Goal: Task Accomplishment & Management: Complete application form

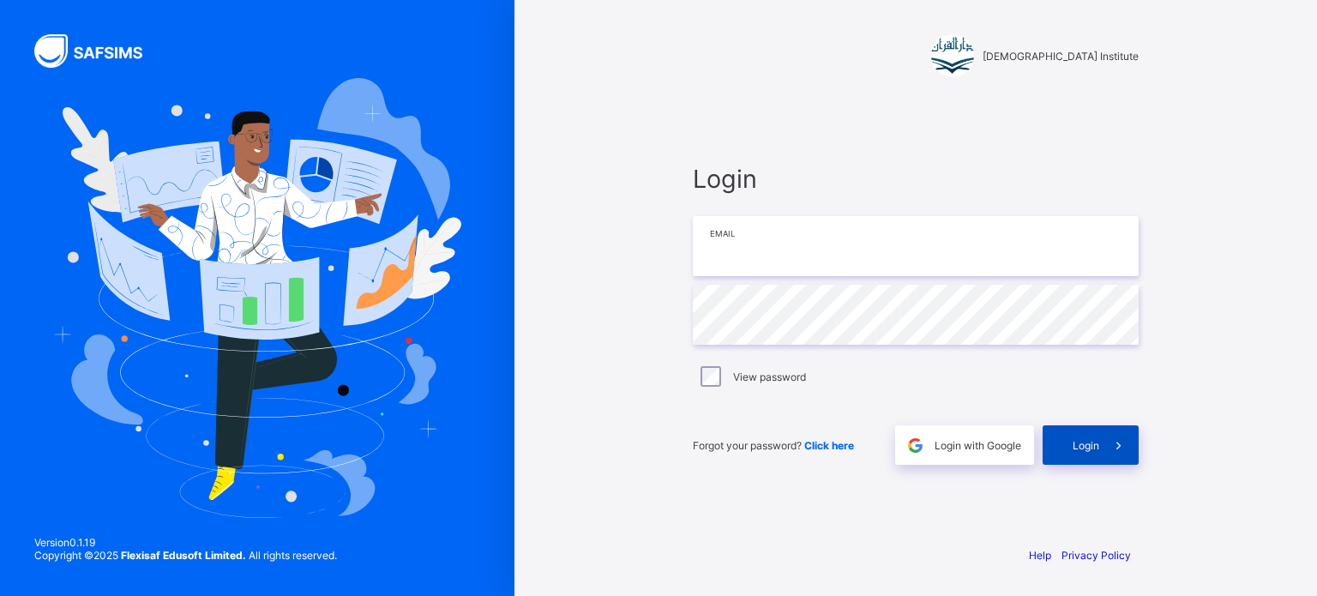
type input "**********"
click at [1116, 448] on icon at bounding box center [1118, 445] width 18 height 16
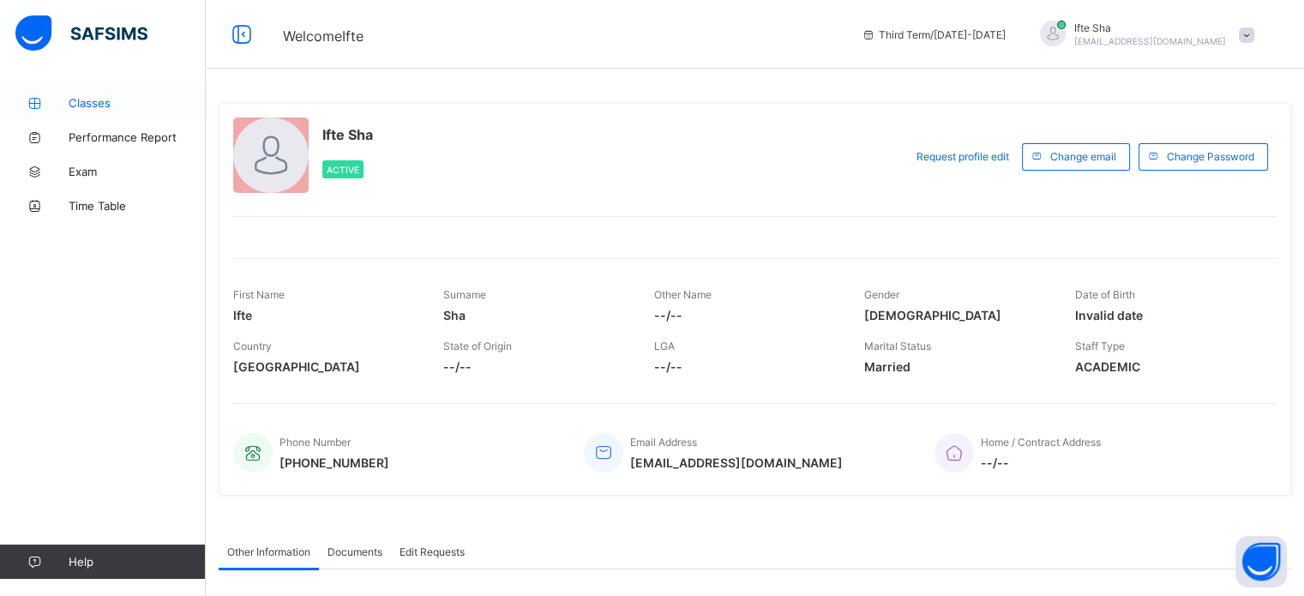
click at [122, 109] on span "Classes" at bounding box center [137, 103] width 137 height 14
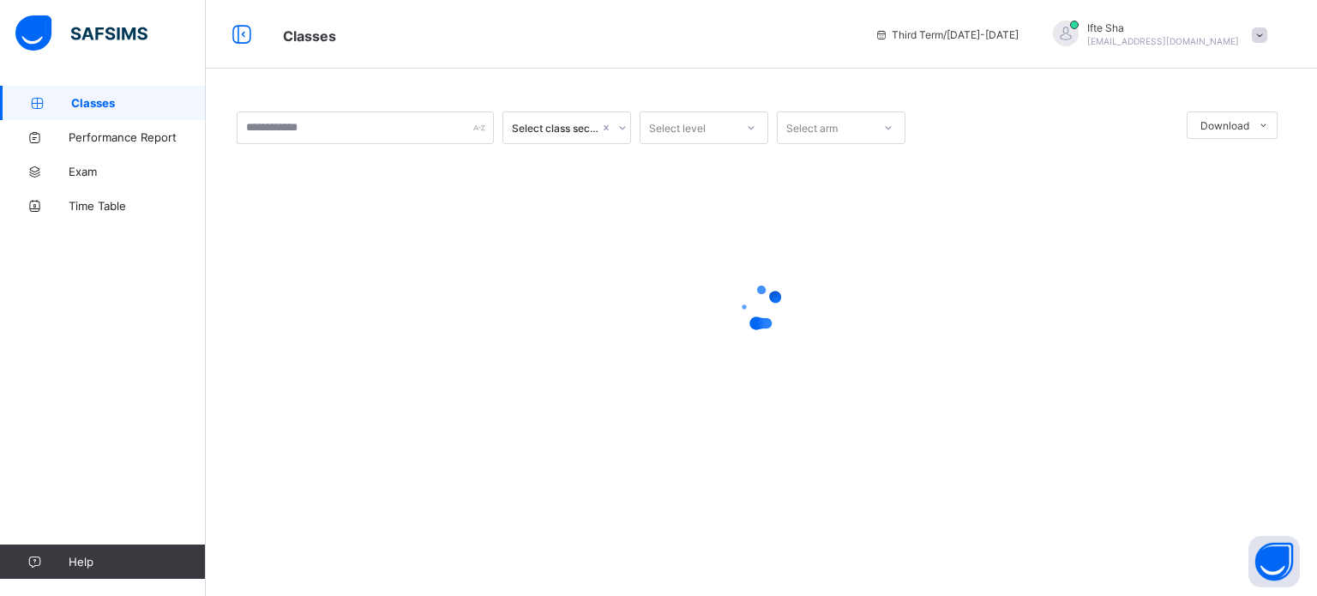
click at [122, 114] on link "Classes" at bounding box center [103, 103] width 206 height 34
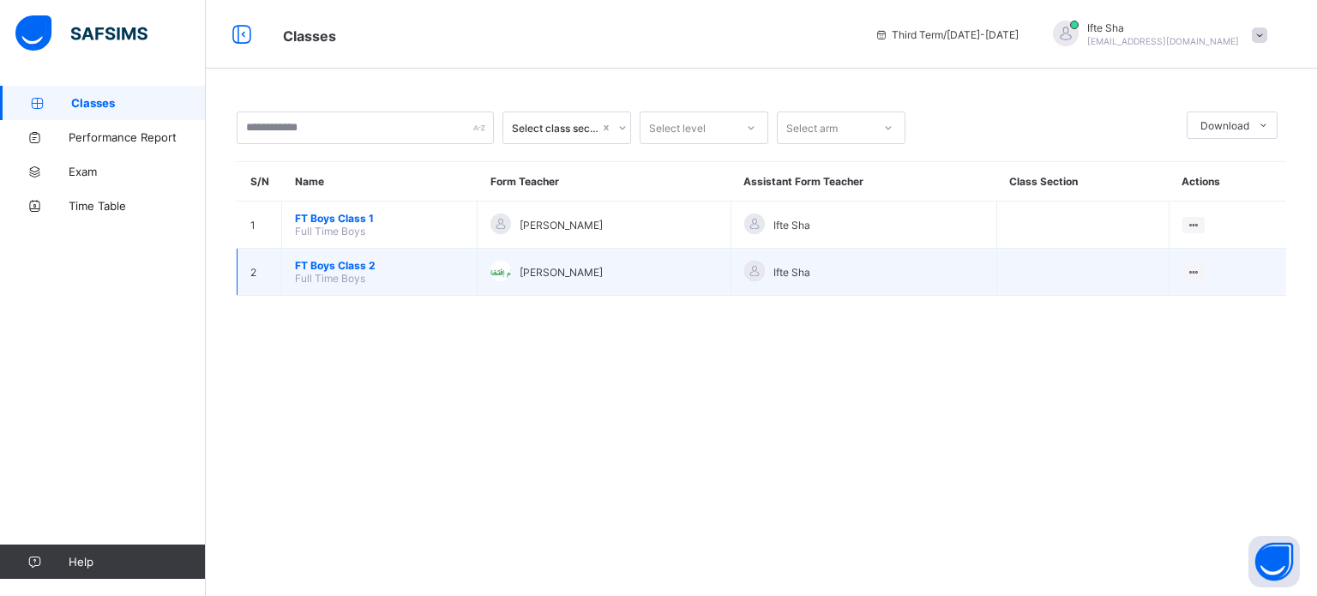
click at [383, 280] on td "FT Boys Class 2 Full Time Boys" at bounding box center [379, 272] width 195 height 47
click at [381, 269] on span "FT Boys Class 2" at bounding box center [379, 265] width 169 height 13
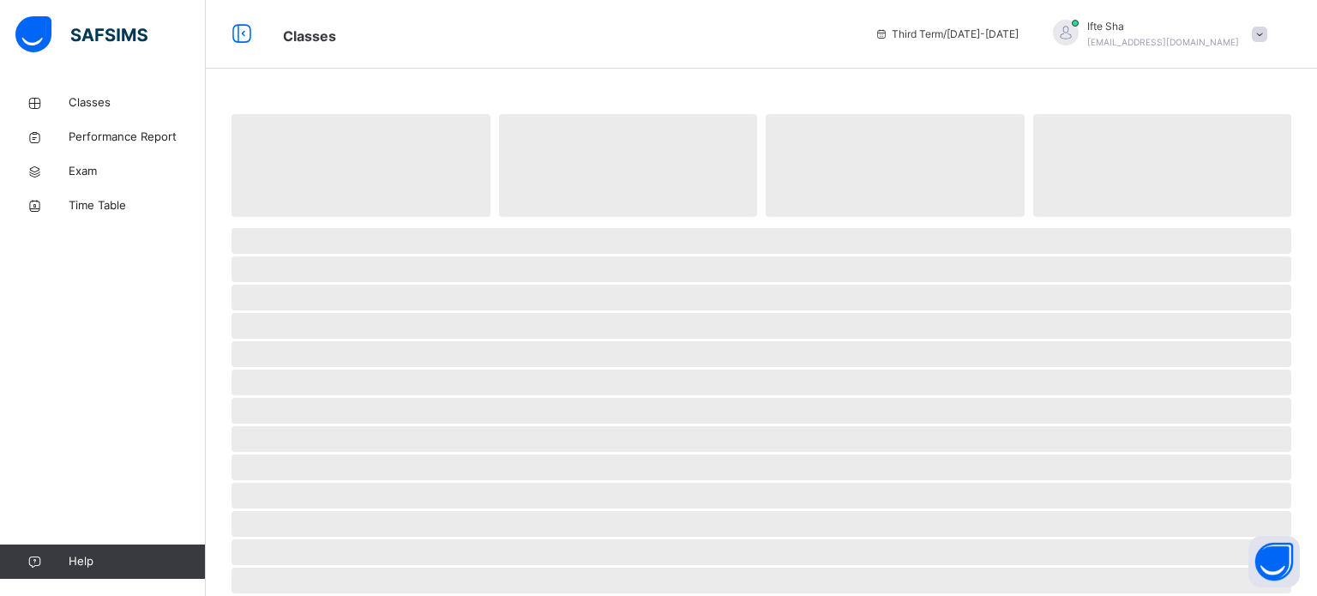
click at [381, 269] on span "‌" at bounding box center [760, 269] width 1059 height 26
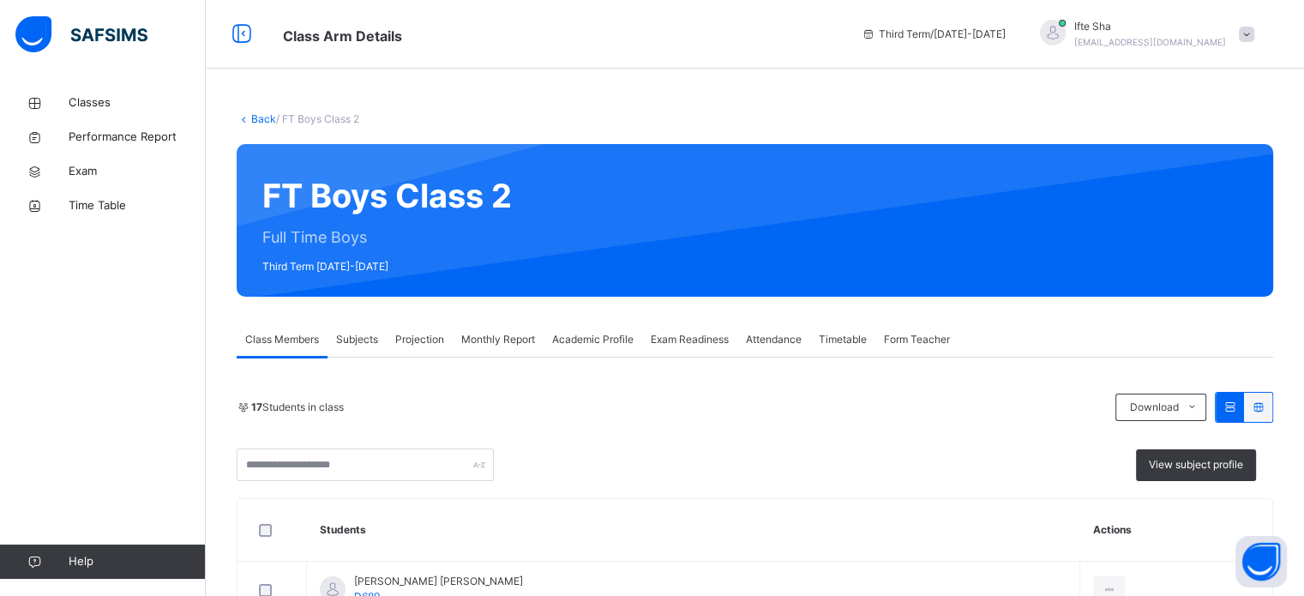
click at [417, 335] on span "Projection" at bounding box center [419, 339] width 49 height 15
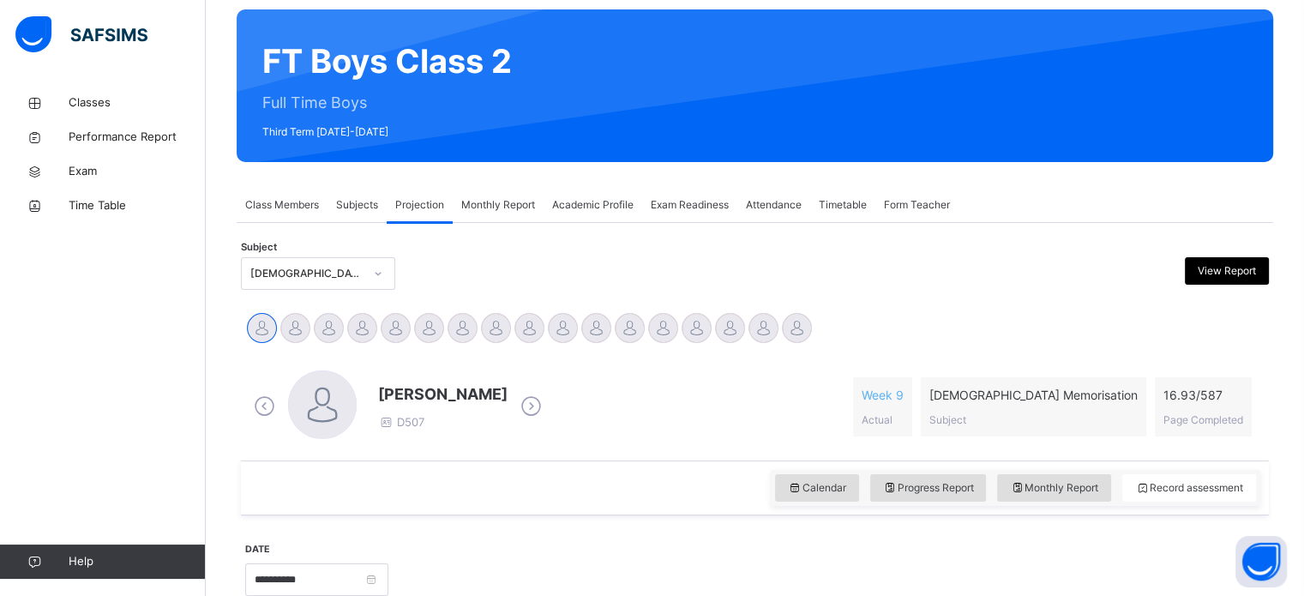
scroll to position [137, 0]
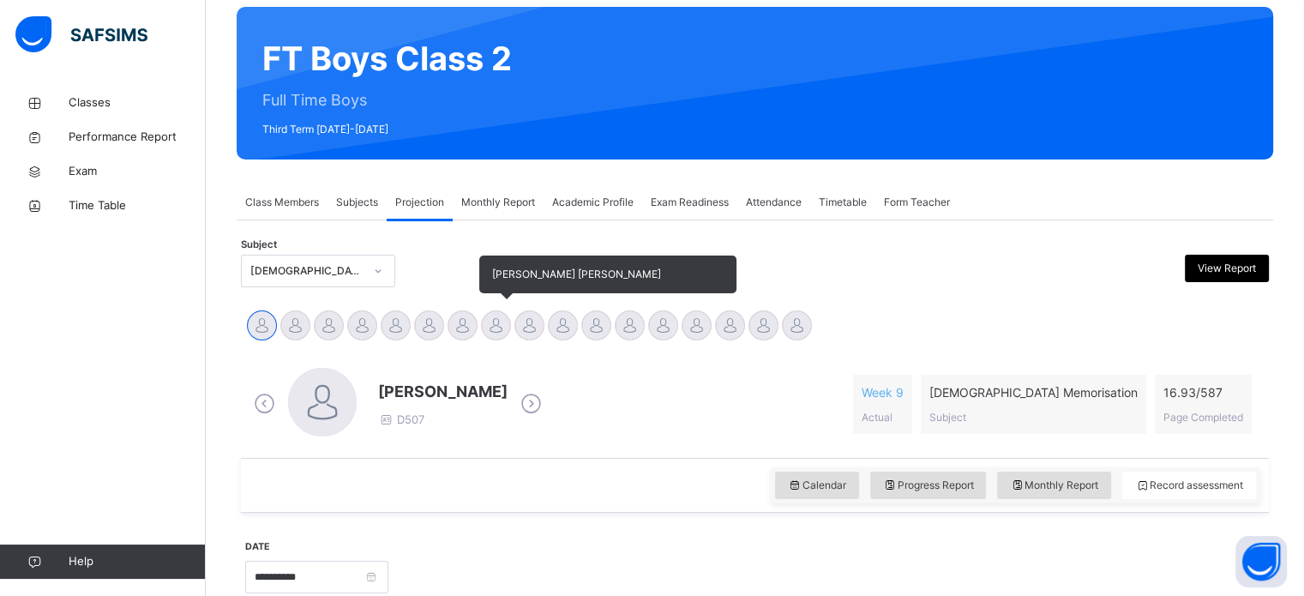
click at [507, 322] on div at bounding box center [496, 325] width 30 height 30
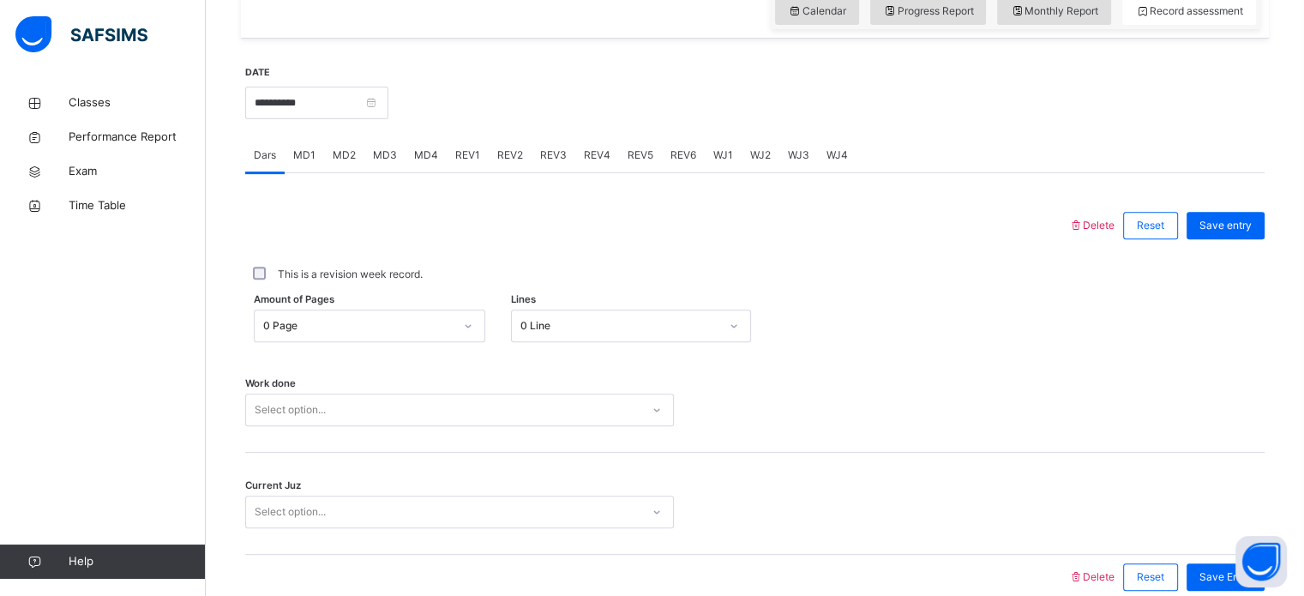
scroll to position [691, 0]
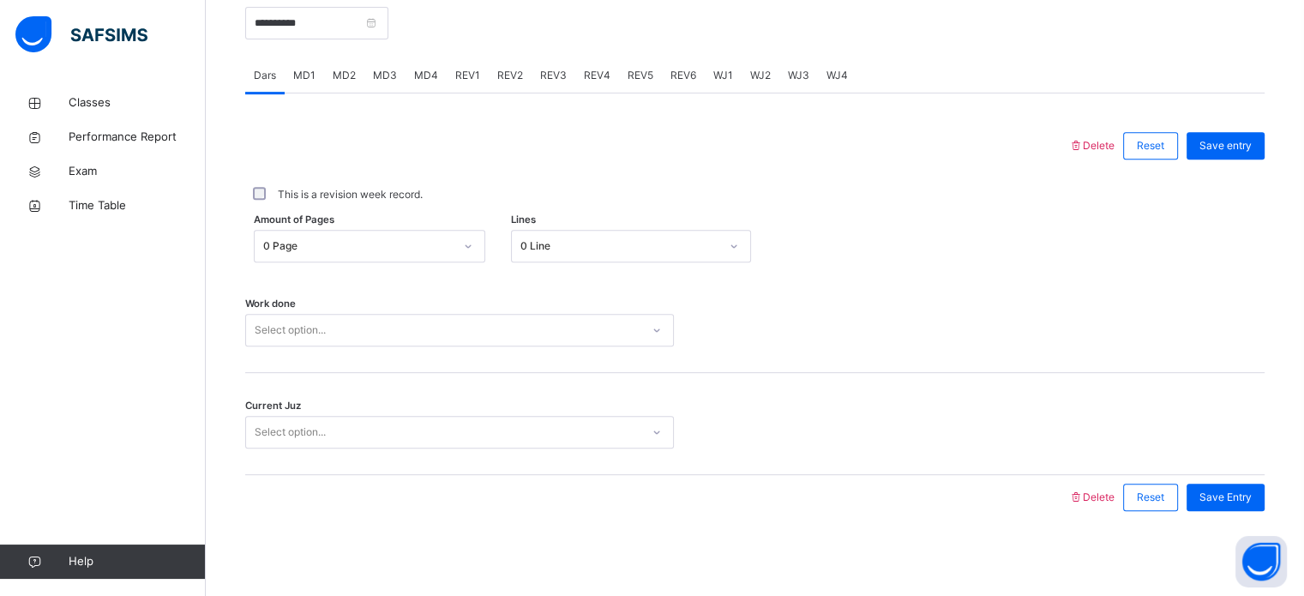
click at [507, 322] on div "Select option..." at bounding box center [443, 330] width 394 height 27
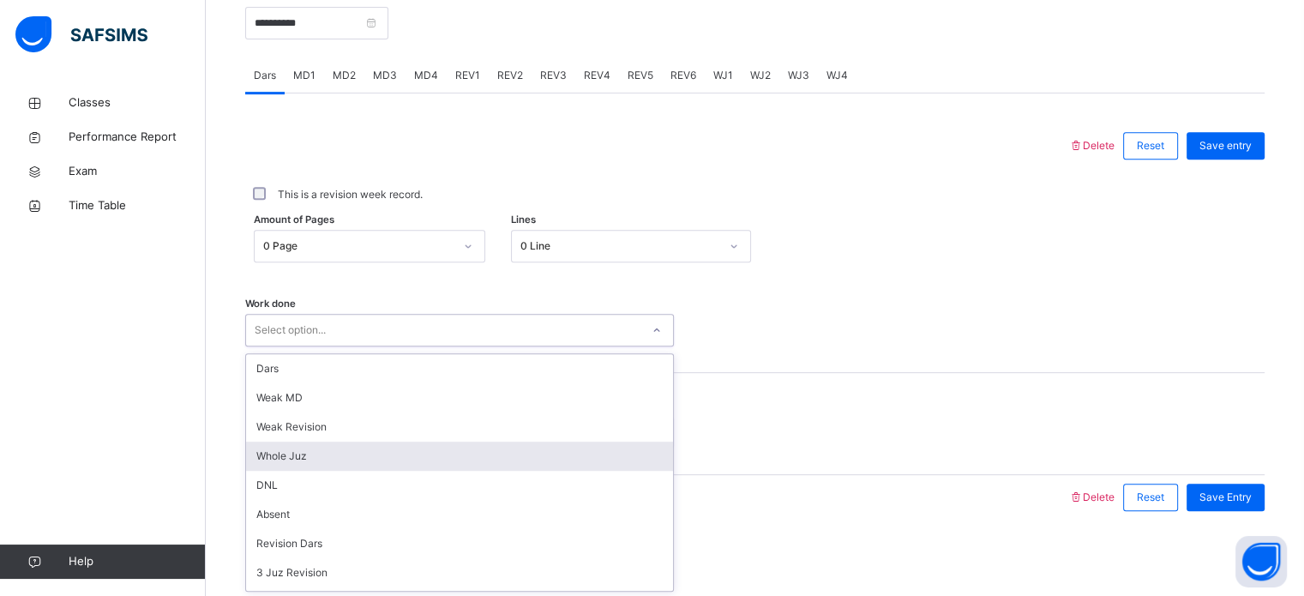
click at [376, 453] on div "Whole Juz" at bounding box center [459, 455] width 427 height 29
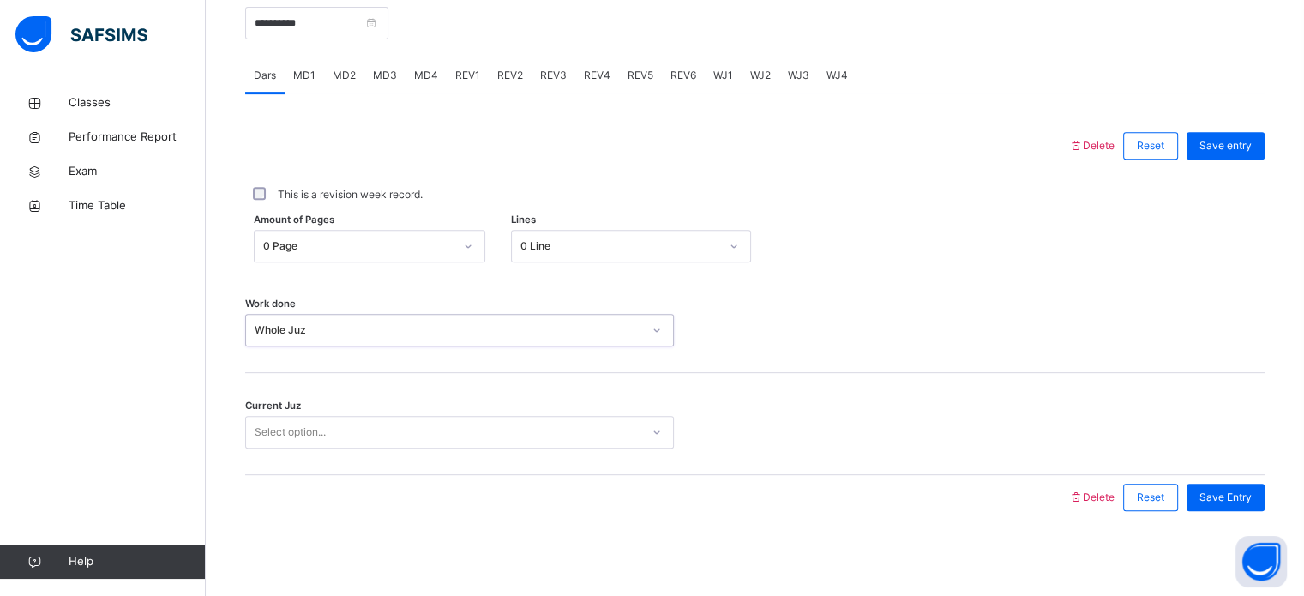
click at [376, 453] on div "Current Juz Select option..." at bounding box center [754, 424] width 1019 height 102
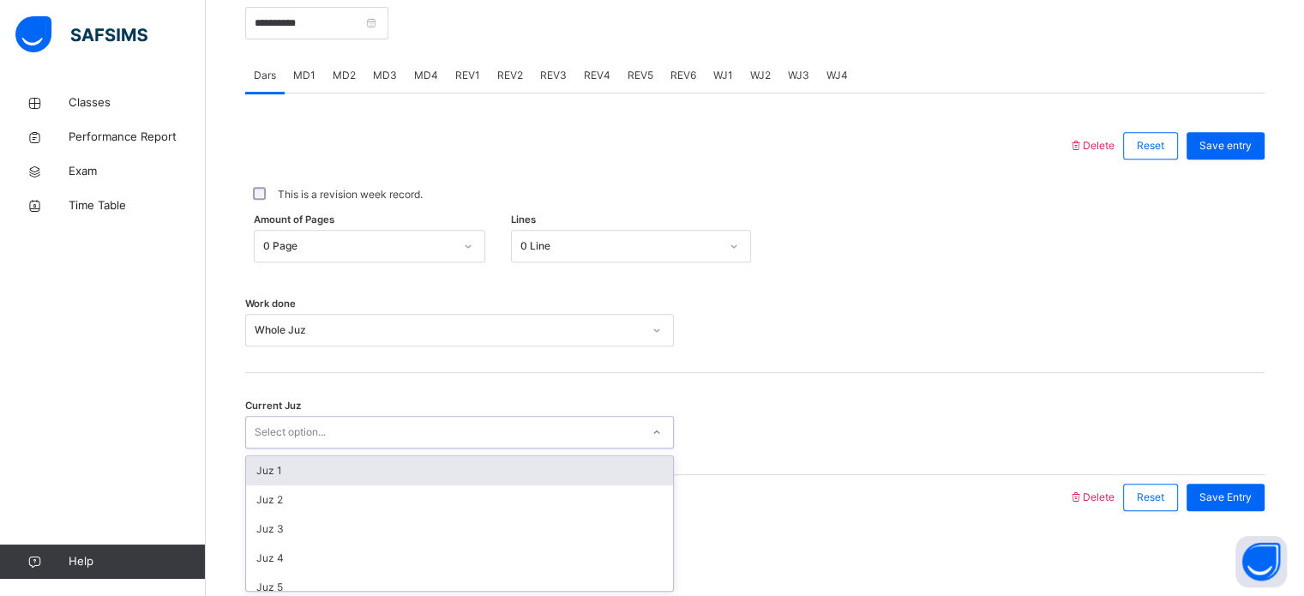
click at [370, 442] on div "Select option..." at bounding box center [443, 432] width 394 height 27
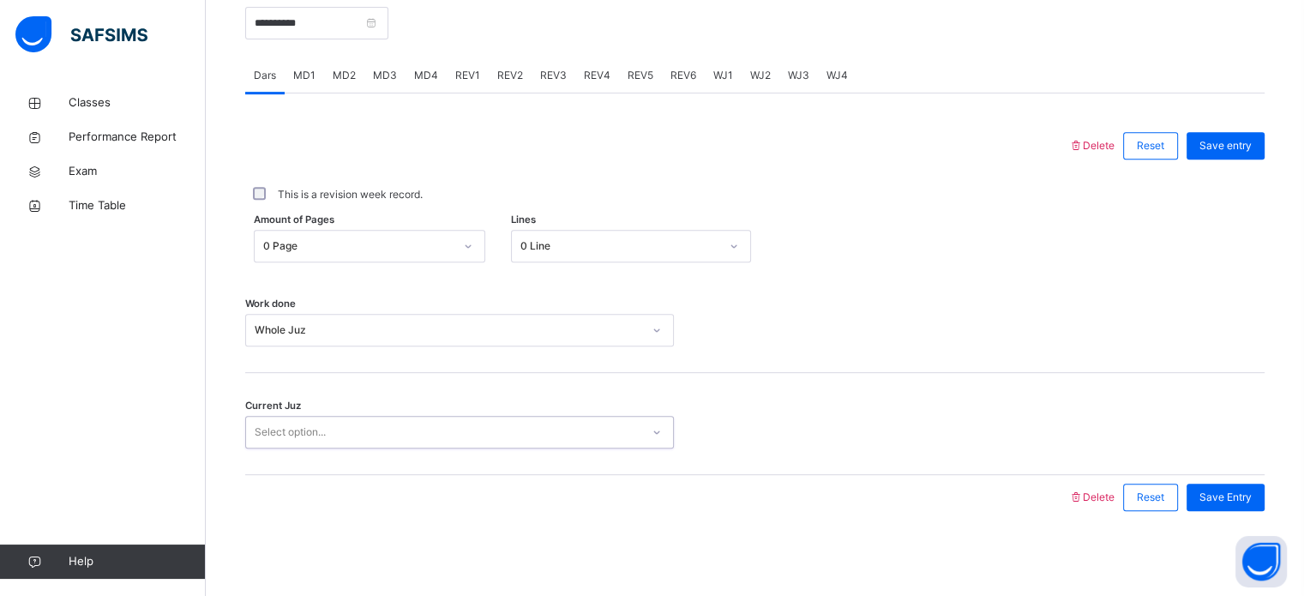
click at [370, 442] on div "Select option..." at bounding box center [443, 432] width 394 height 27
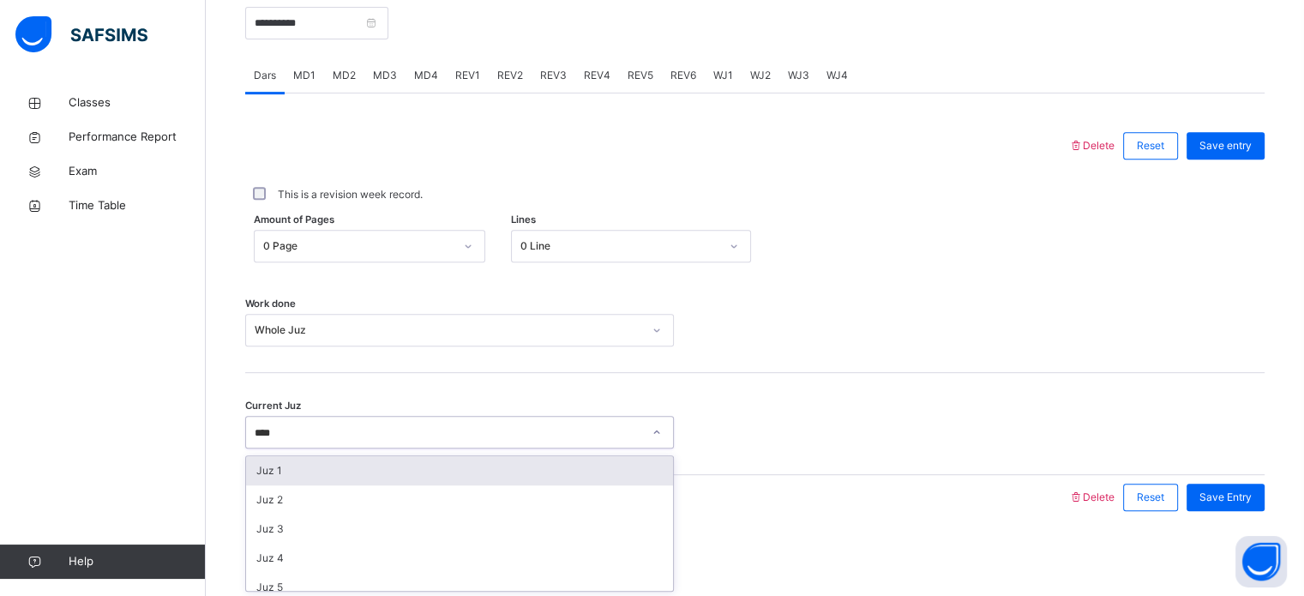
type input "*****"
click at [372, 466] on div "Juz 9" at bounding box center [459, 470] width 427 height 29
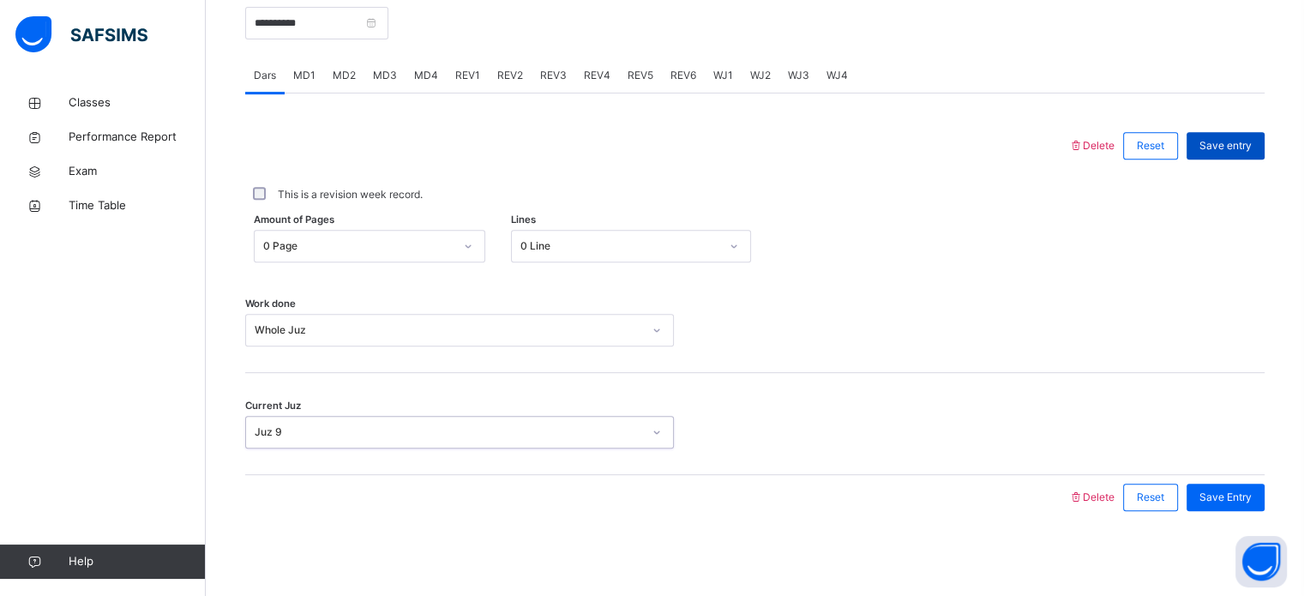
click at [1215, 150] on span "Save entry" at bounding box center [1225, 145] width 52 height 15
click at [830, 81] on span "WJ4" at bounding box center [836, 75] width 21 height 15
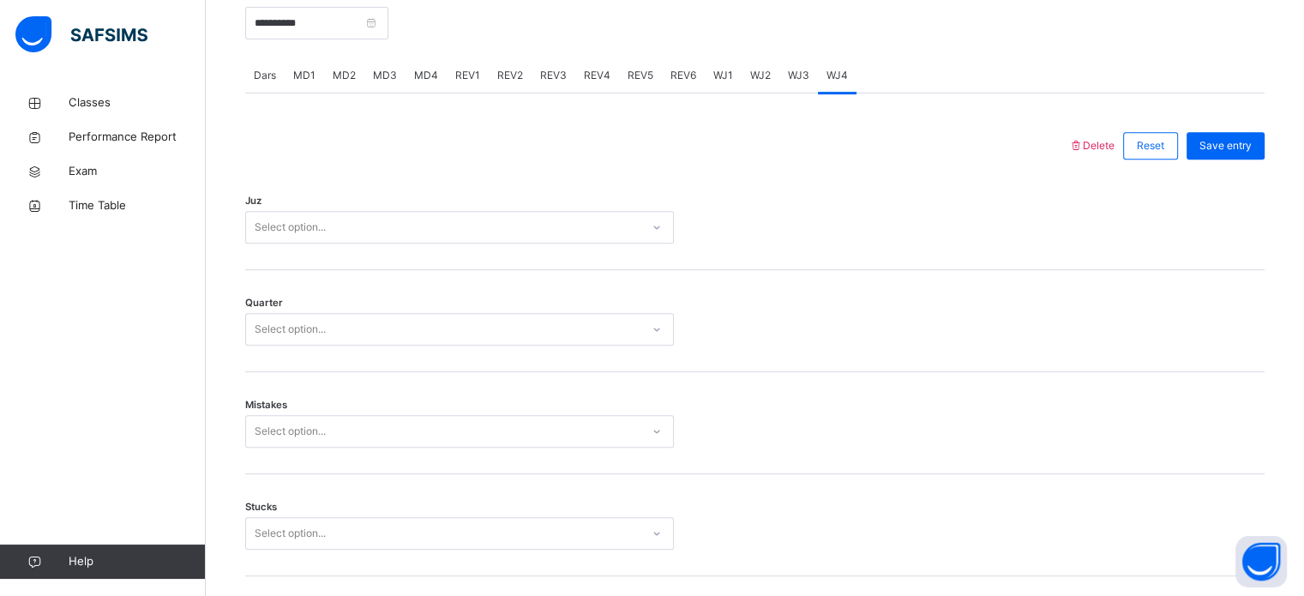
click at [638, 226] on div "Select option..." at bounding box center [443, 227] width 394 height 27
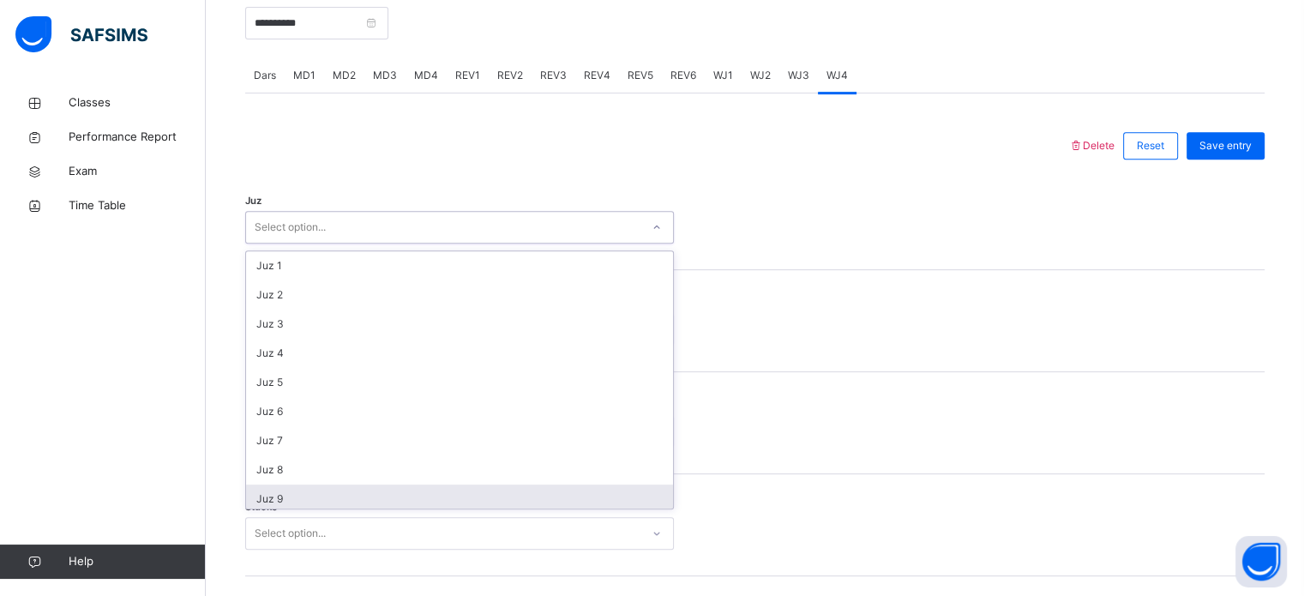
click at [446, 499] on div "Juz 9" at bounding box center [459, 498] width 427 height 29
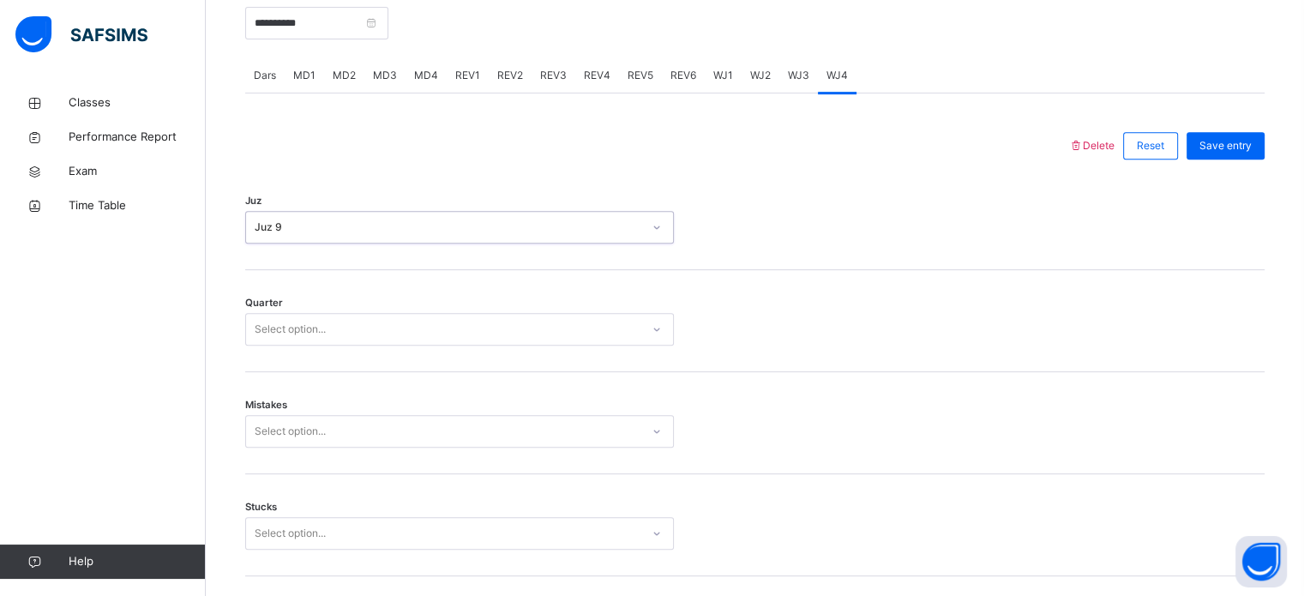
click at [426, 339] on div "Select option..." at bounding box center [443, 329] width 394 height 27
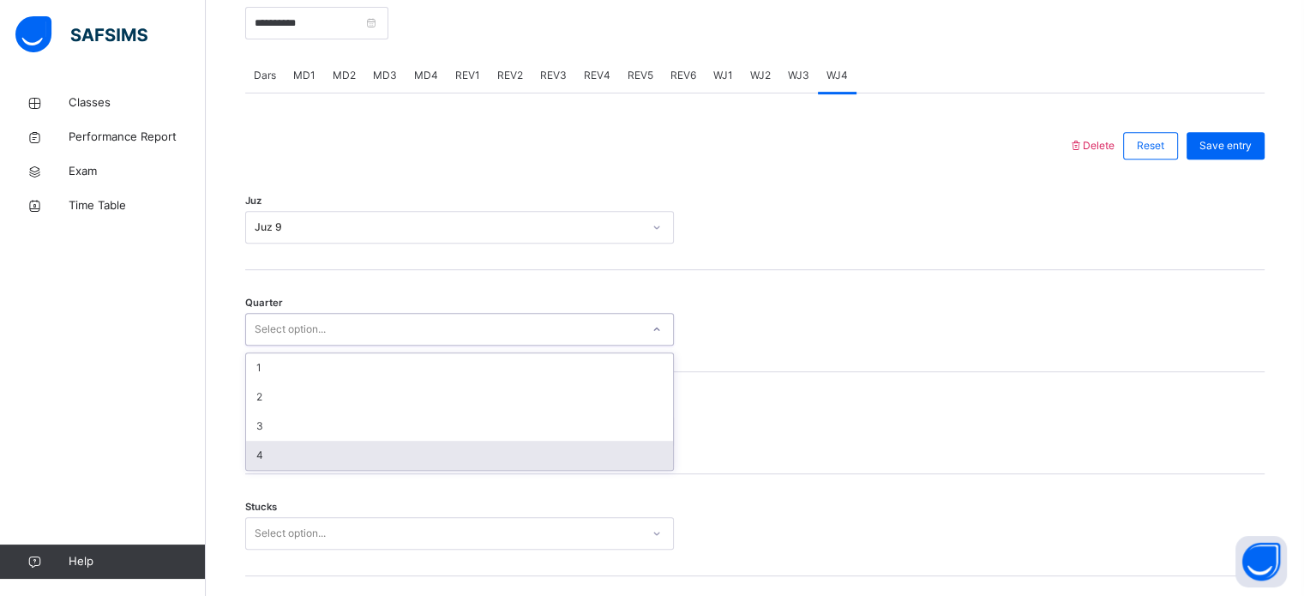
click at [367, 447] on div "4" at bounding box center [459, 455] width 427 height 29
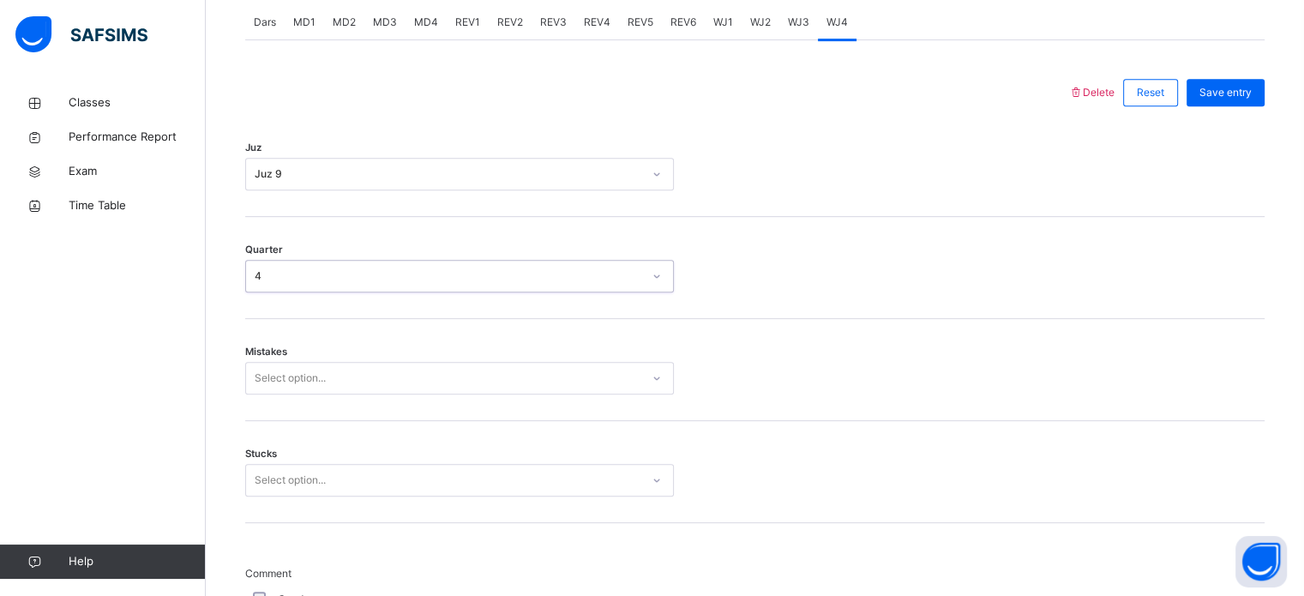
click at [345, 394] on div "Select option..." at bounding box center [459, 378] width 429 height 33
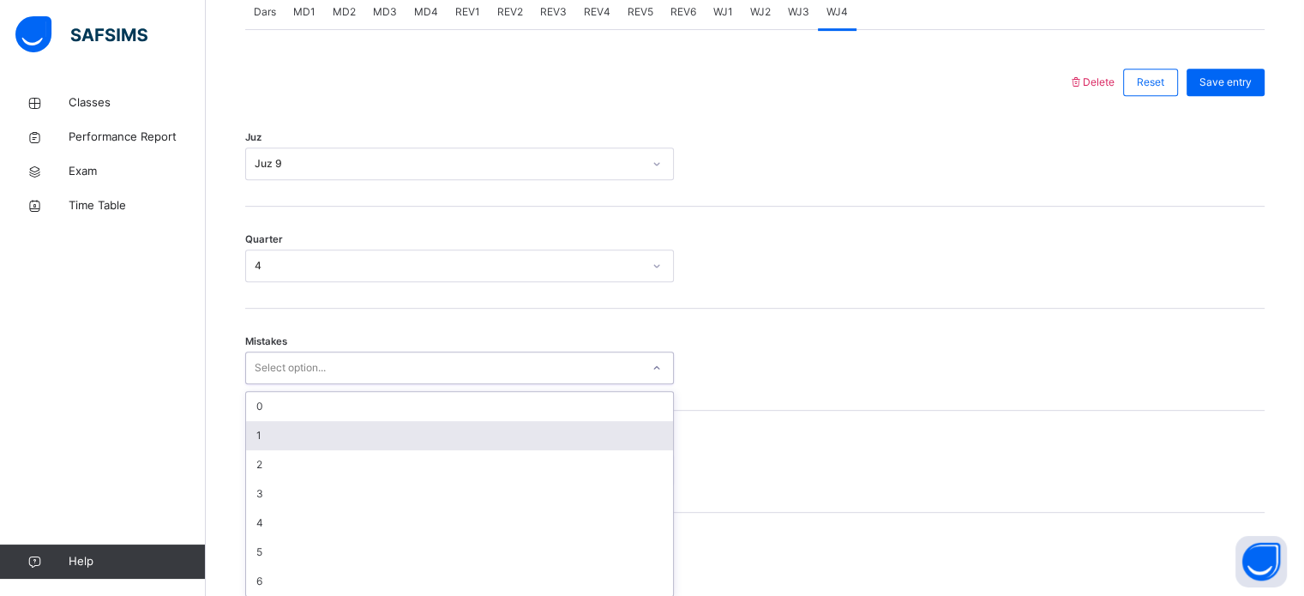
scroll to position [761, 0]
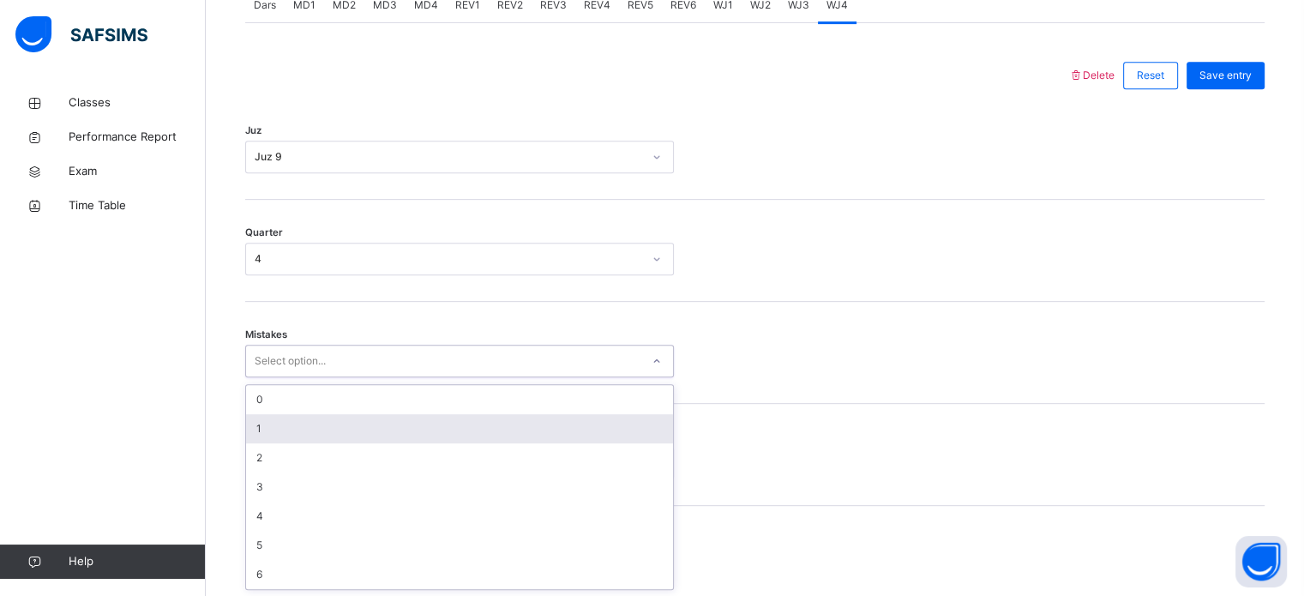
click at [345, 420] on div "1" at bounding box center [459, 428] width 427 height 29
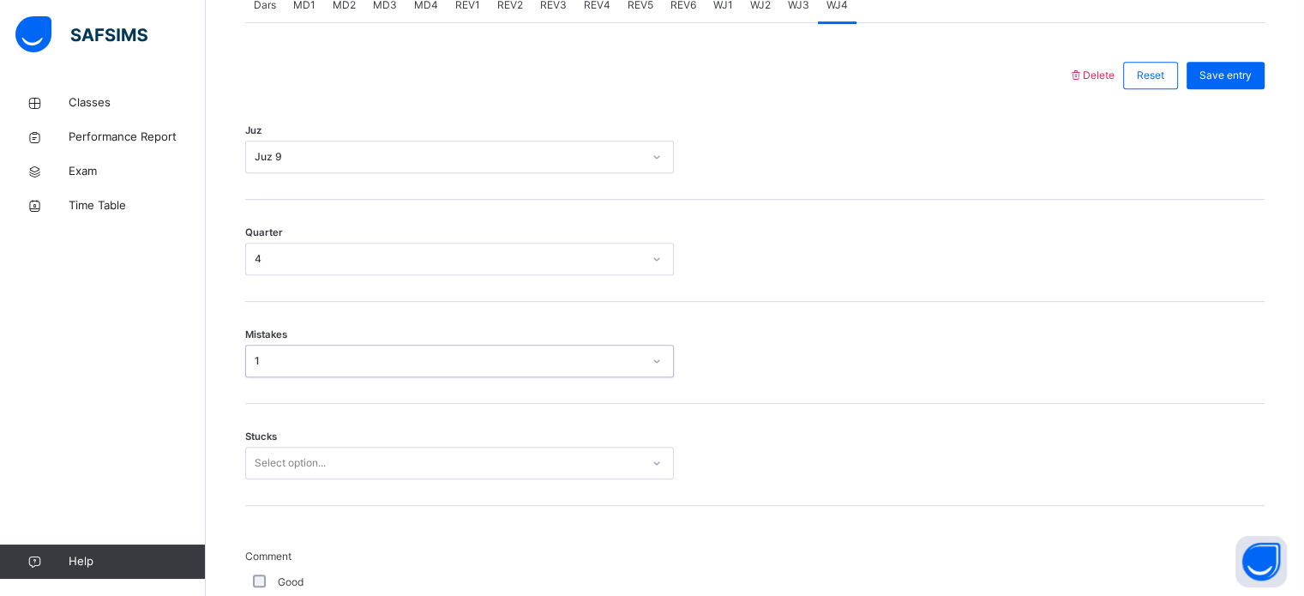
click at [343, 454] on div "Select option..." at bounding box center [459, 463] width 429 height 33
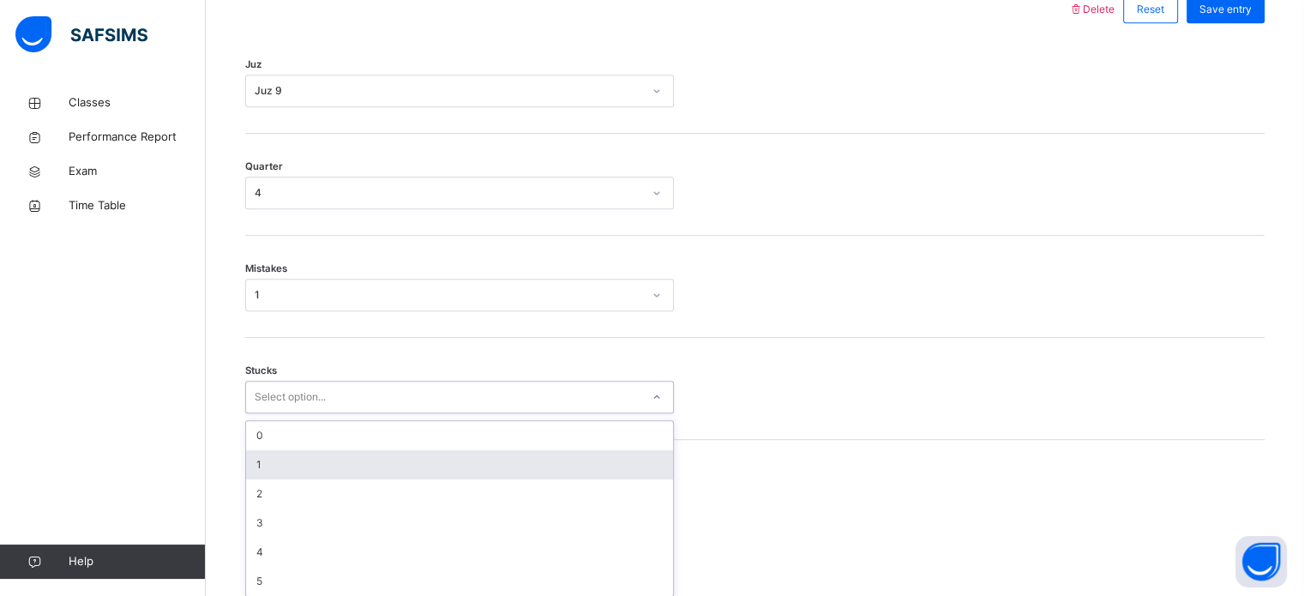
scroll to position [833, 0]
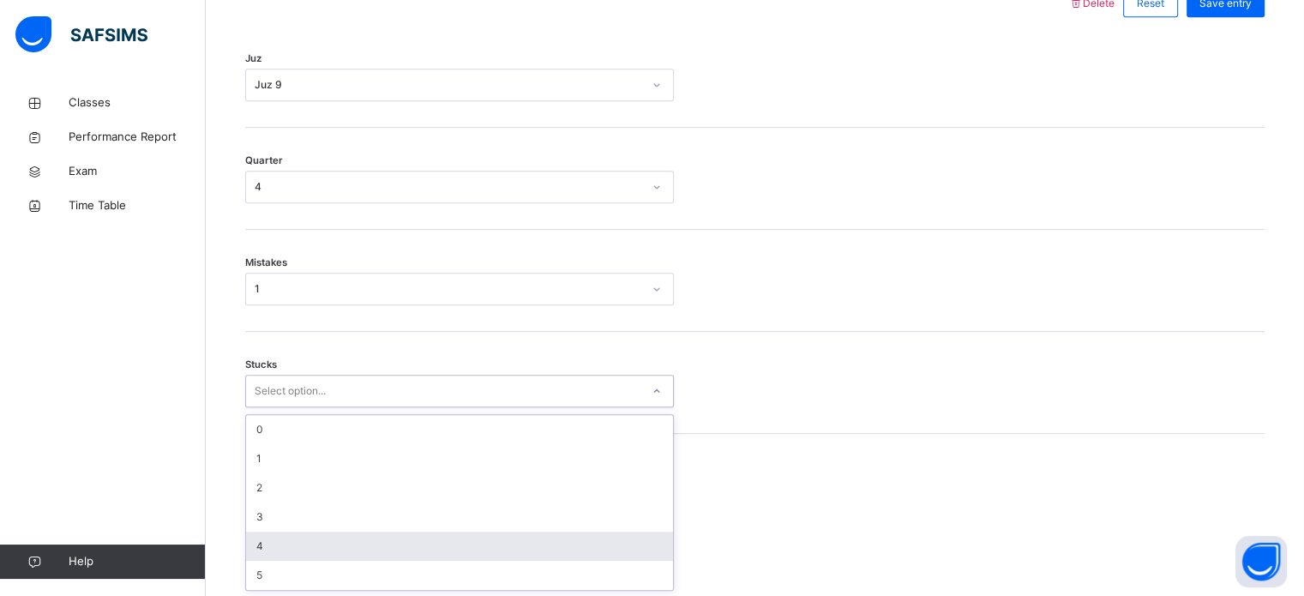
click at [285, 541] on div "4" at bounding box center [459, 545] width 427 height 29
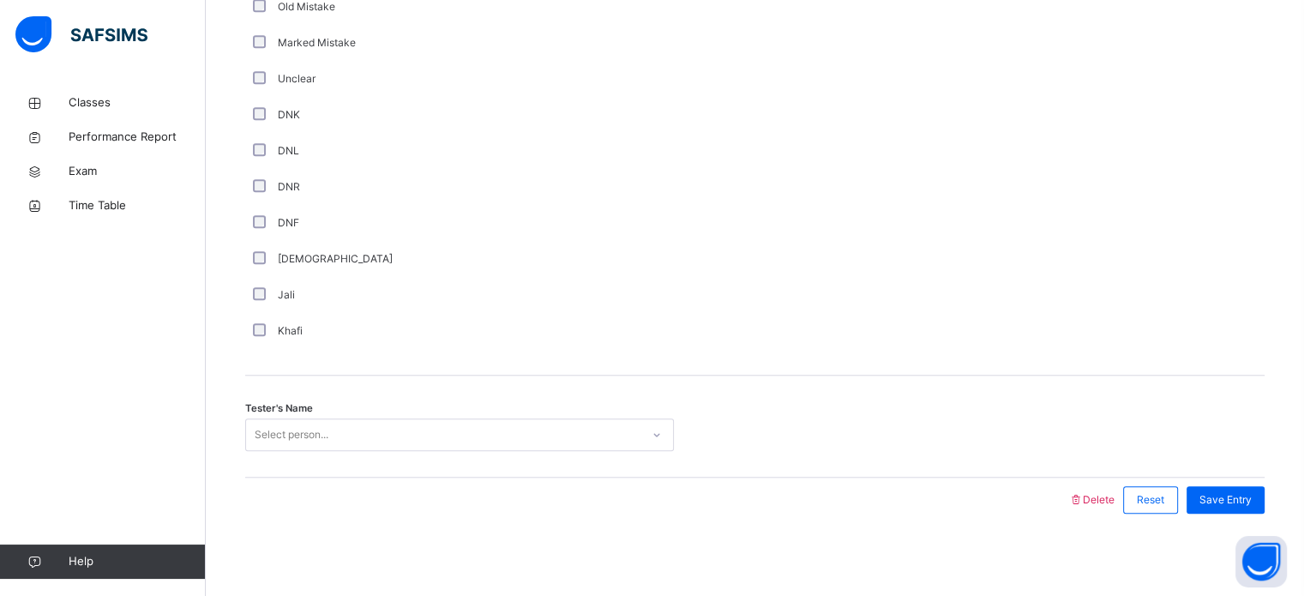
scroll to position [1446, 0]
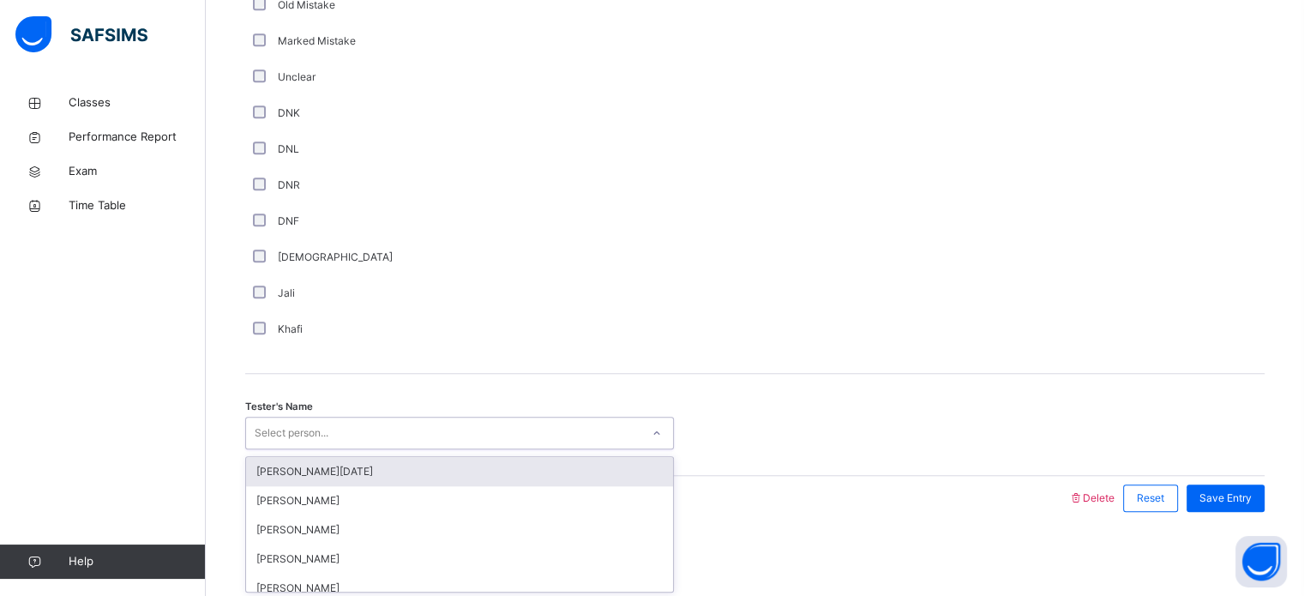
click at [355, 427] on div "Select person..." at bounding box center [443, 433] width 394 height 27
type input "***"
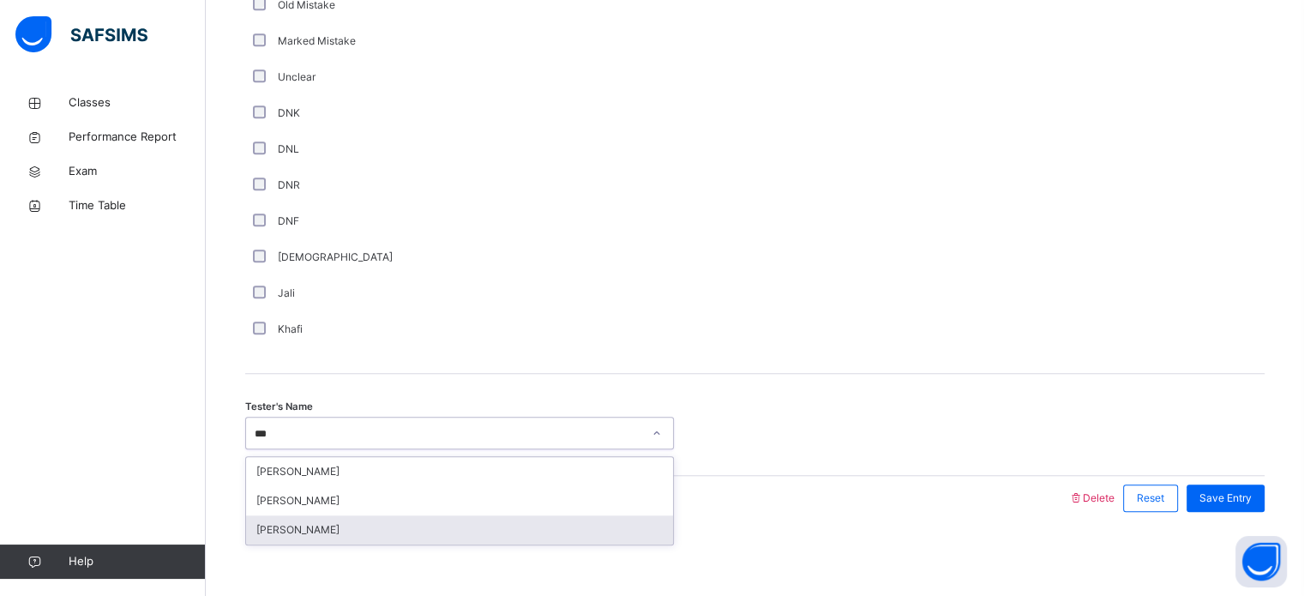
click at [319, 529] on div "[PERSON_NAME]" at bounding box center [459, 529] width 427 height 29
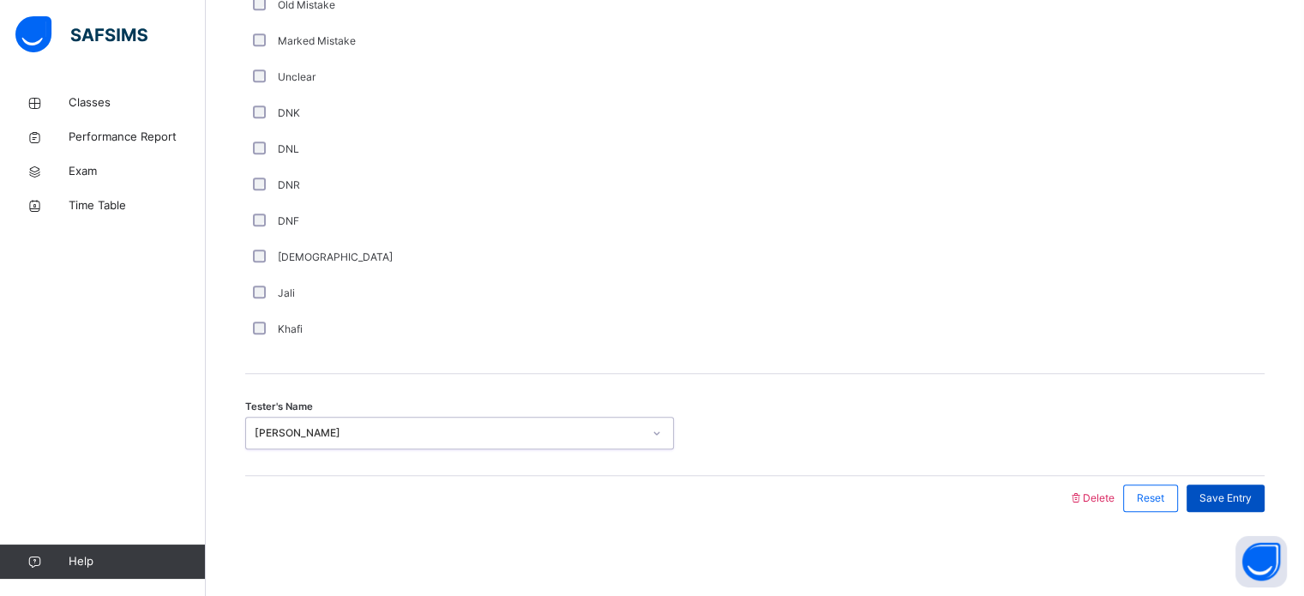
click at [1224, 493] on span "Save Entry" at bounding box center [1225, 497] width 52 height 15
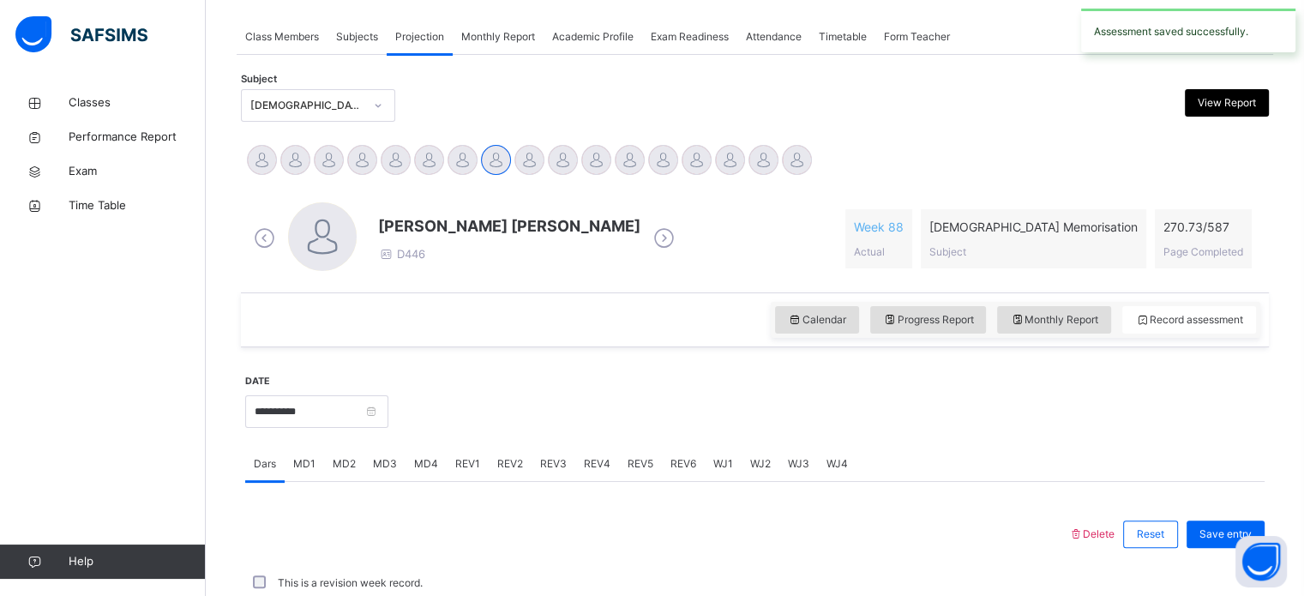
scroll to position [691, 0]
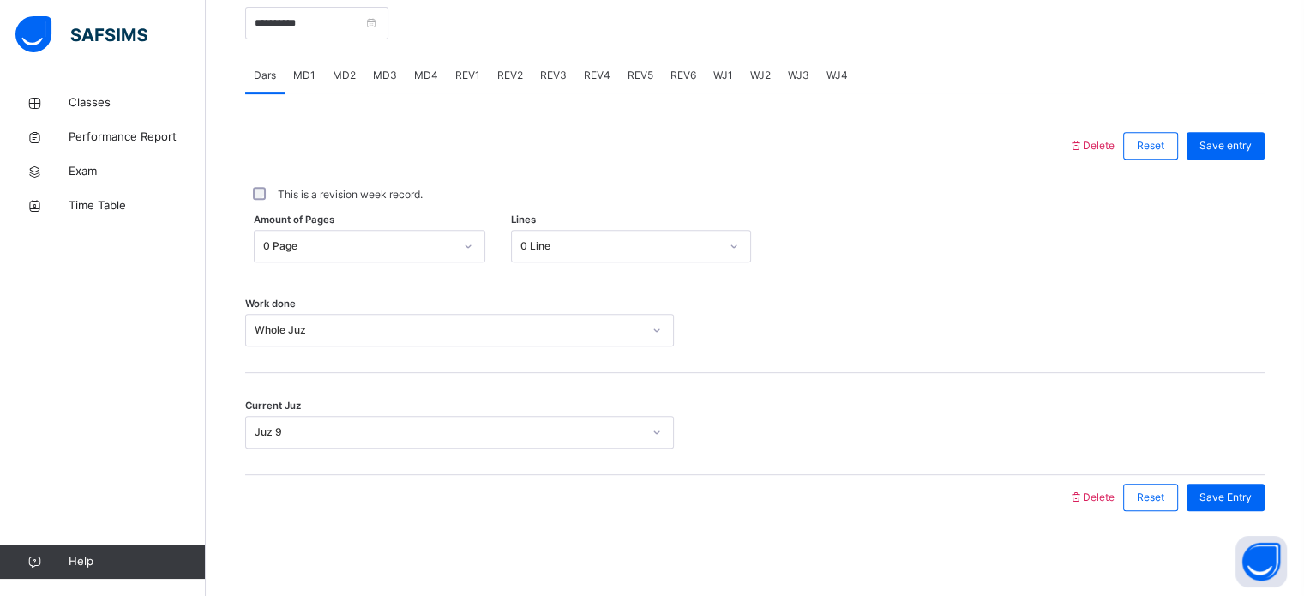
click at [469, 75] on span "REV1" at bounding box center [467, 75] width 25 height 15
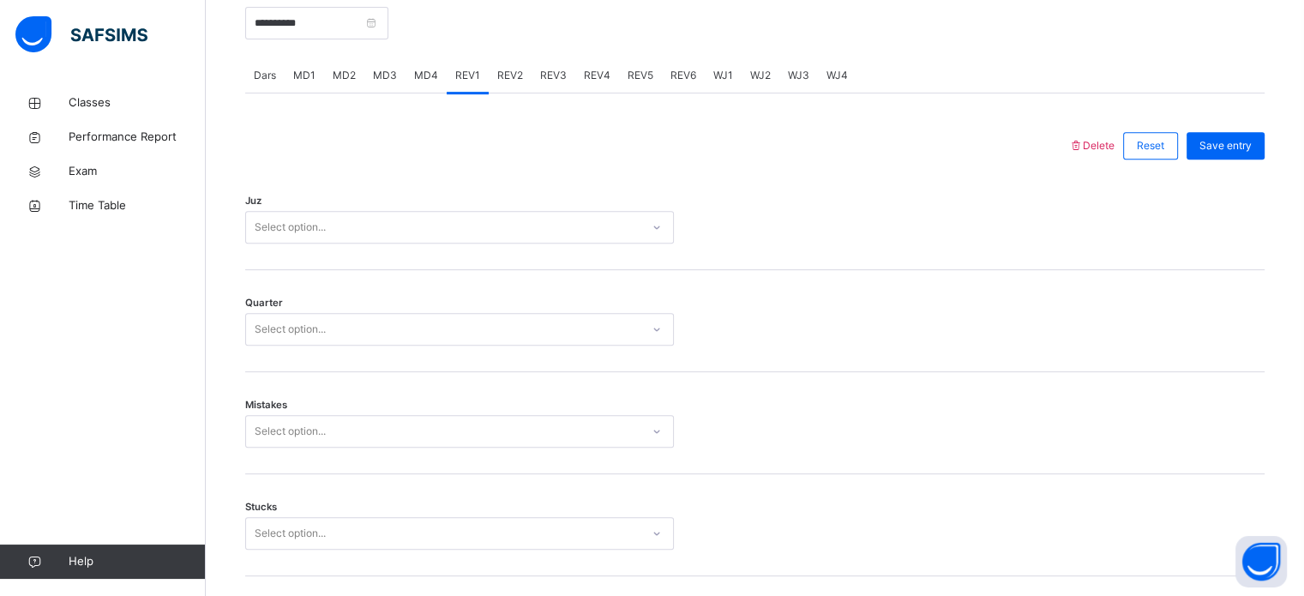
scroll to position [1446, 0]
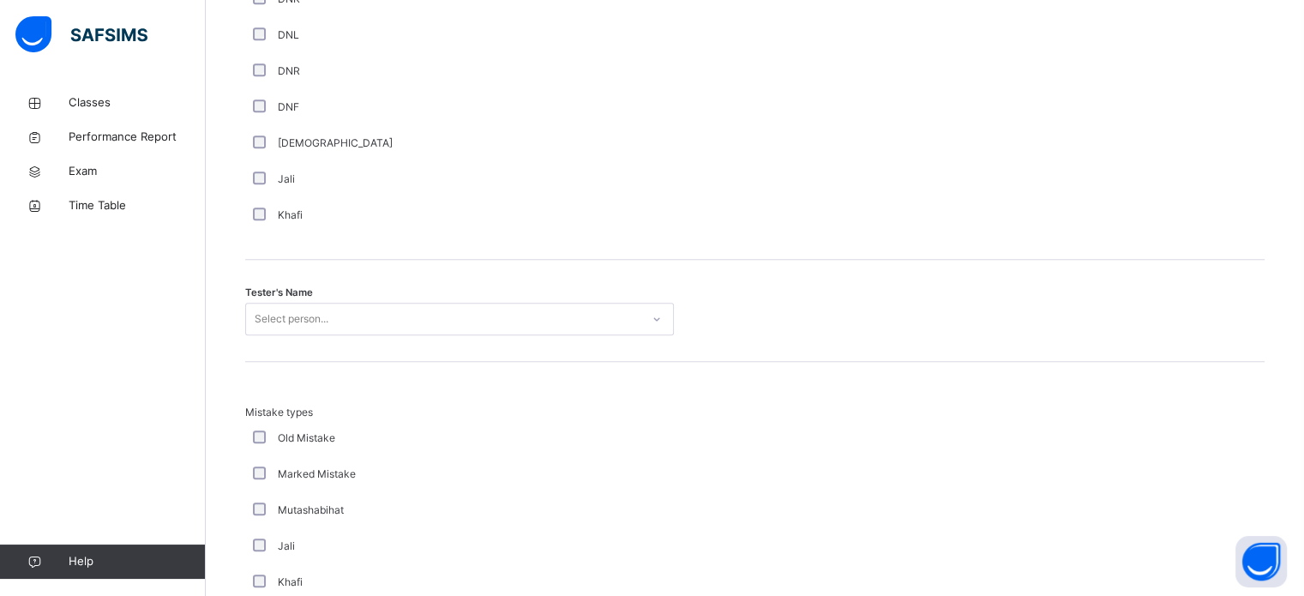
click at [379, 335] on div "Select person..." at bounding box center [459, 319] width 429 height 33
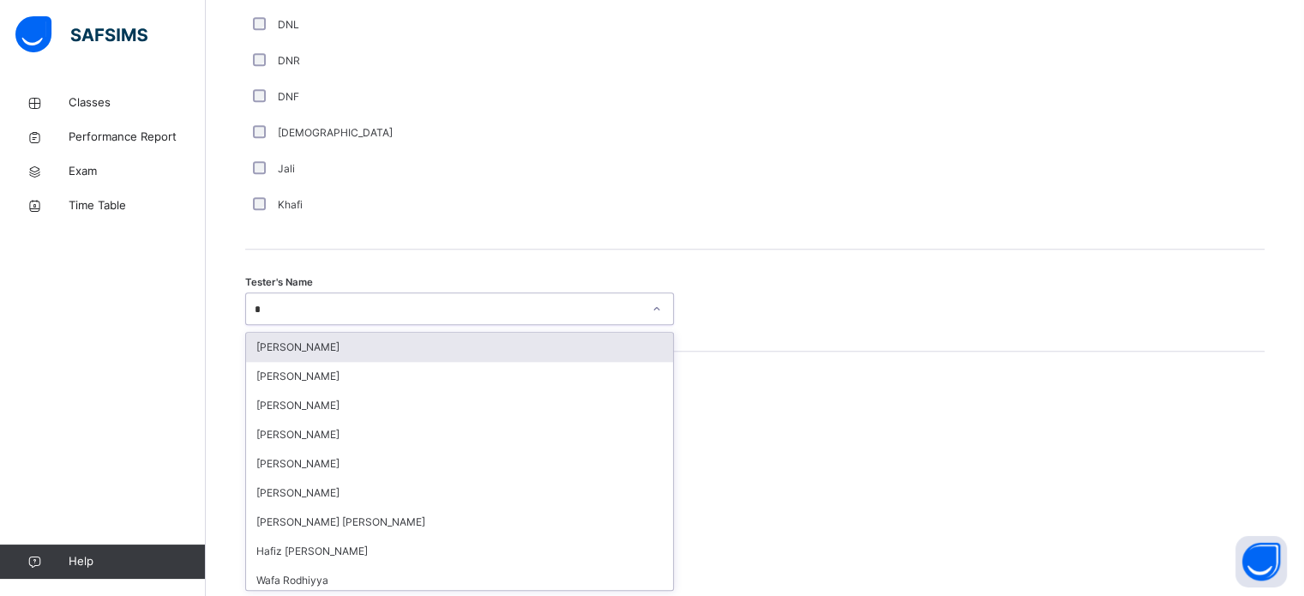
type input "**"
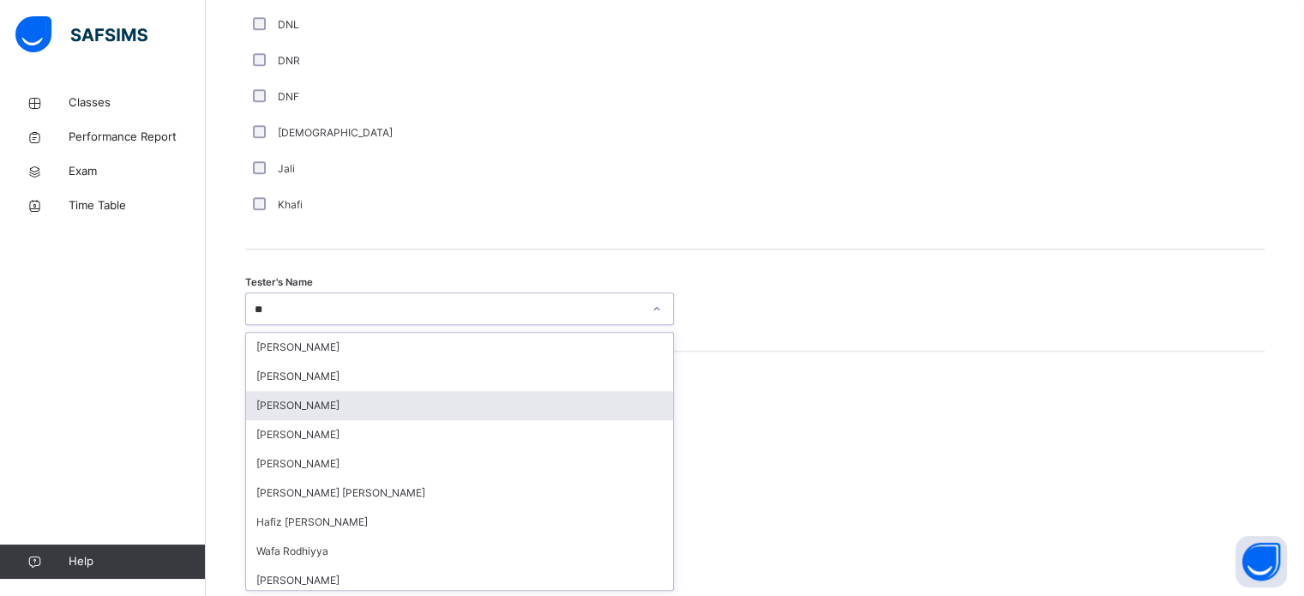
click at [343, 414] on div "[PERSON_NAME]" at bounding box center [459, 405] width 427 height 29
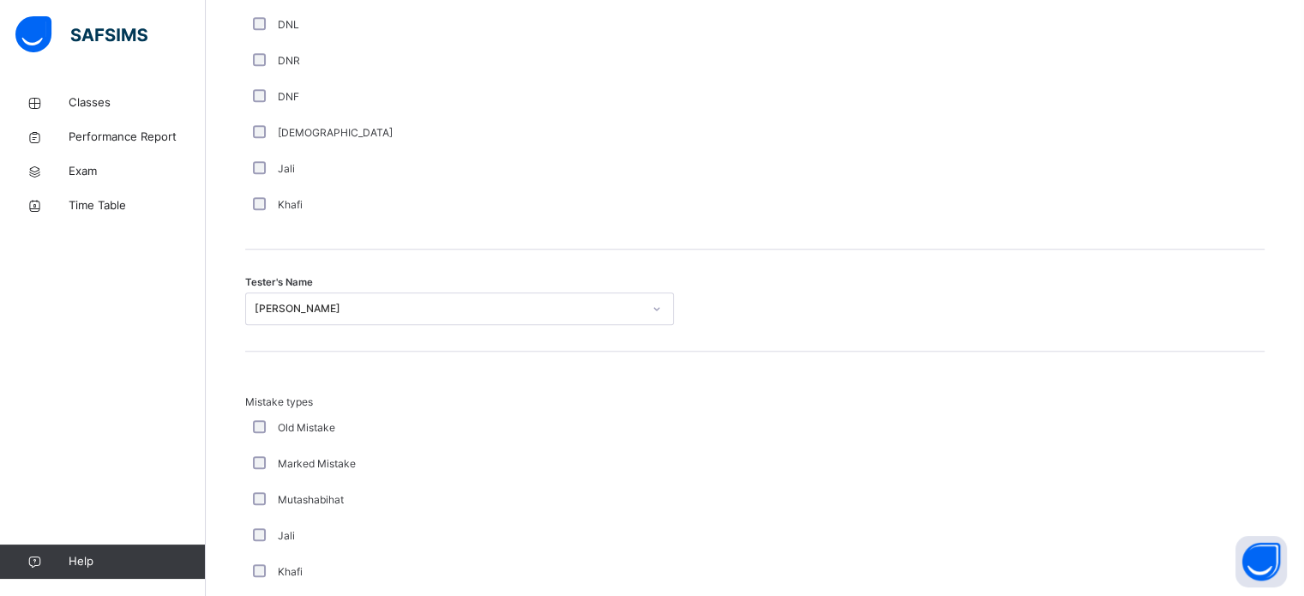
click at [343, 414] on div "Old Mistake" at bounding box center [459, 428] width 429 height 36
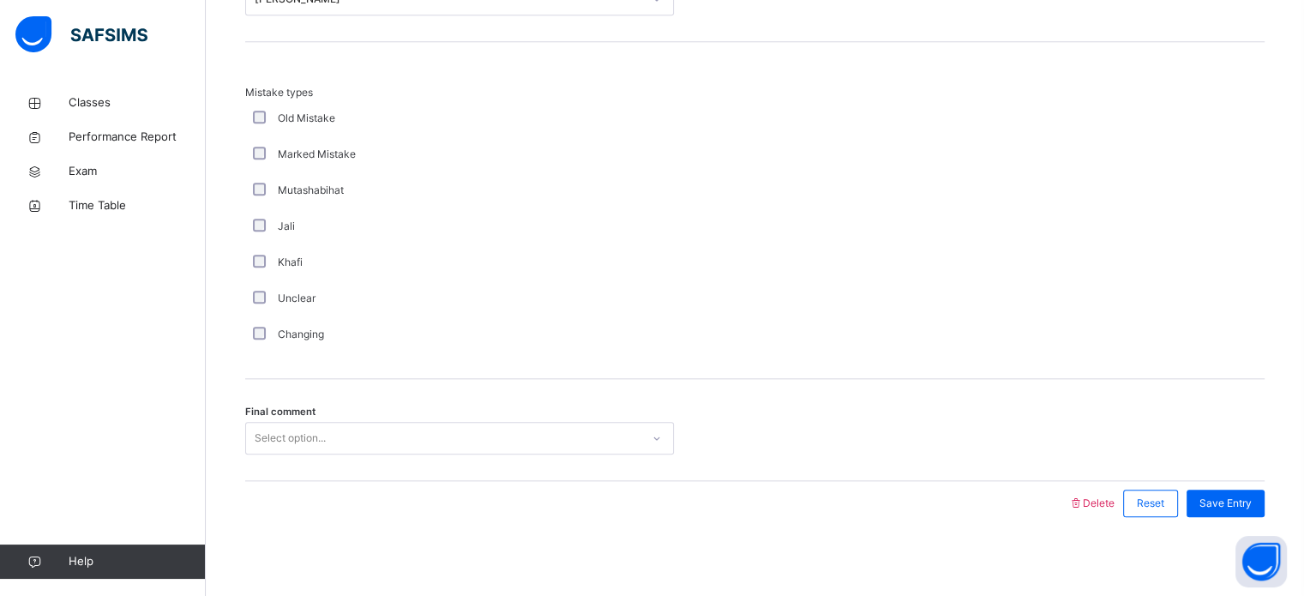
scroll to position [1885, 0]
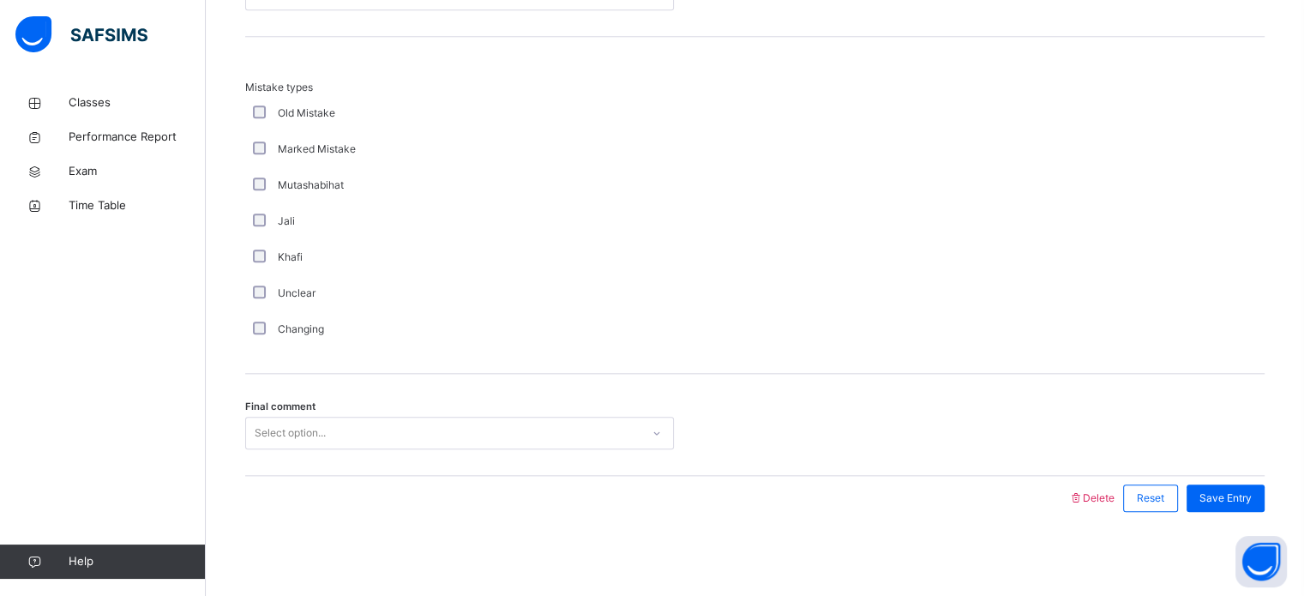
click at [343, 417] on div "Select option..." at bounding box center [459, 433] width 429 height 33
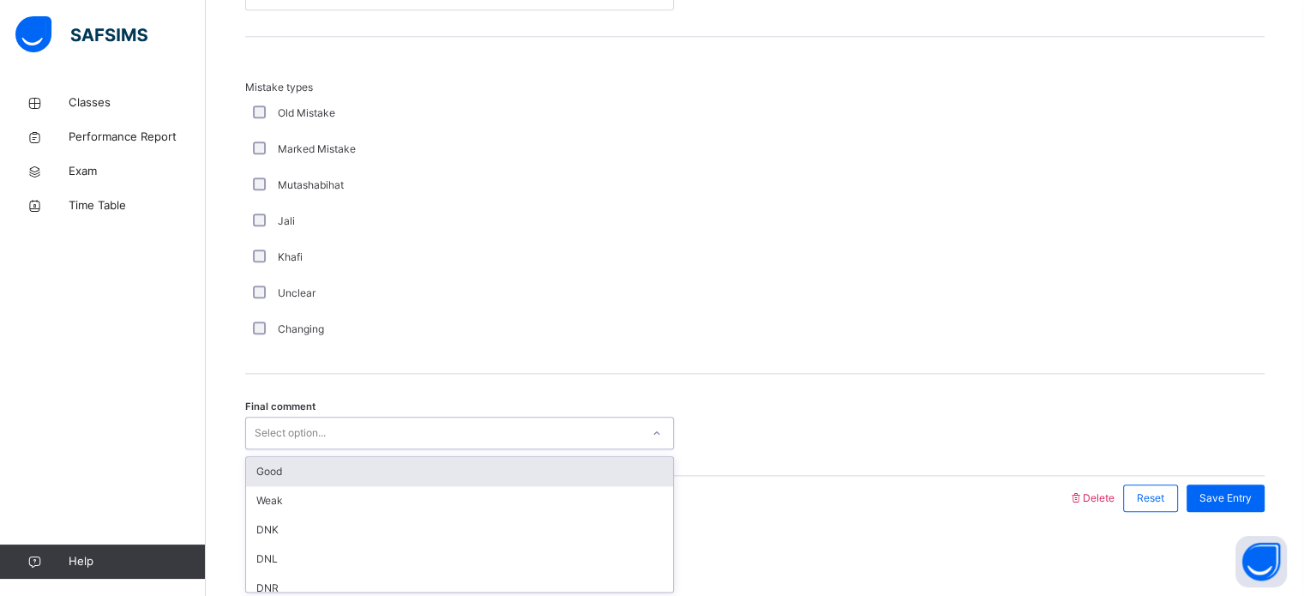
click at [307, 482] on div "Good" at bounding box center [459, 471] width 427 height 29
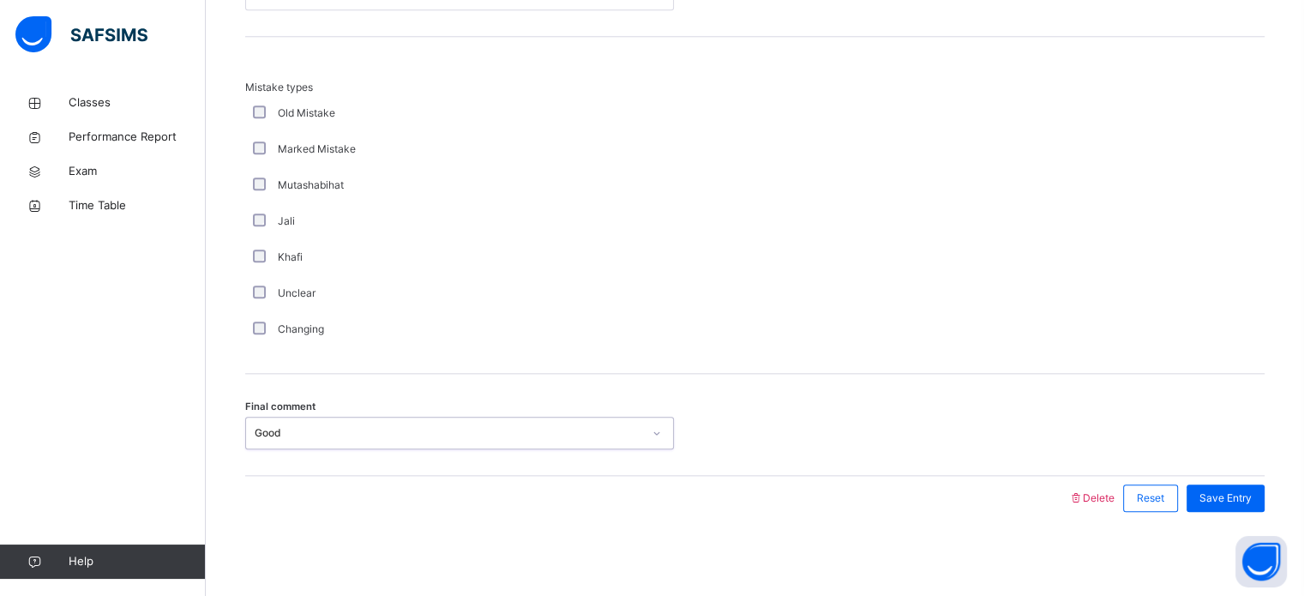
click at [477, 317] on div "Changing" at bounding box center [459, 329] width 429 height 36
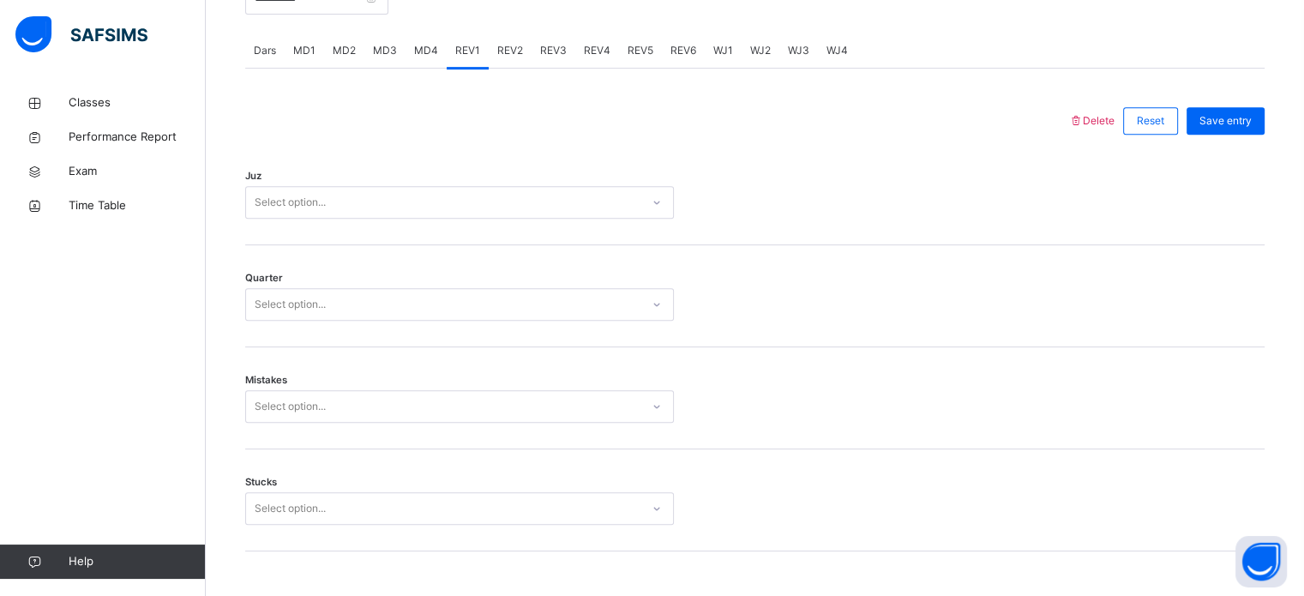
scroll to position [719, 0]
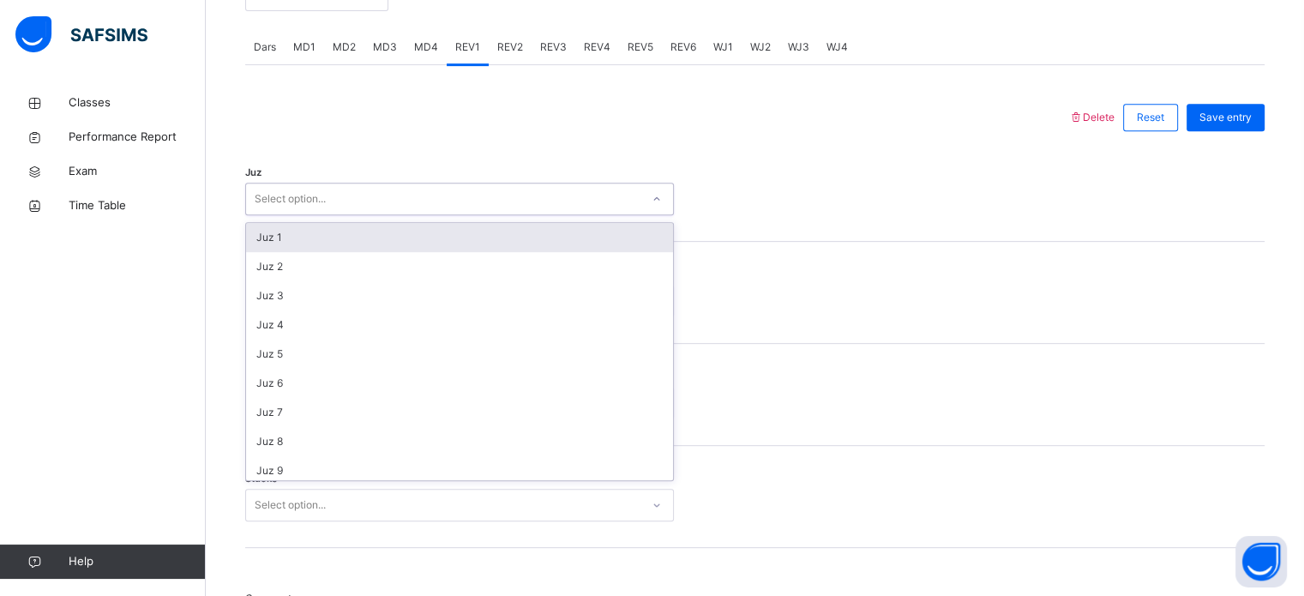
click at [469, 205] on div "Select option..." at bounding box center [443, 199] width 394 height 27
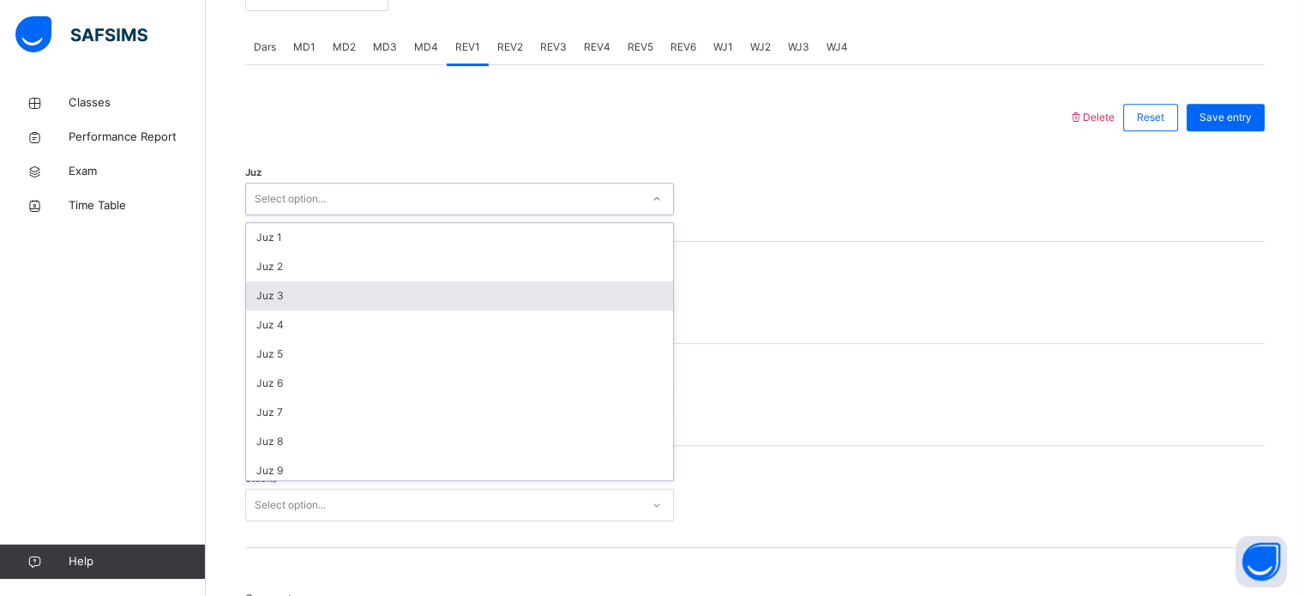
click at [415, 295] on div "Juz 3" at bounding box center [459, 295] width 427 height 29
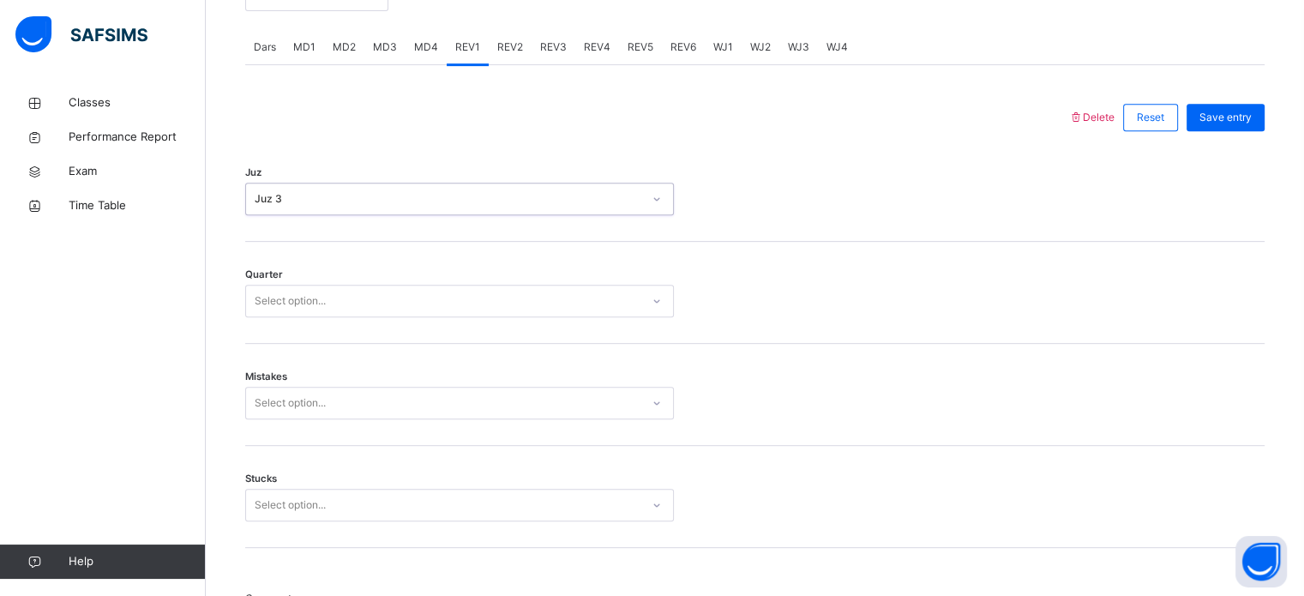
click at [415, 295] on div "Select option..." at bounding box center [443, 301] width 394 height 27
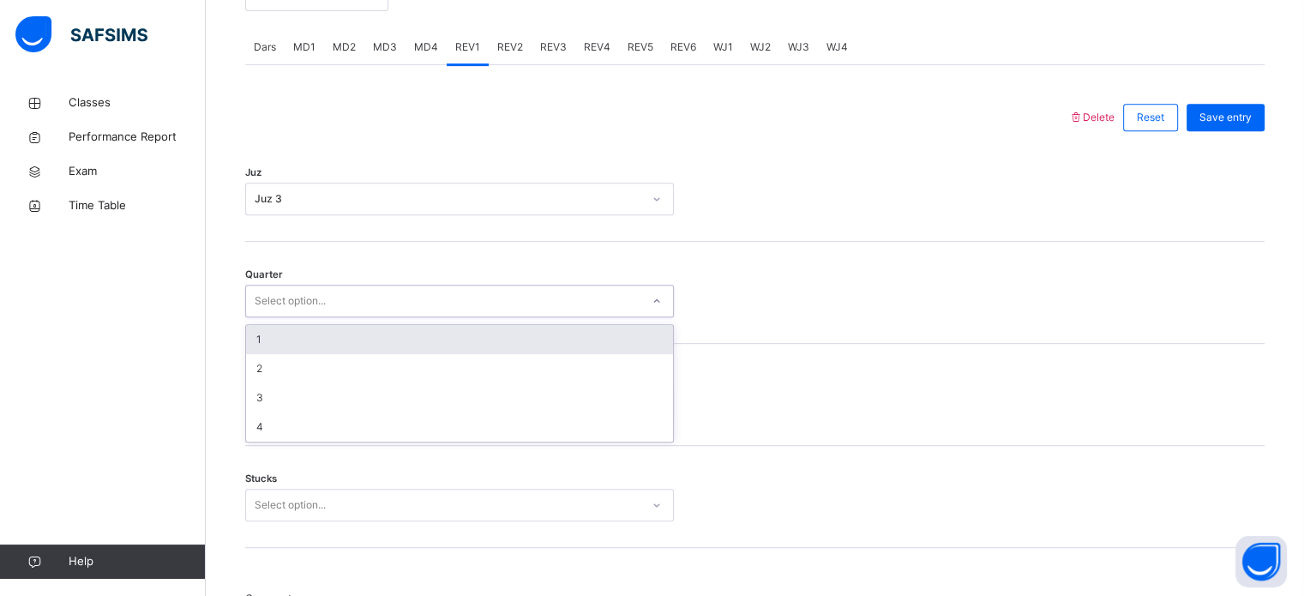
click at [449, 335] on div "1" at bounding box center [459, 339] width 427 height 29
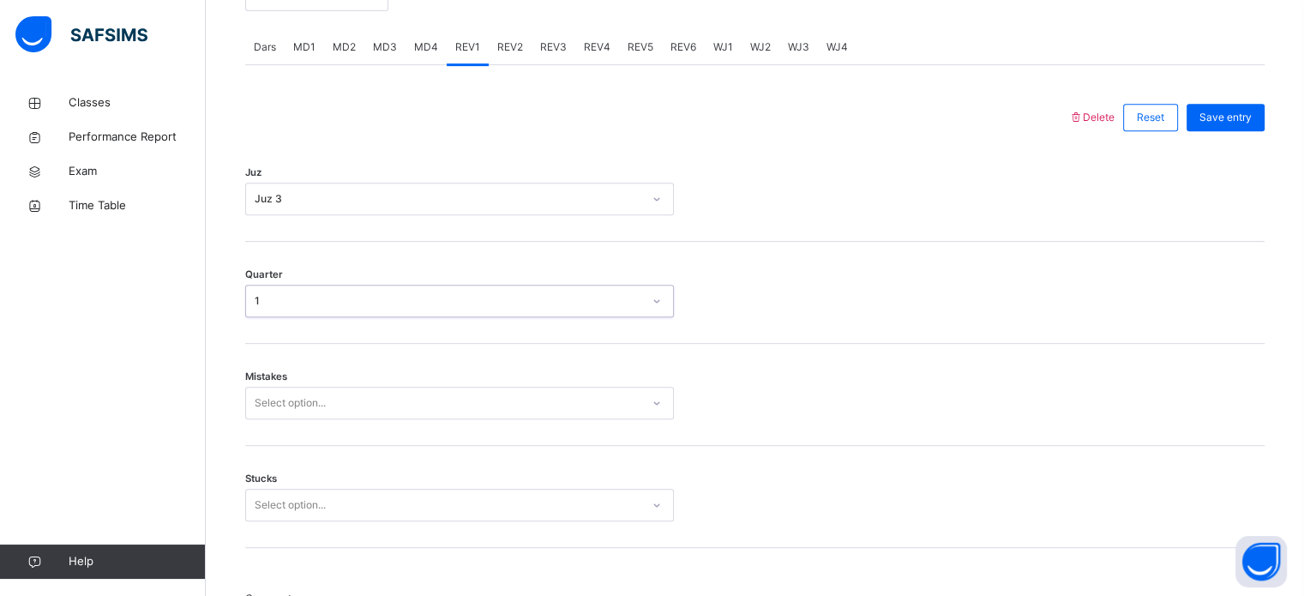
click at [453, 397] on div "Select option..." at bounding box center [443, 403] width 394 height 27
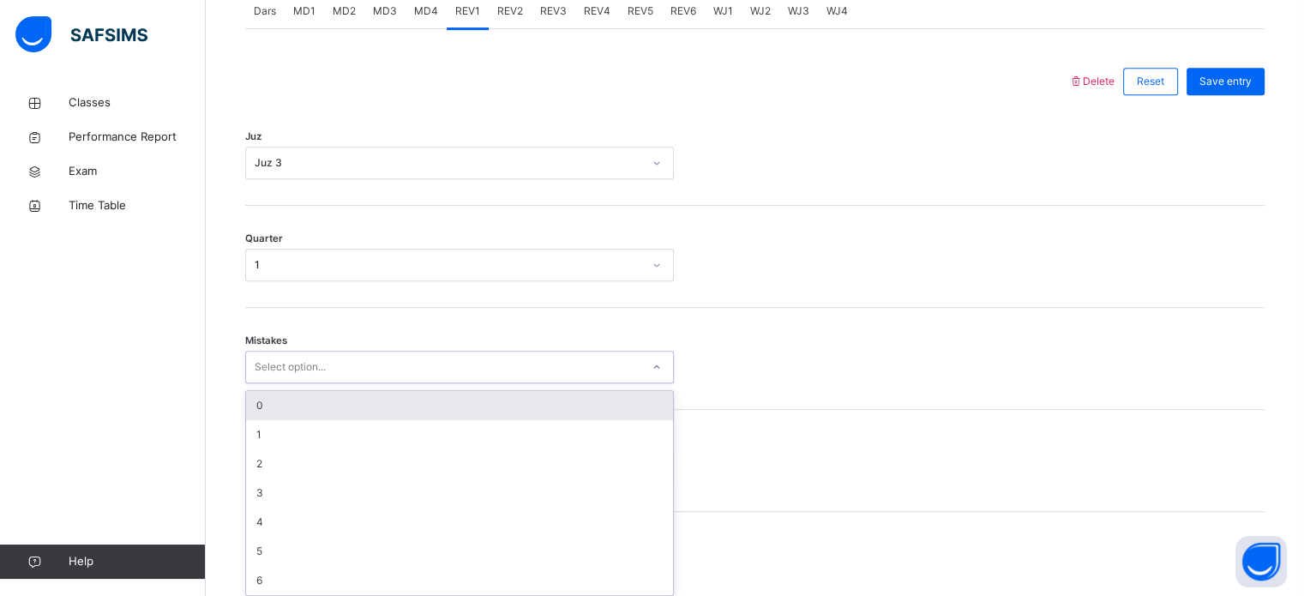
scroll to position [761, 0]
click at [451, 411] on div "0" at bounding box center [459, 399] width 427 height 29
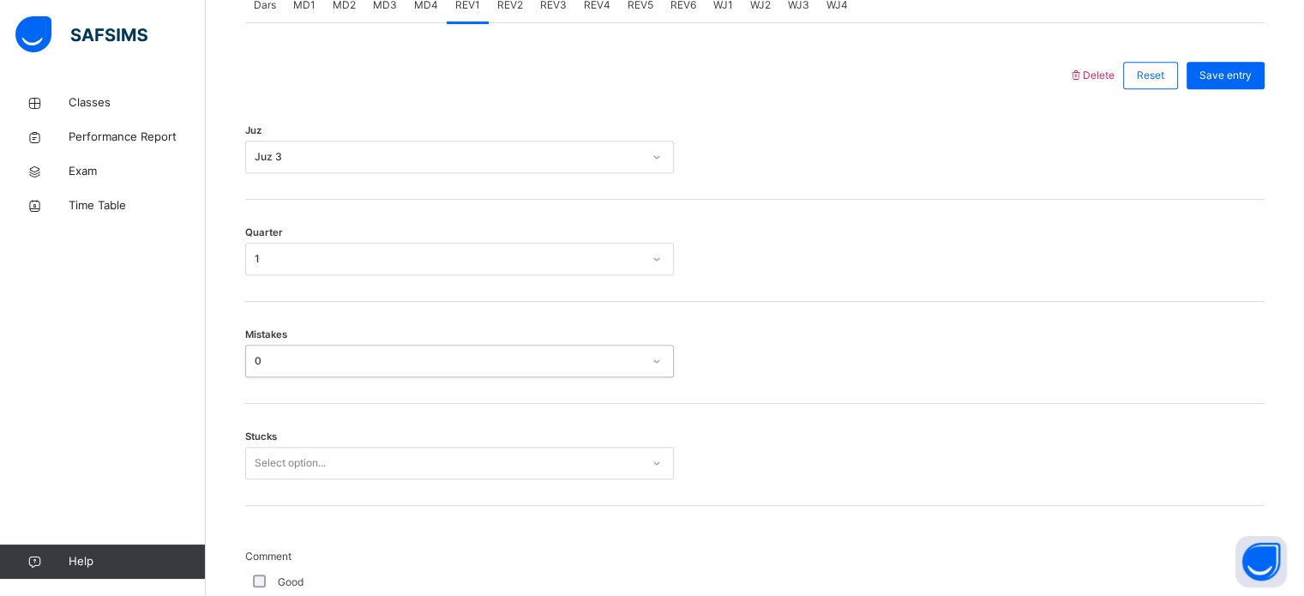
click at [454, 457] on div "Select option..." at bounding box center [459, 463] width 429 height 33
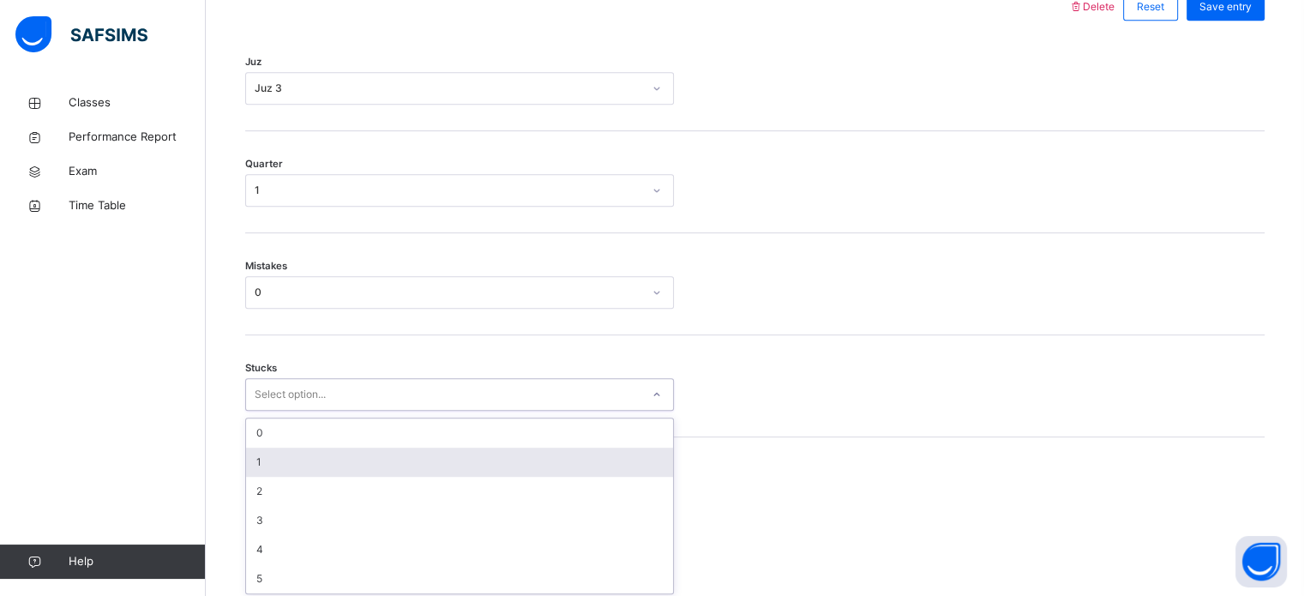
scroll to position [833, 0]
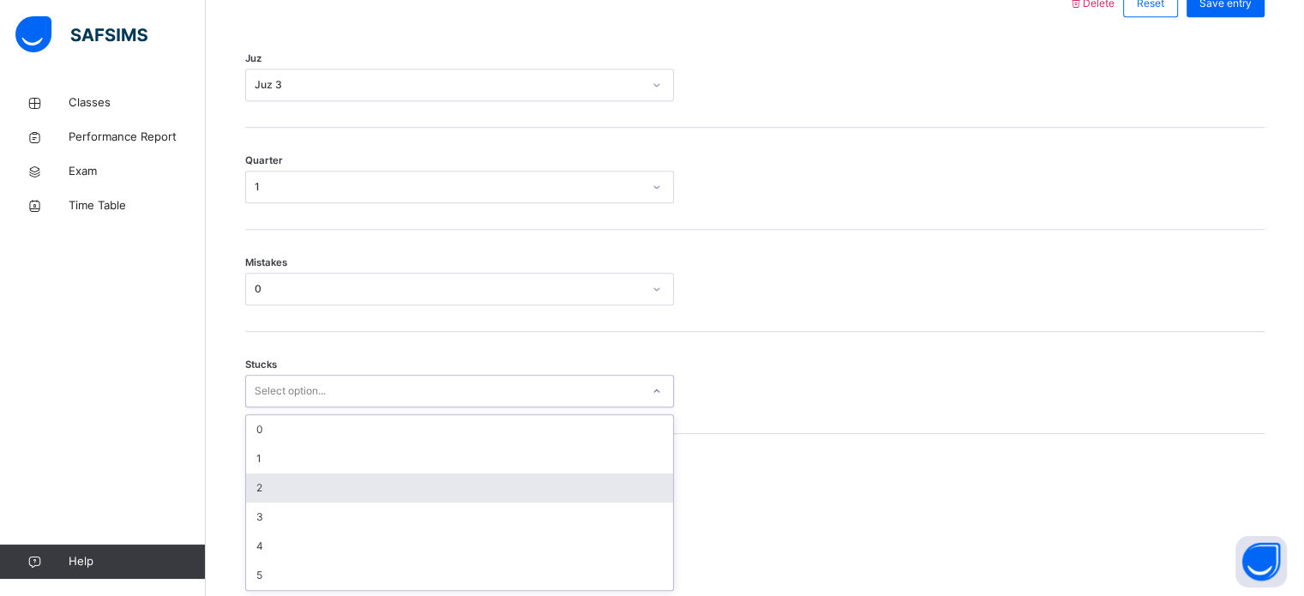
click at [411, 486] on div "2" at bounding box center [459, 487] width 427 height 29
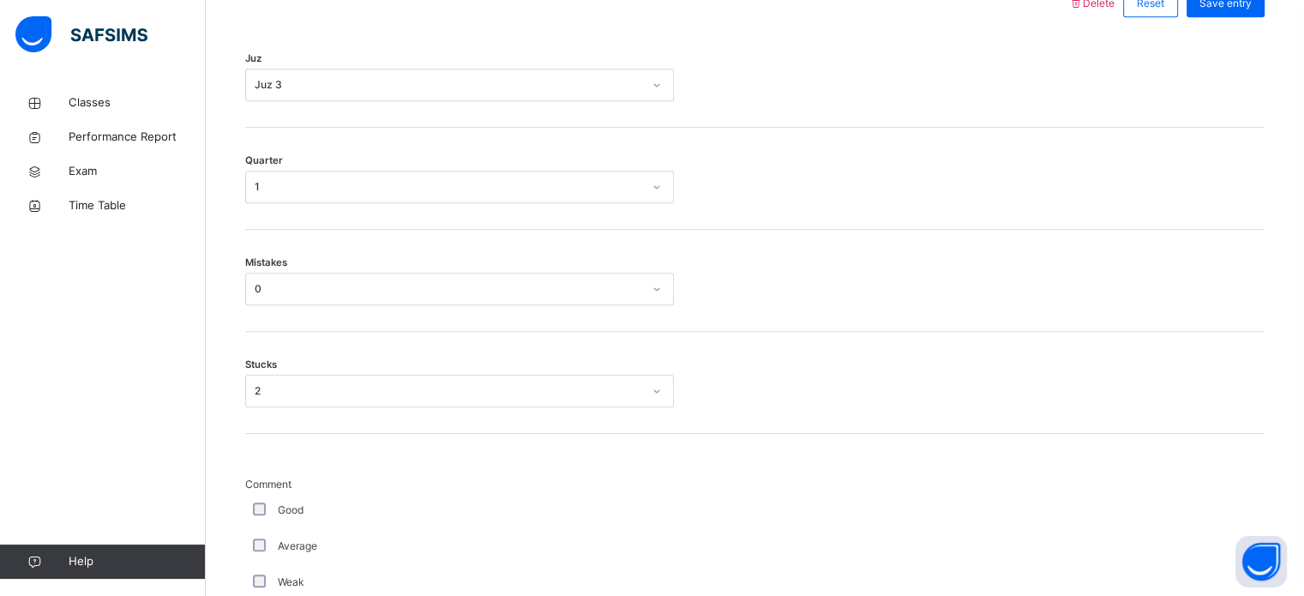
click at [254, 500] on div "Good" at bounding box center [459, 510] width 429 height 36
click at [1251, 1] on span "Save entry" at bounding box center [1225, 3] width 52 height 15
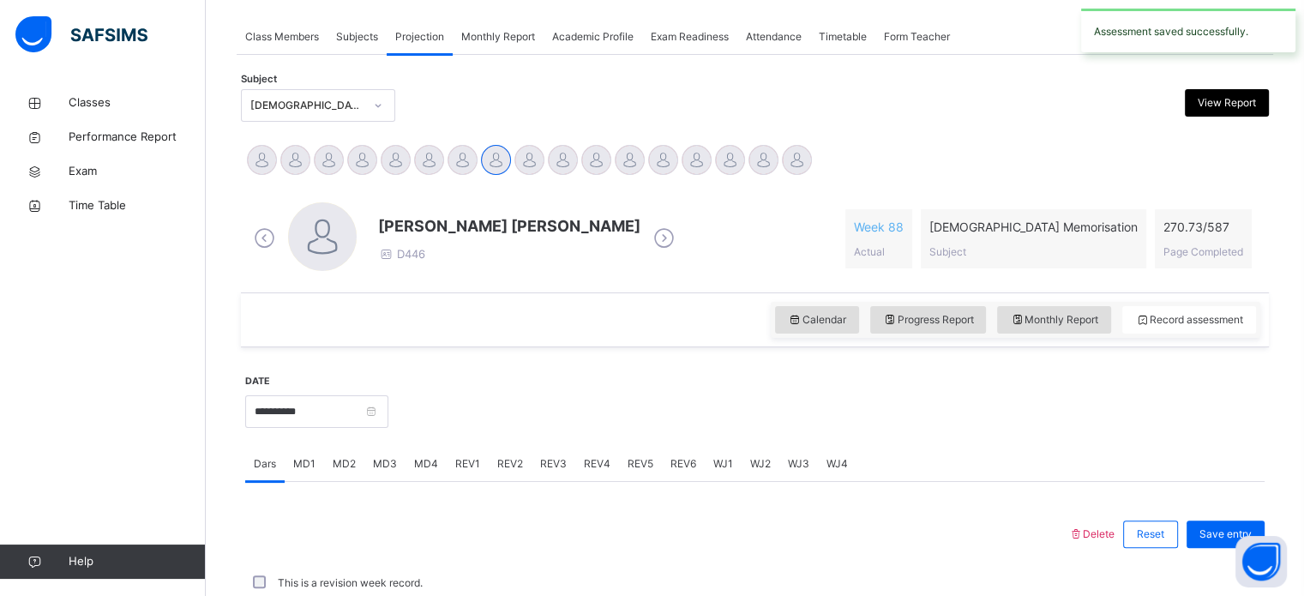
scroll to position [691, 0]
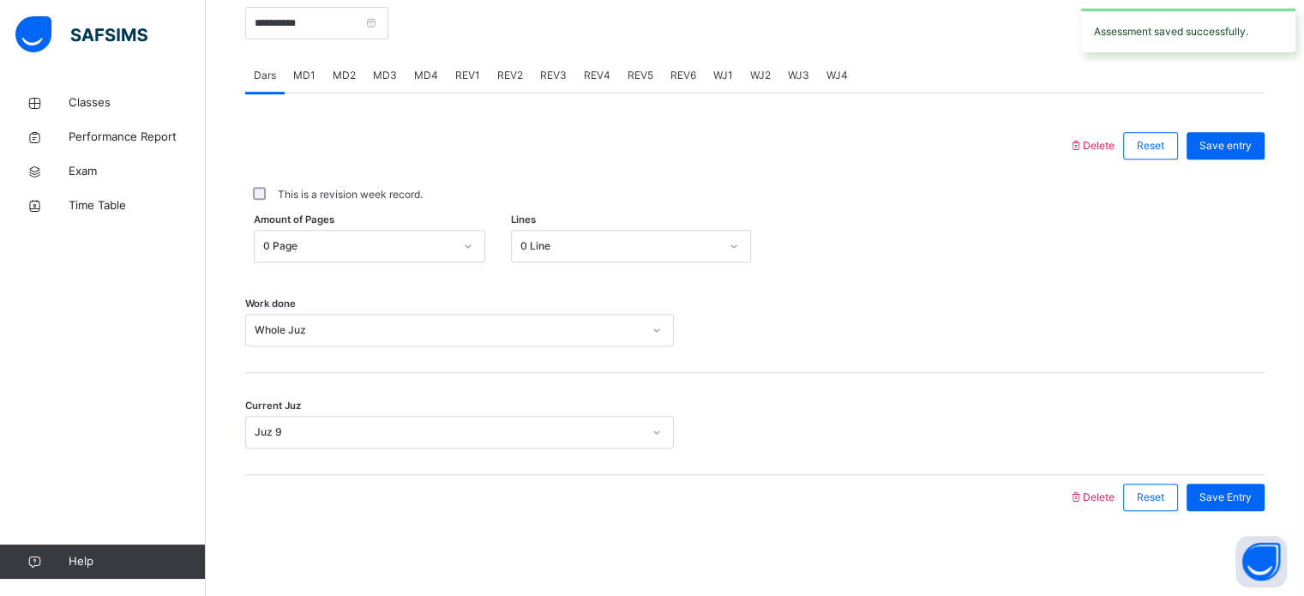
click at [516, 59] on div "REV2" at bounding box center [510, 75] width 43 height 34
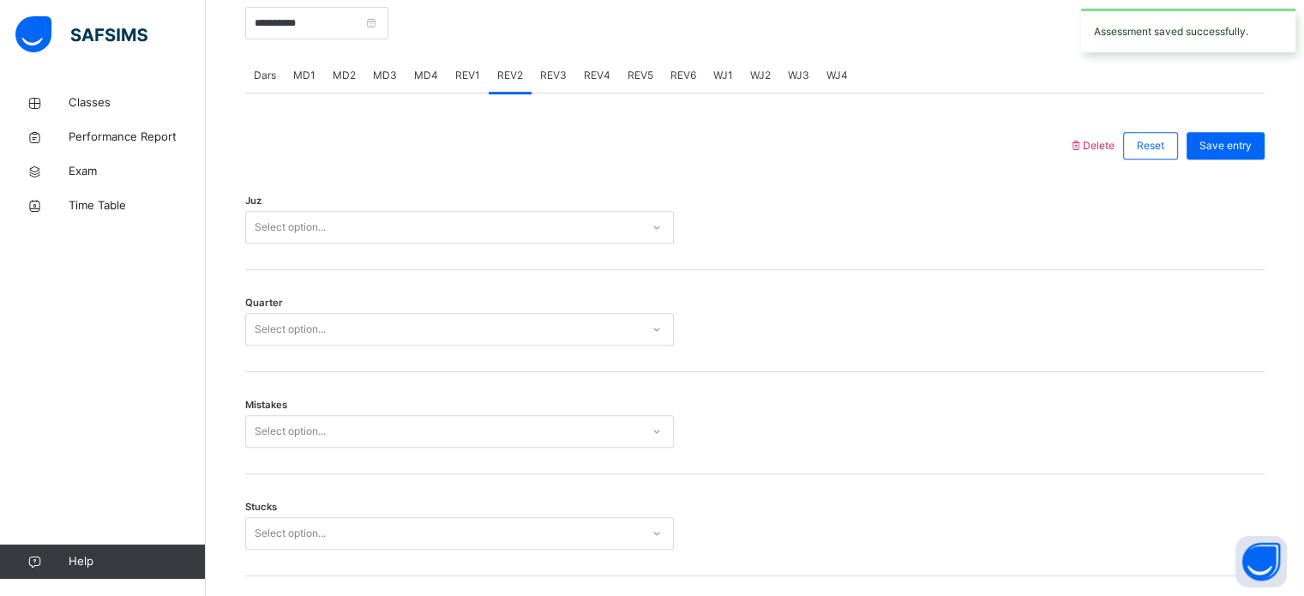
scroll to position [833, 0]
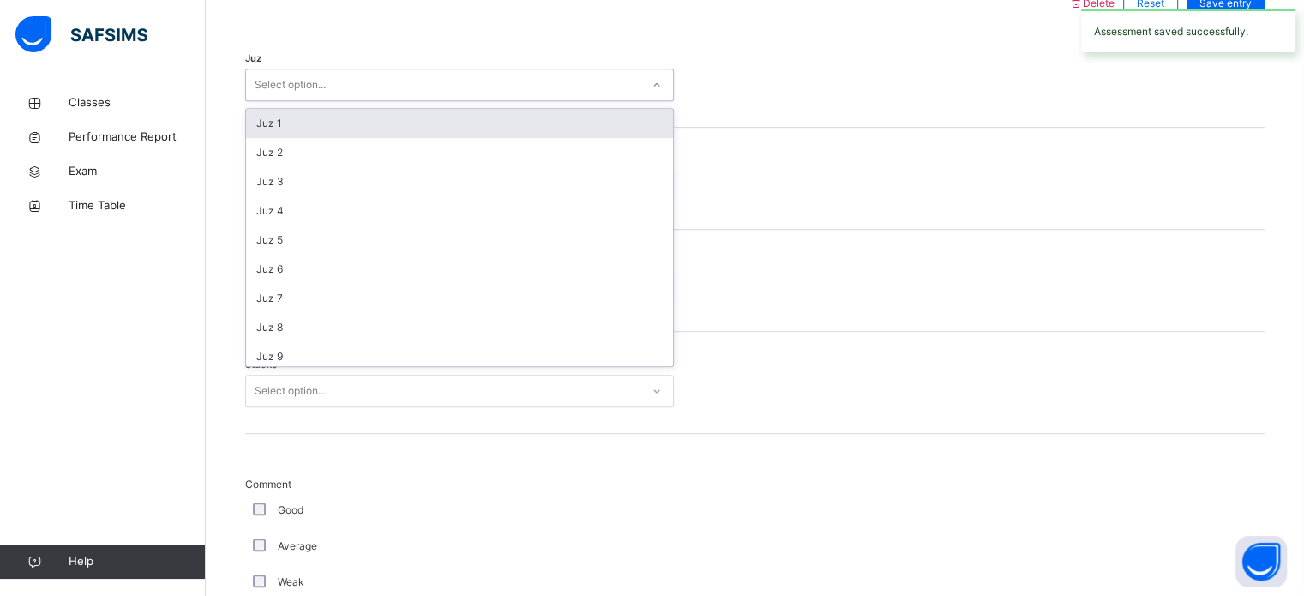
click at [492, 80] on div "Select option..." at bounding box center [443, 85] width 394 height 27
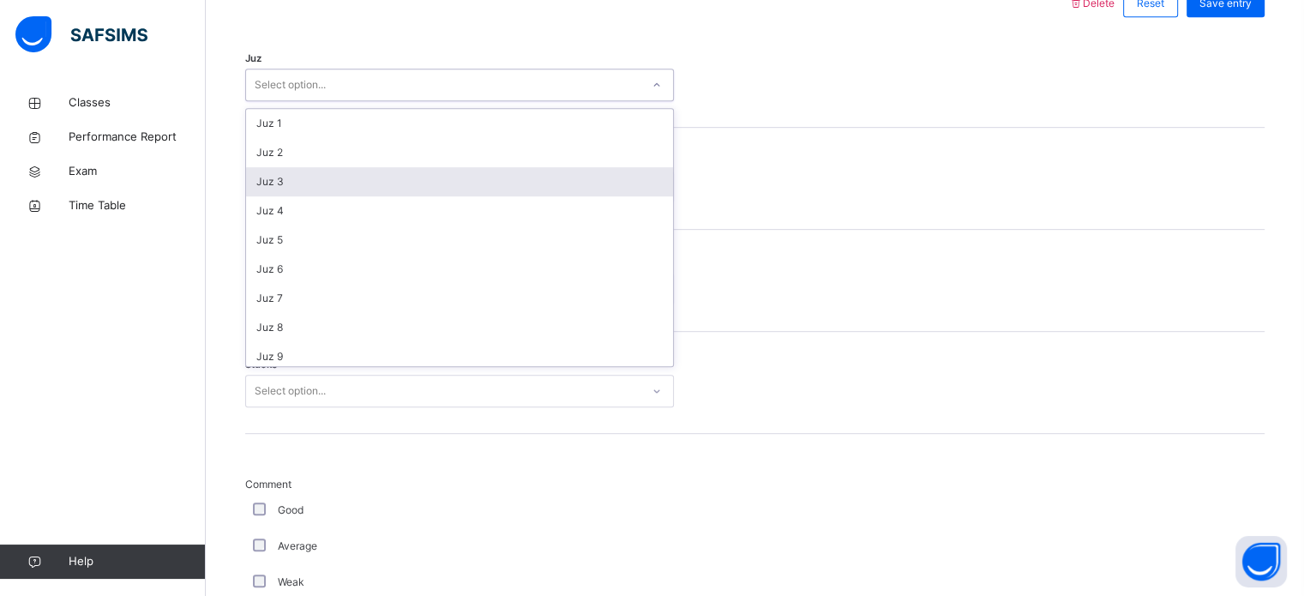
click at [433, 188] on div "Juz 3" at bounding box center [459, 181] width 427 height 29
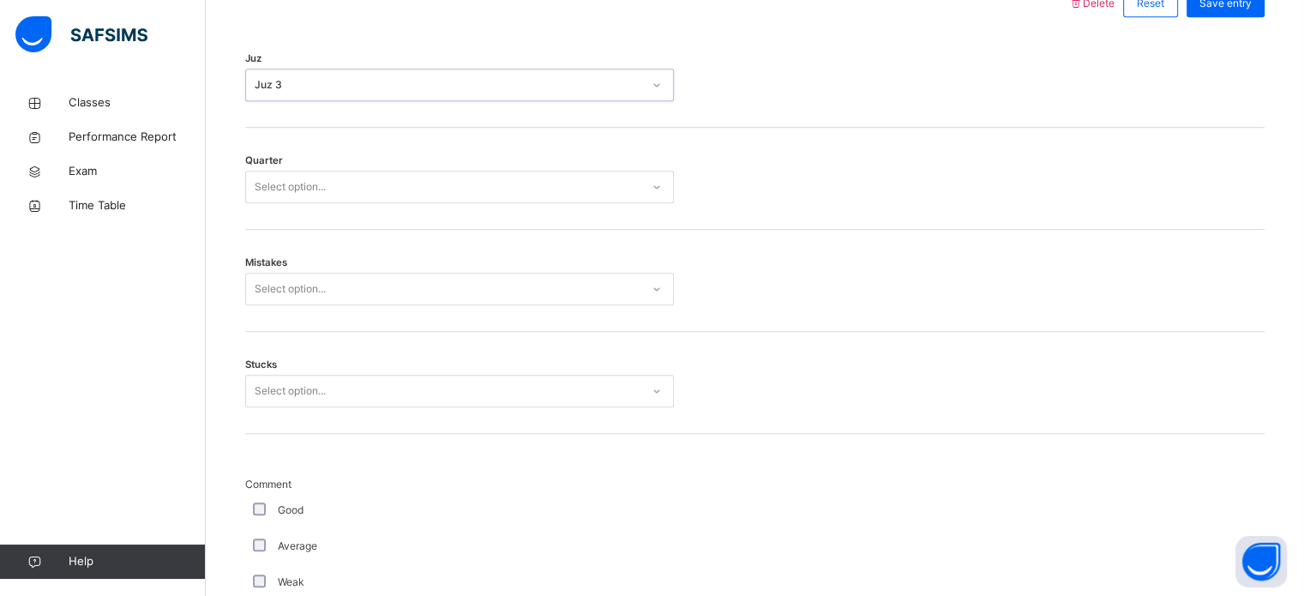
click at [433, 188] on div "Select option..." at bounding box center [443, 187] width 394 height 27
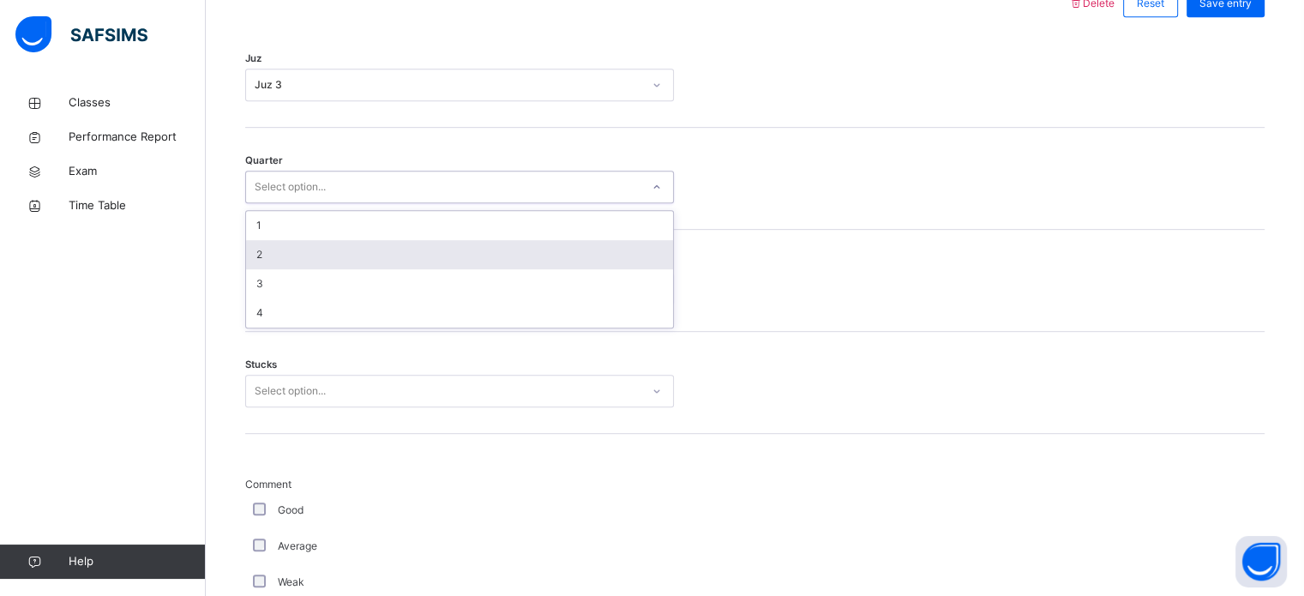
click at [422, 248] on div "2" at bounding box center [459, 254] width 427 height 29
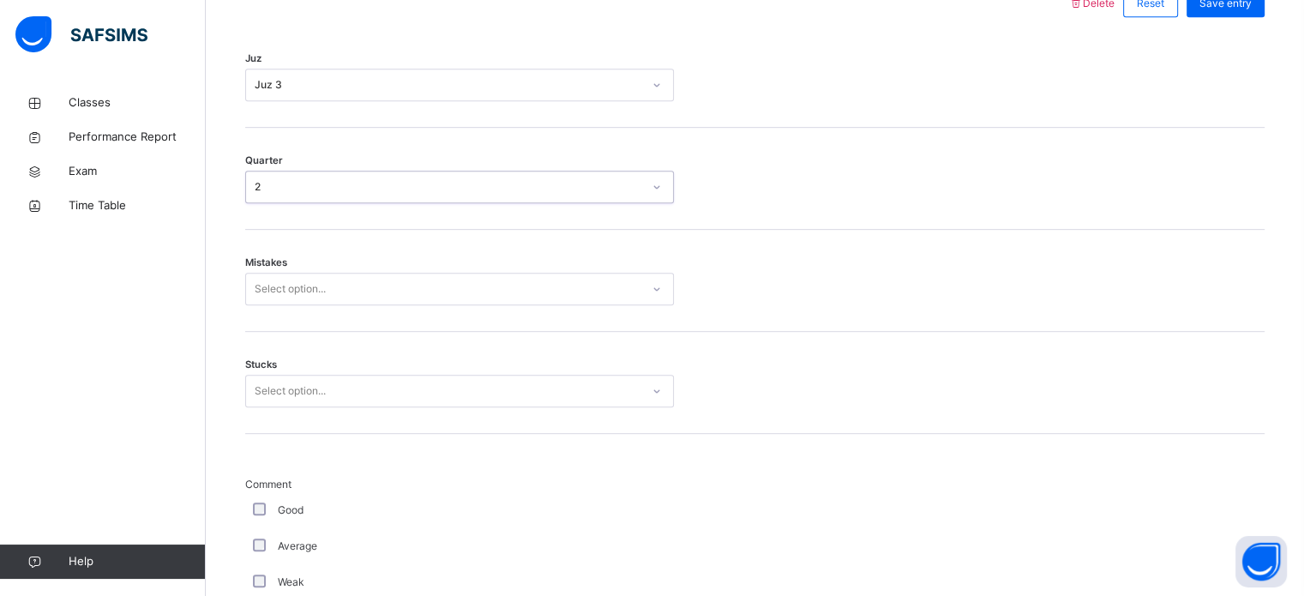
click at [410, 297] on div "Select option..." at bounding box center [443, 289] width 394 height 27
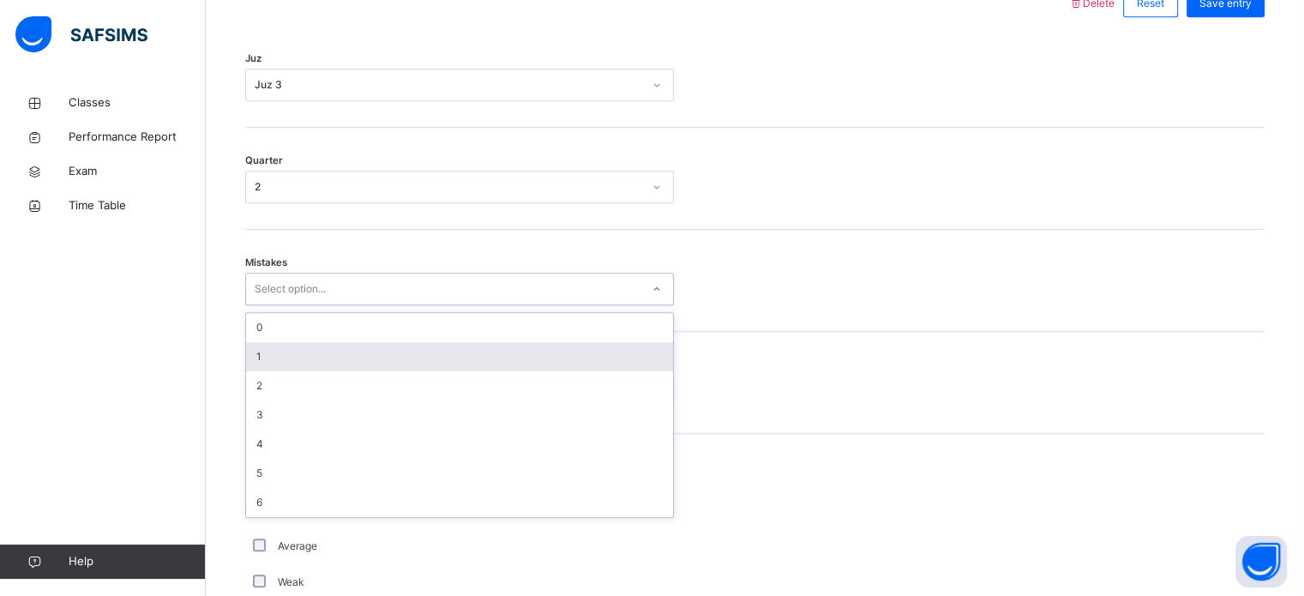
click at [399, 363] on div "1" at bounding box center [459, 356] width 427 height 29
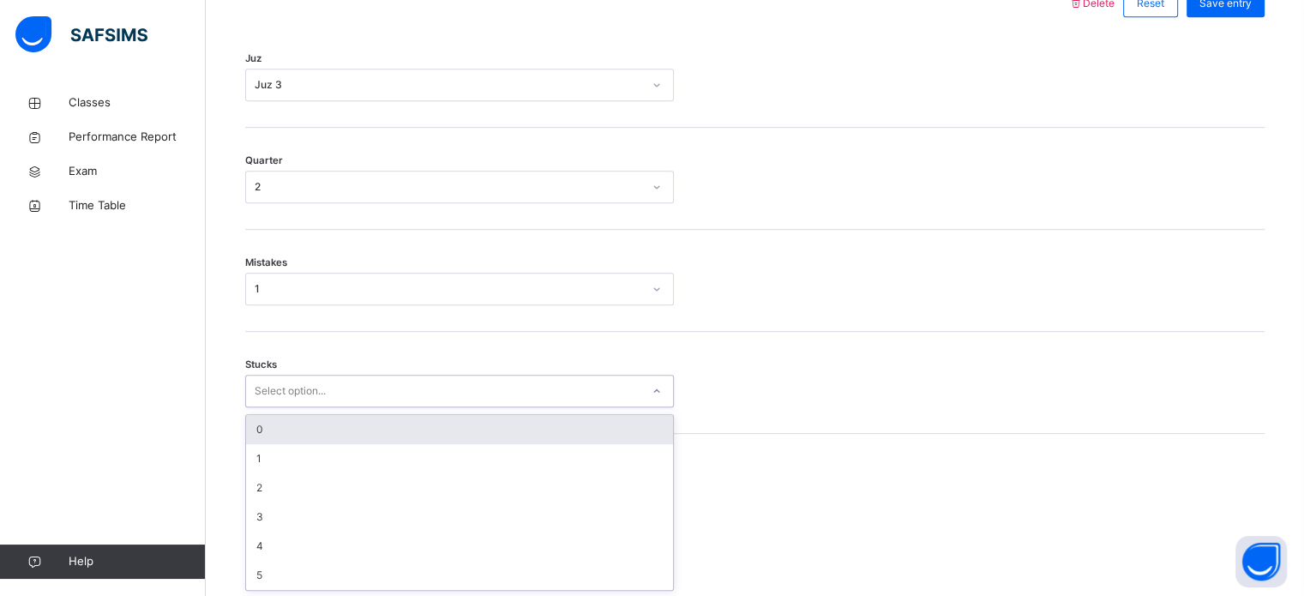
click at [400, 398] on div "Select option..." at bounding box center [443, 391] width 394 height 27
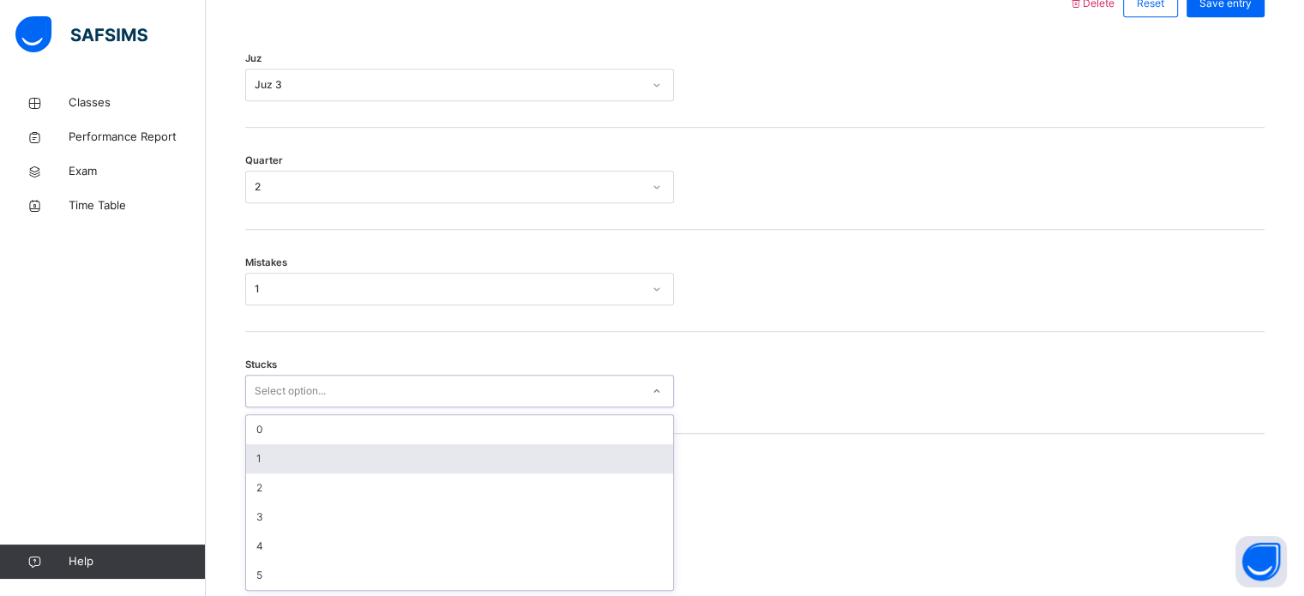
click at [373, 462] on div "1" at bounding box center [459, 458] width 427 height 29
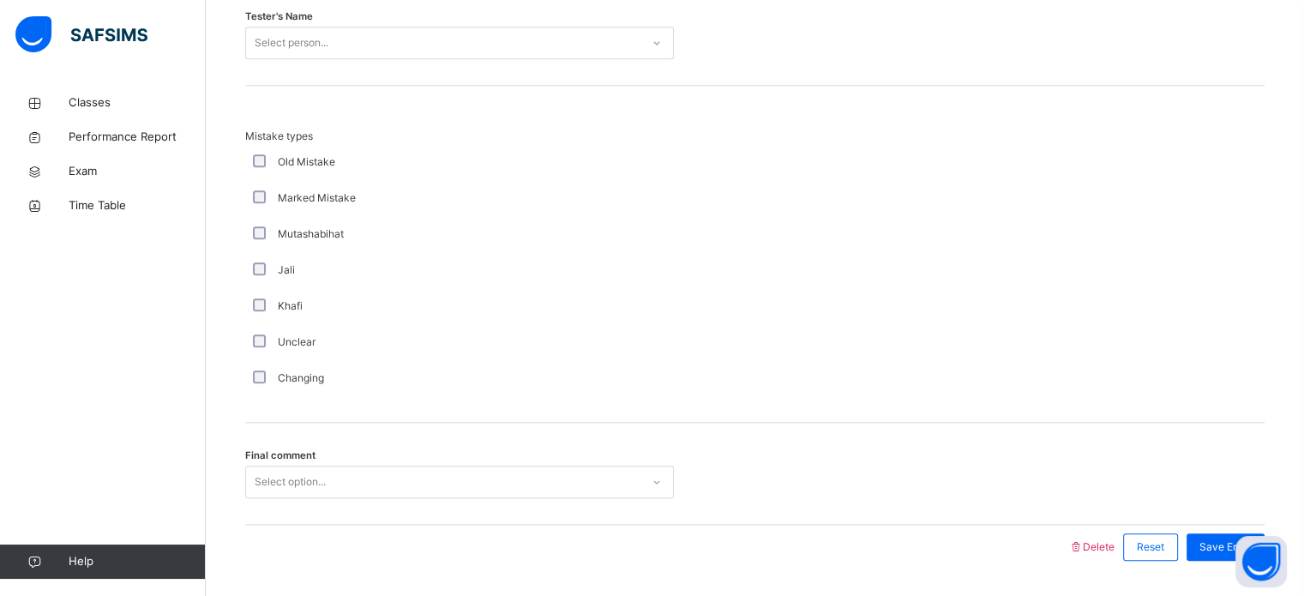
scroll to position [1816, 0]
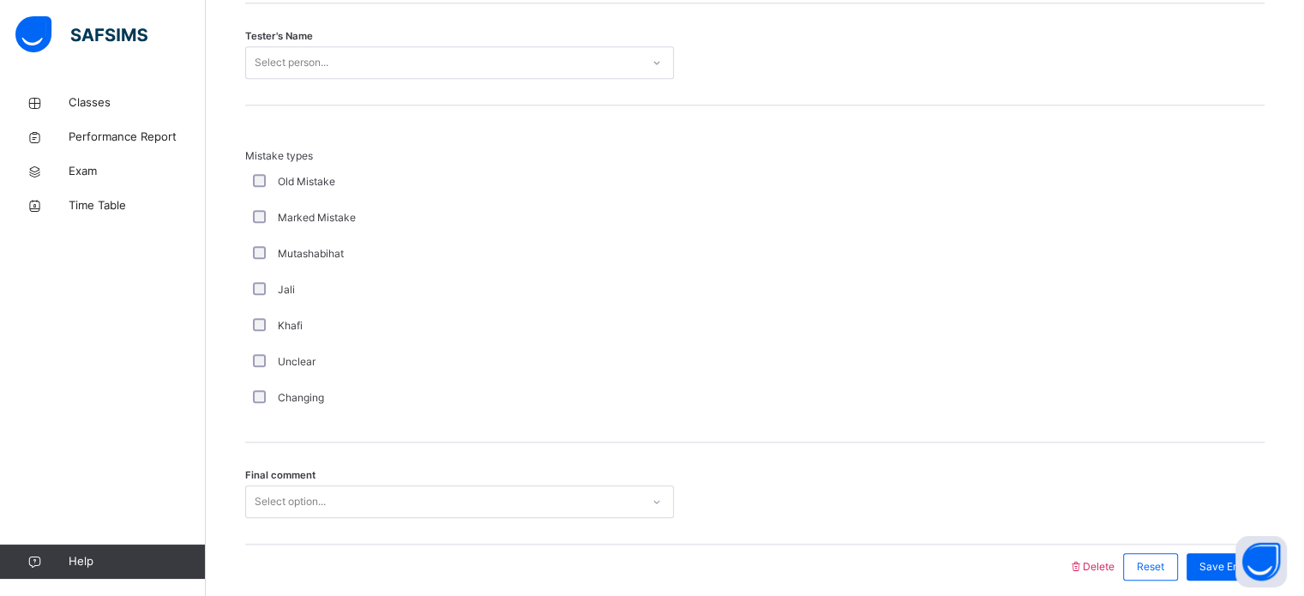
click at [372, 69] on div "Select person..." at bounding box center [443, 63] width 394 height 27
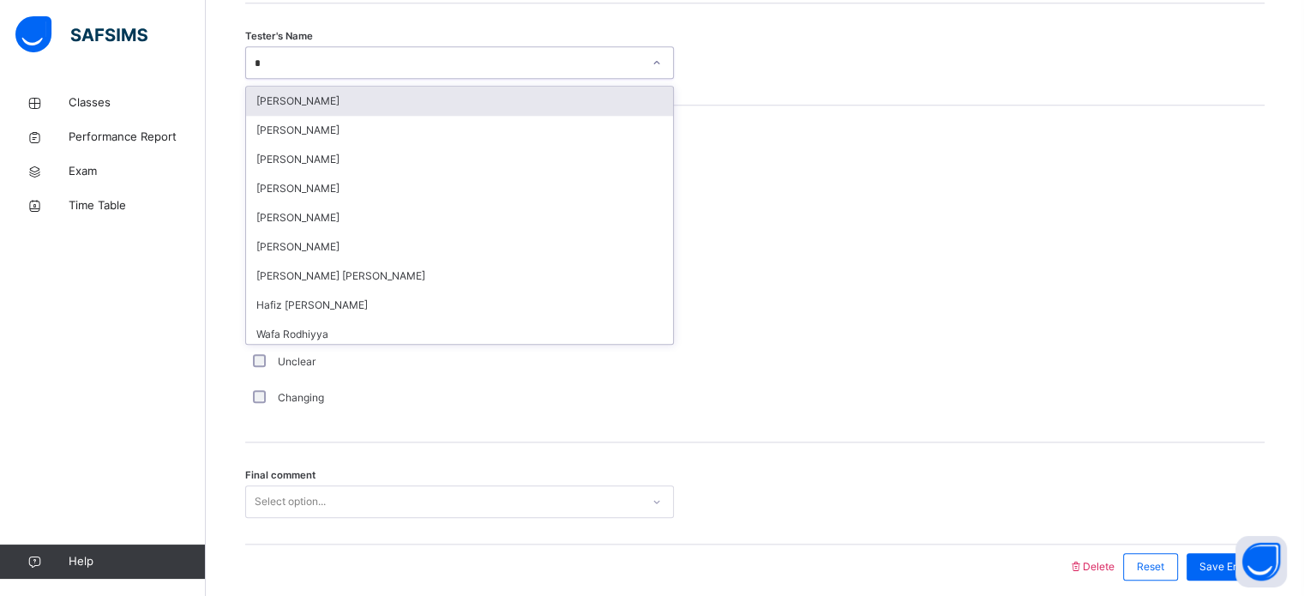
type input "**"
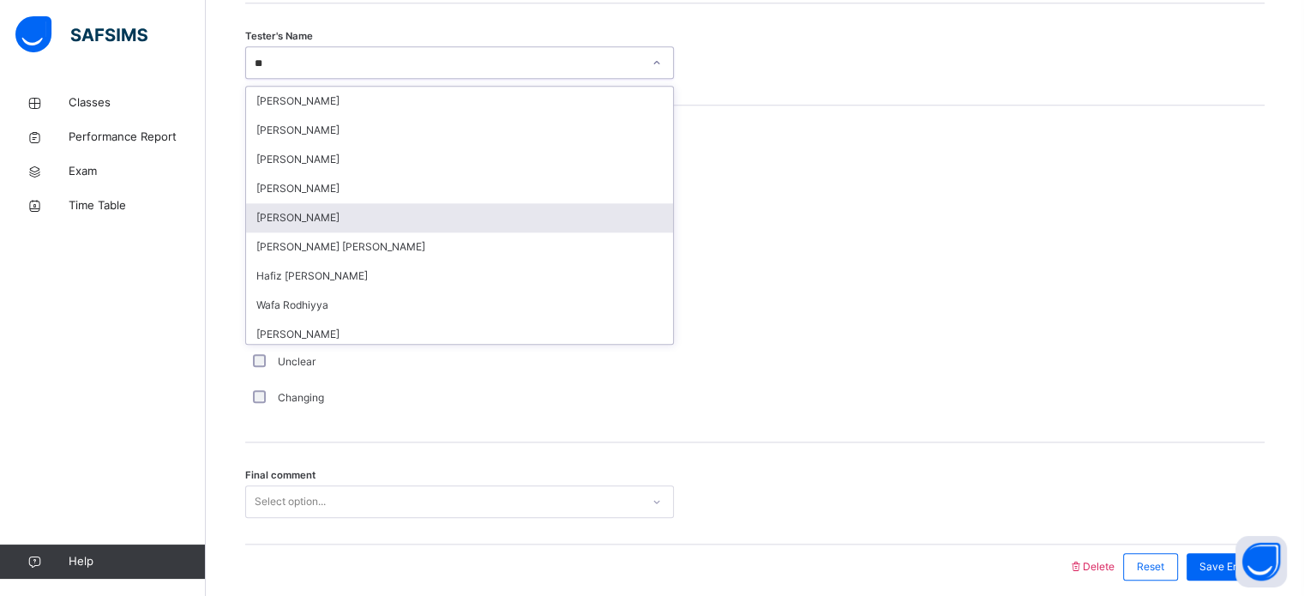
click at [348, 216] on div "[PERSON_NAME]" at bounding box center [459, 217] width 427 height 29
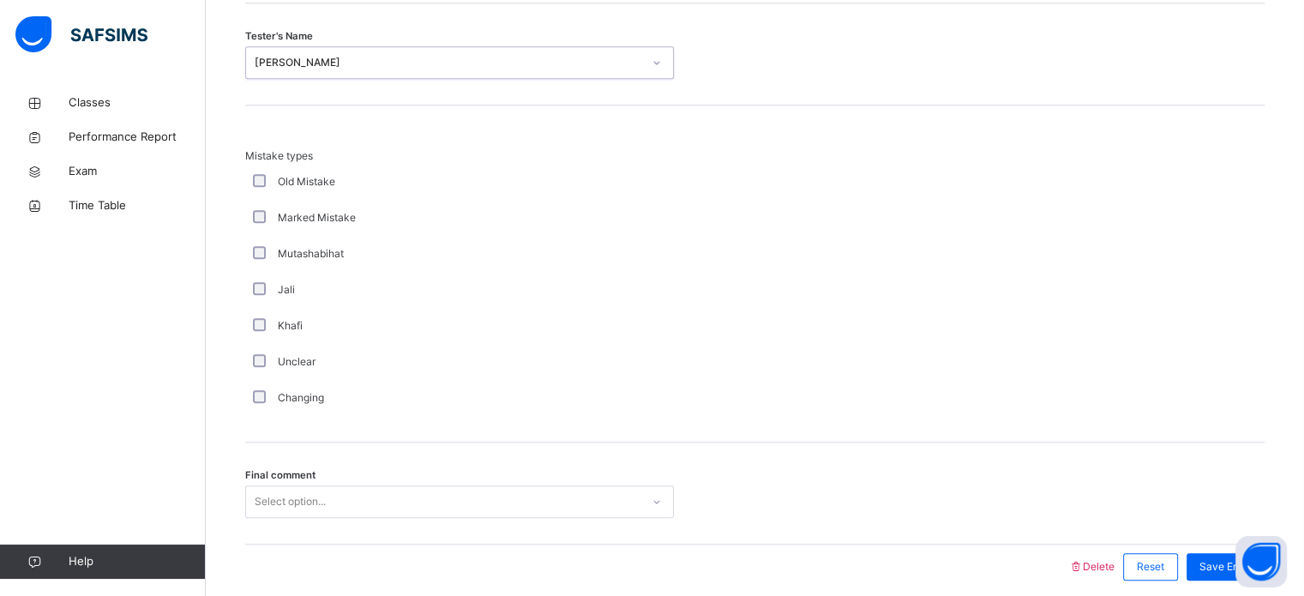
click at [373, 57] on div "[PERSON_NAME]" at bounding box center [448, 62] width 387 height 15
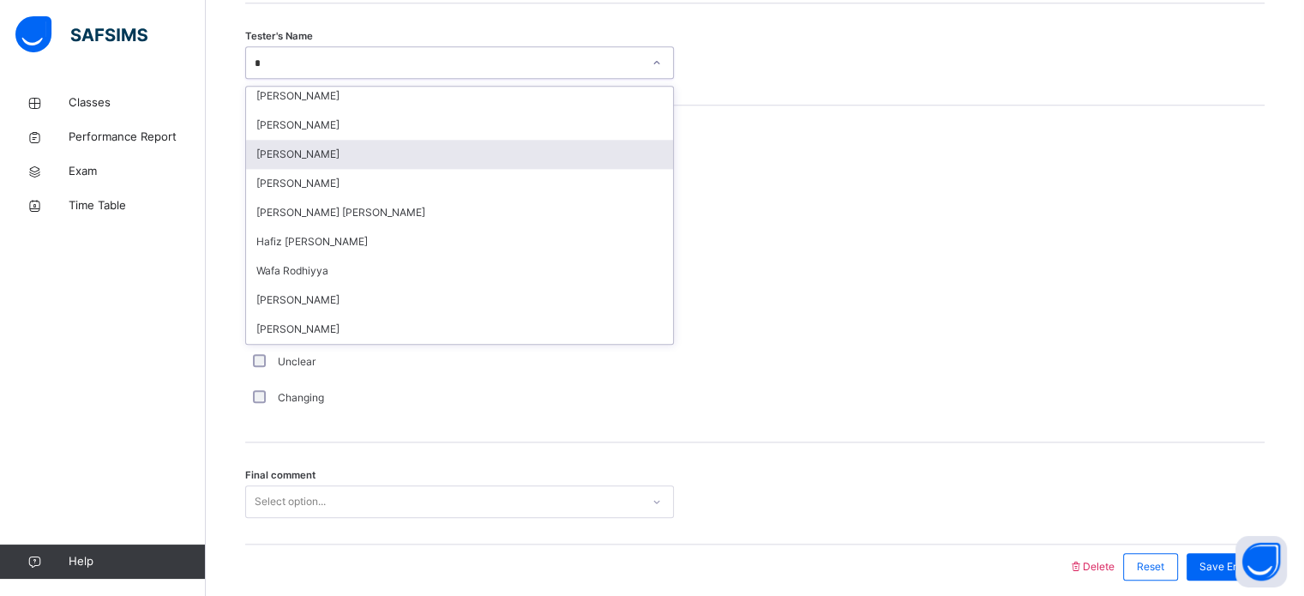
type input "**"
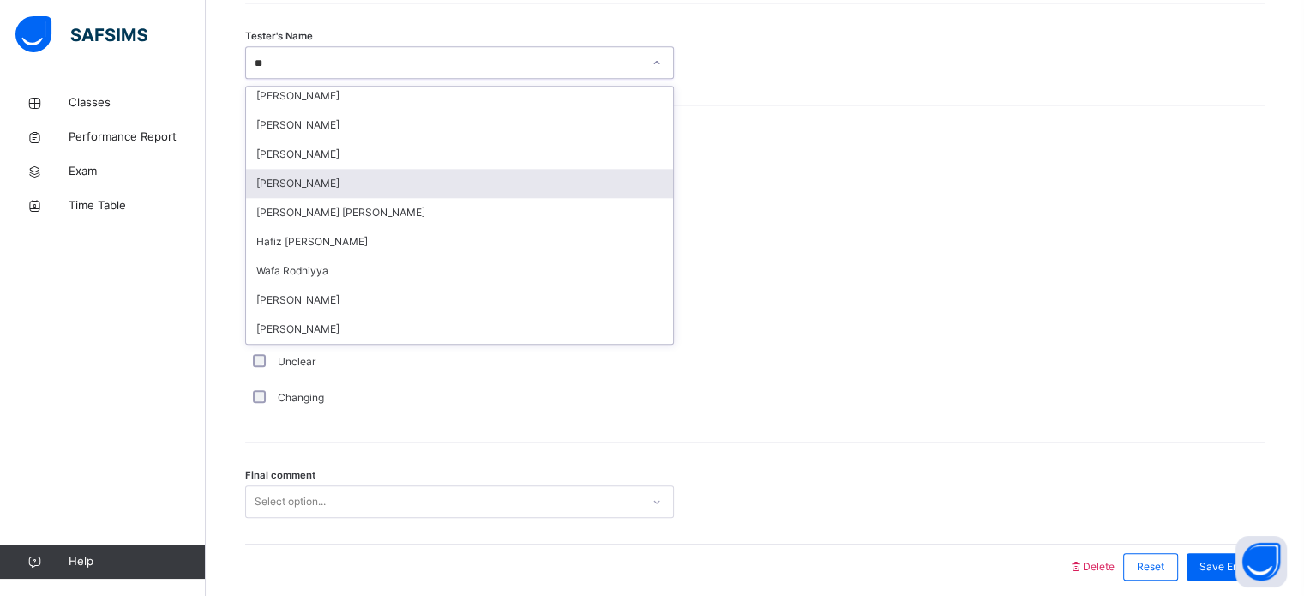
scroll to position [34, 0]
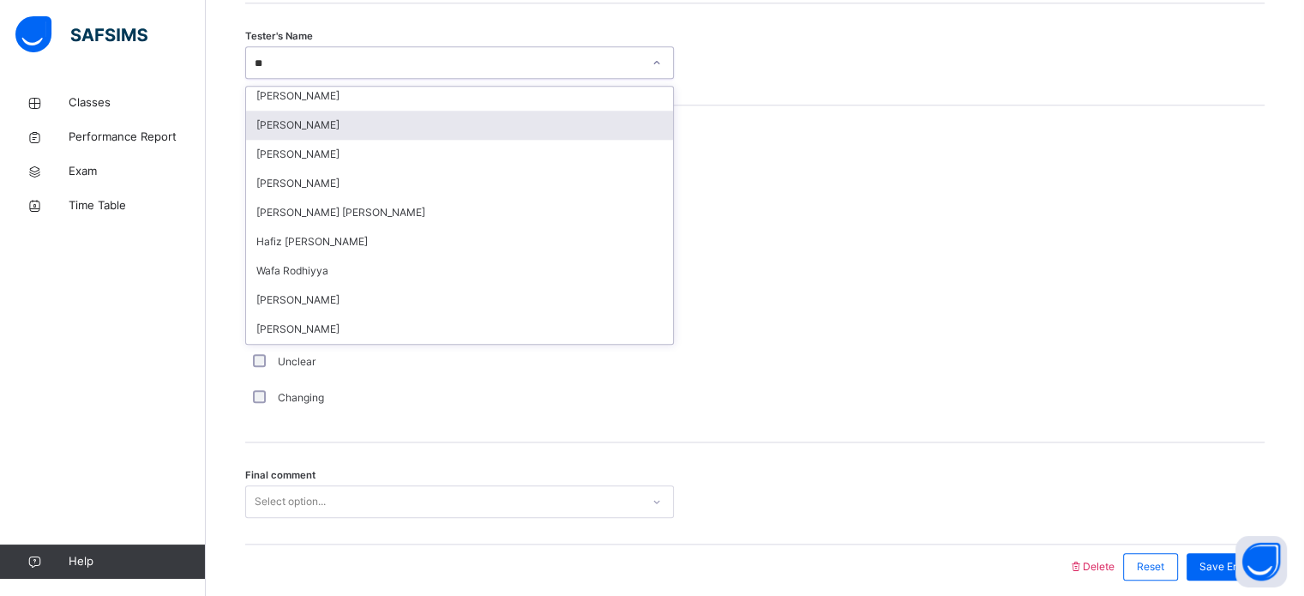
click at [361, 126] on div "[PERSON_NAME]" at bounding box center [459, 125] width 427 height 29
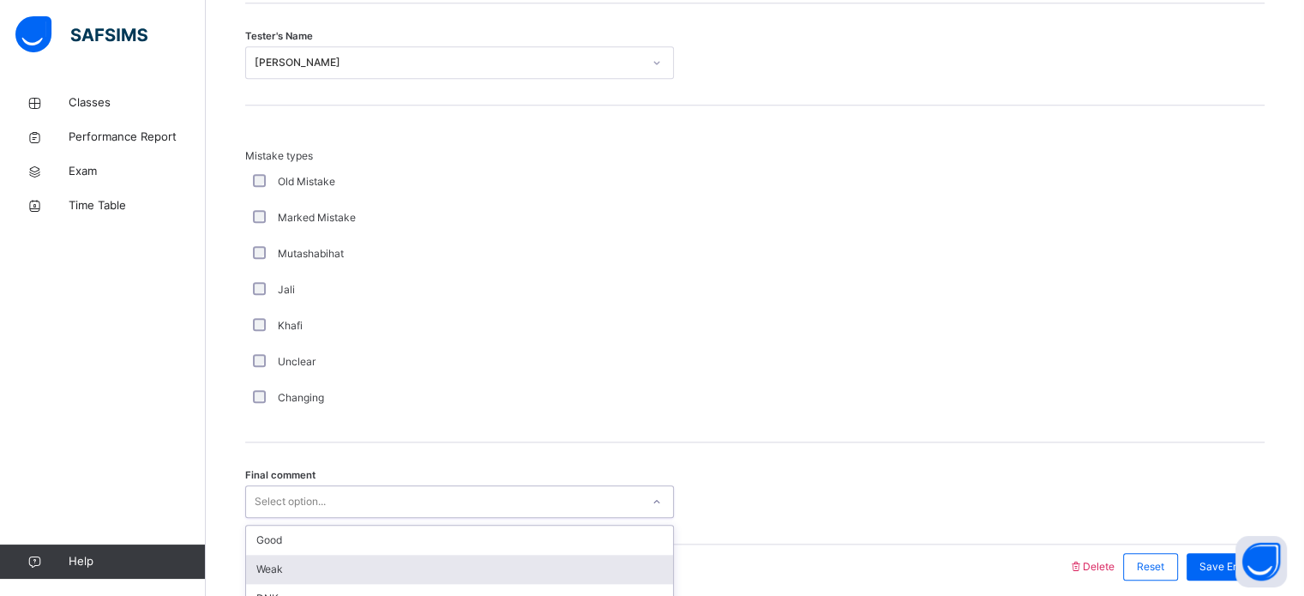
scroll to position [1885, 0]
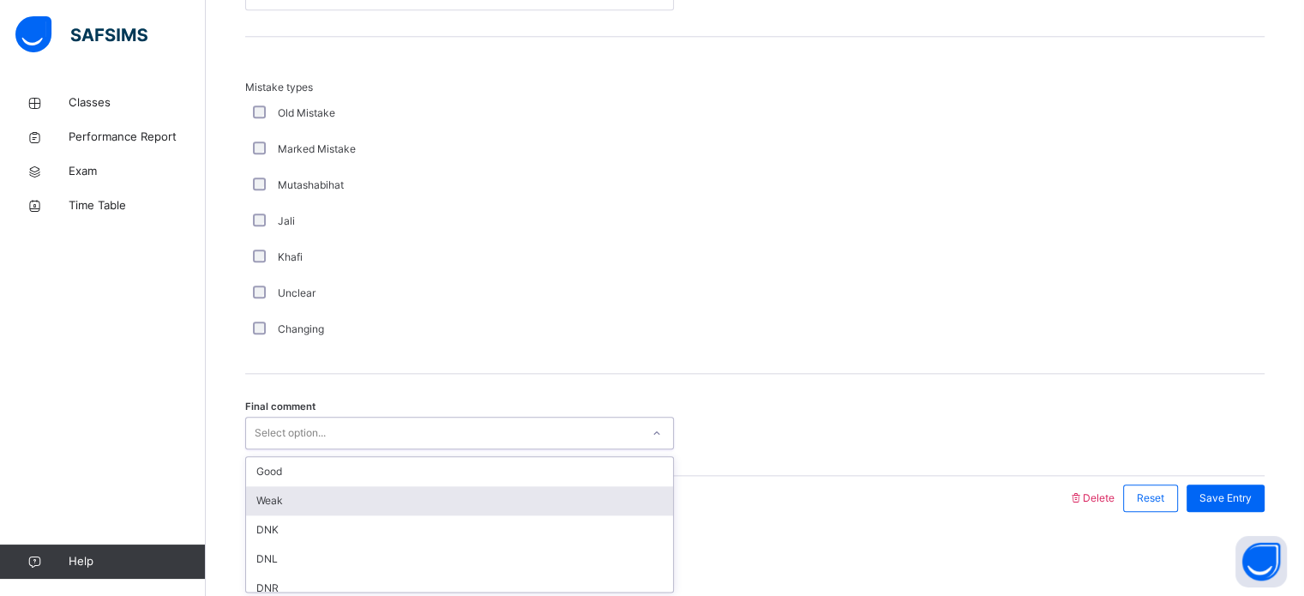
click at [402, 449] on div "option Weak focused, 2 of 6. 6 results available. Use Up and Down to choose opt…" at bounding box center [459, 433] width 429 height 33
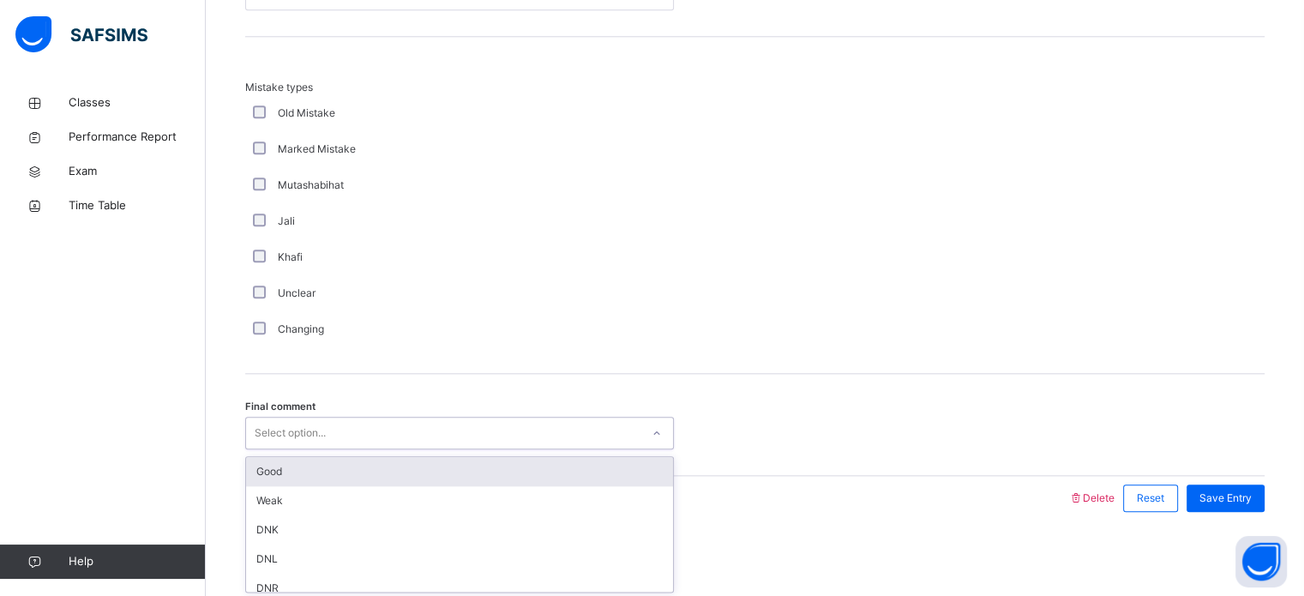
click at [385, 465] on div "Good" at bounding box center [459, 471] width 427 height 29
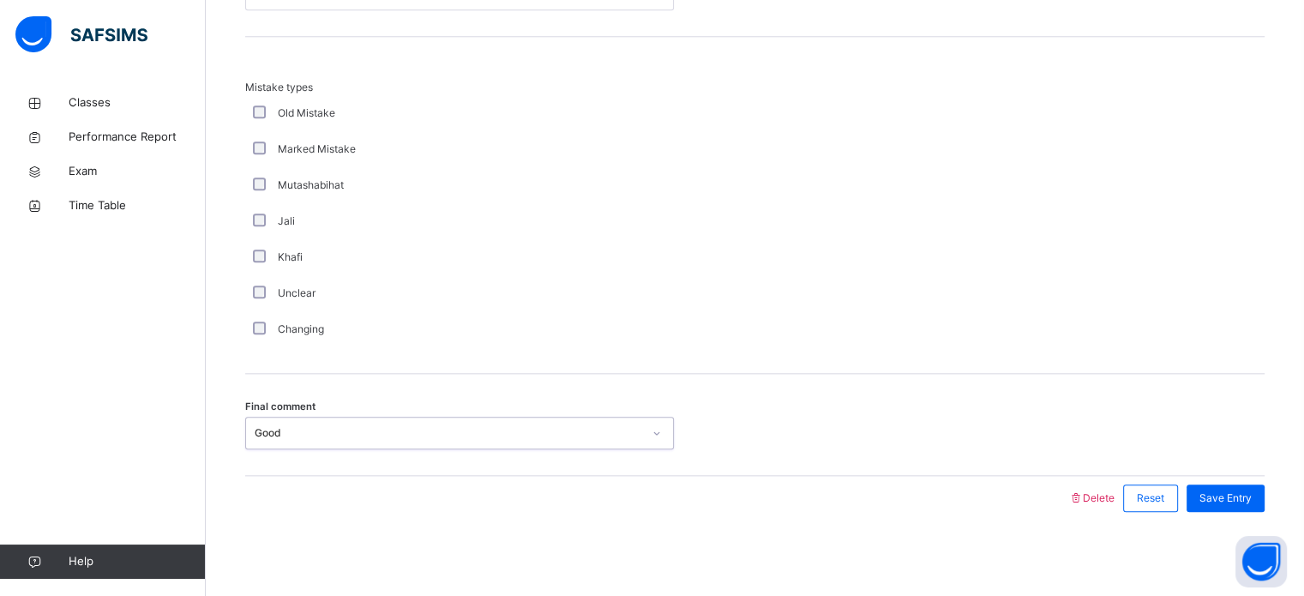
click at [1211, 466] on div "Final comment option Good, selected. 0 results available. Select is focused ,ty…" at bounding box center [754, 425] width 1019 height 102
click at [1248, 485] on div "Save Entry" at bounding box center [1225, 497] width 78 height 27
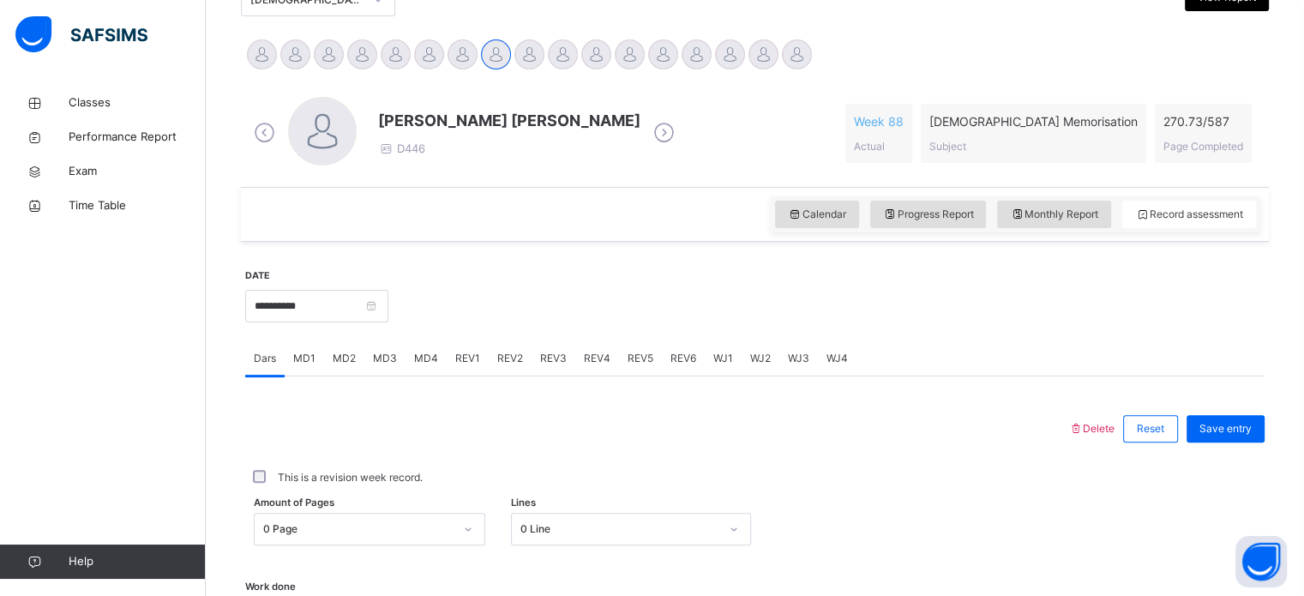
scroll to position [382, 0]
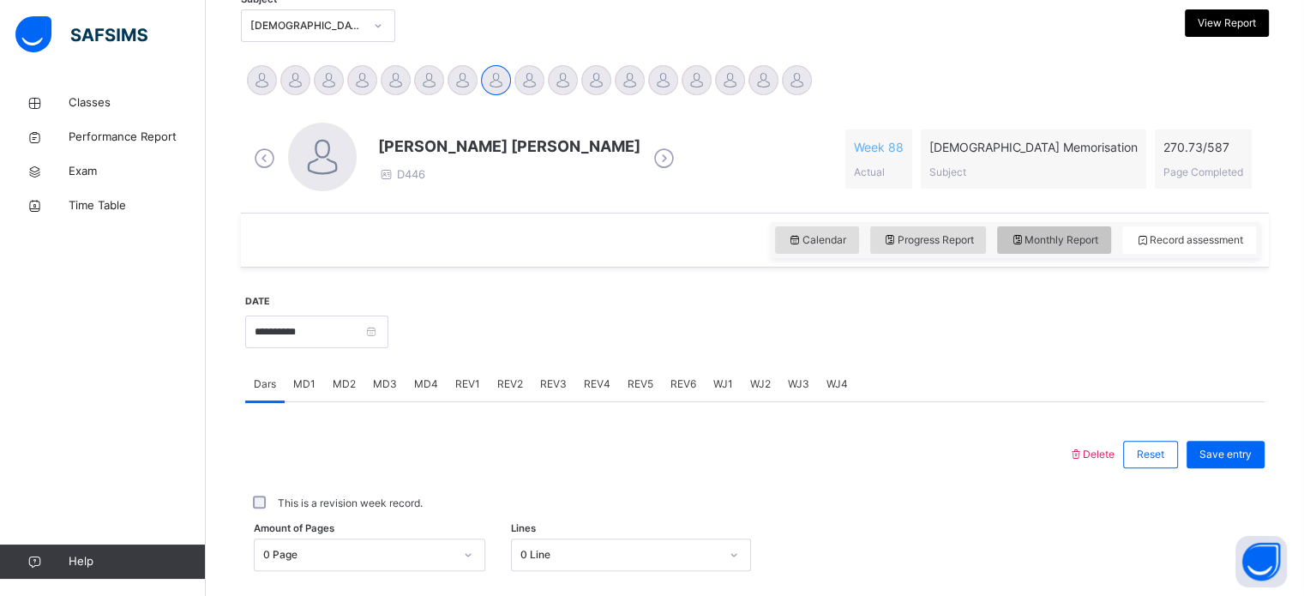
click at [1054, 247] on div "Monthly Report" at bounding box center [1054, 239] width 114 height 27
select select "****"
select select "*"
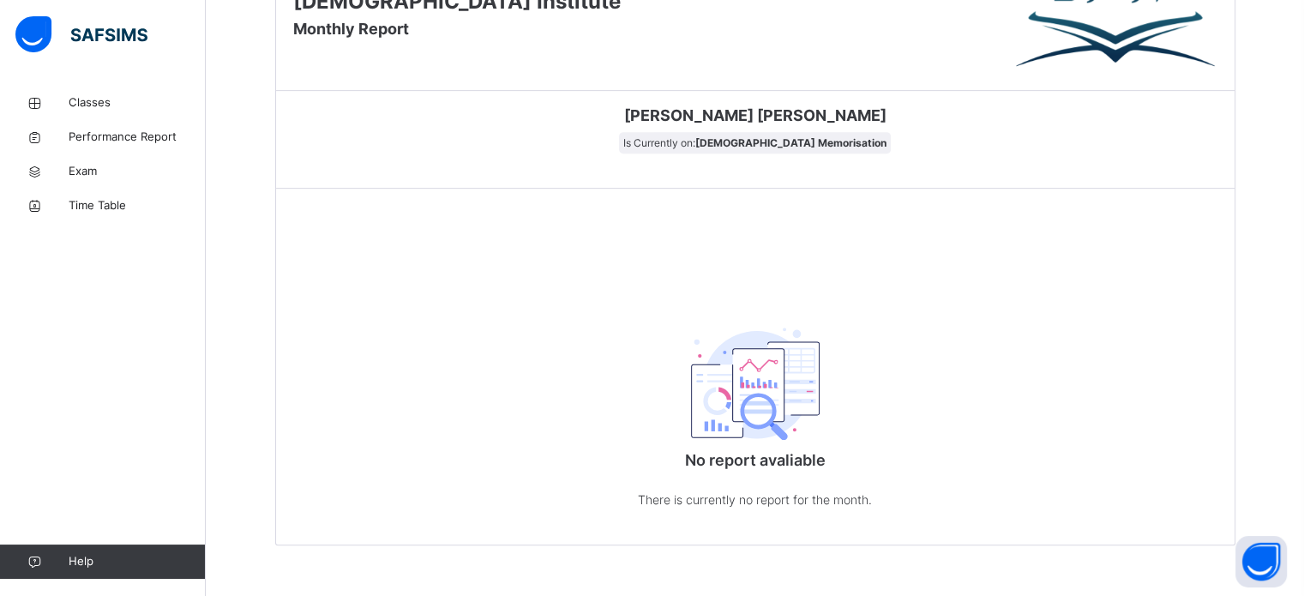
scroll to position [828, 0]
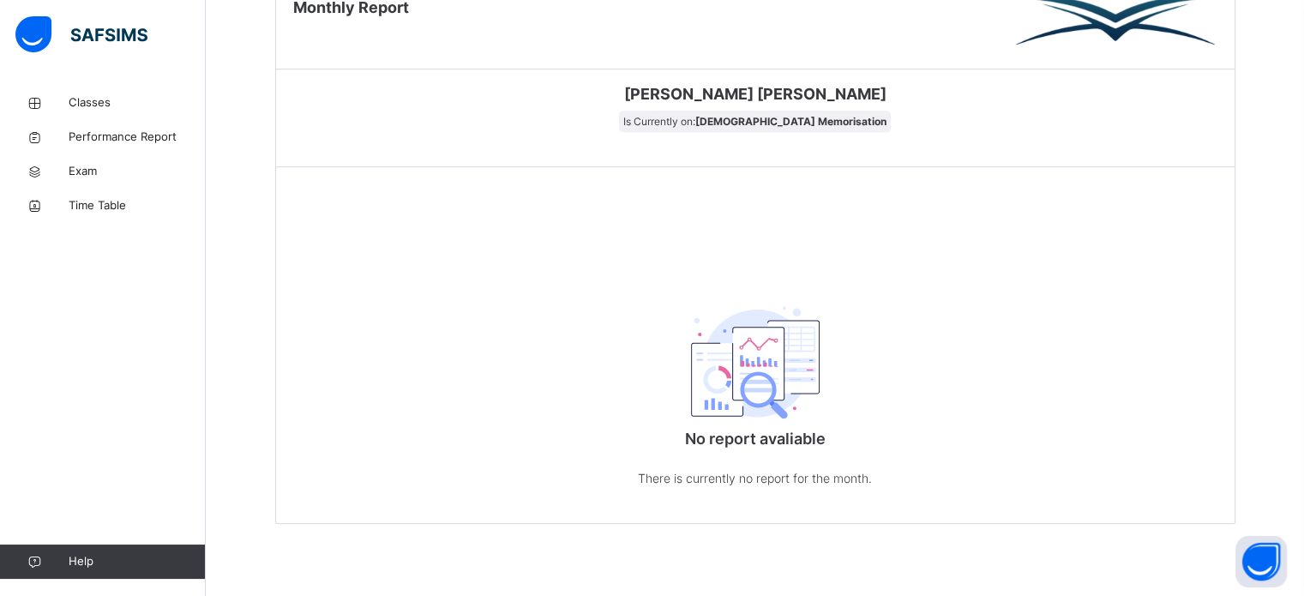
click at [1054, 247] on div "[DEMOGRAPHIC_DATA] Institute Monthly Report [DEMOGRAPHIC_DATA][PERSON_NAME] [PE…" at bounding box center [755, 218] width 960 height 610
click at [659, 357] on div "No report avaliable There is currently no report for the month." at bounding box center [755, 391] width 343 height 265
click at [744, 339] on img at bounding box center [755, 362] width 129 height 113
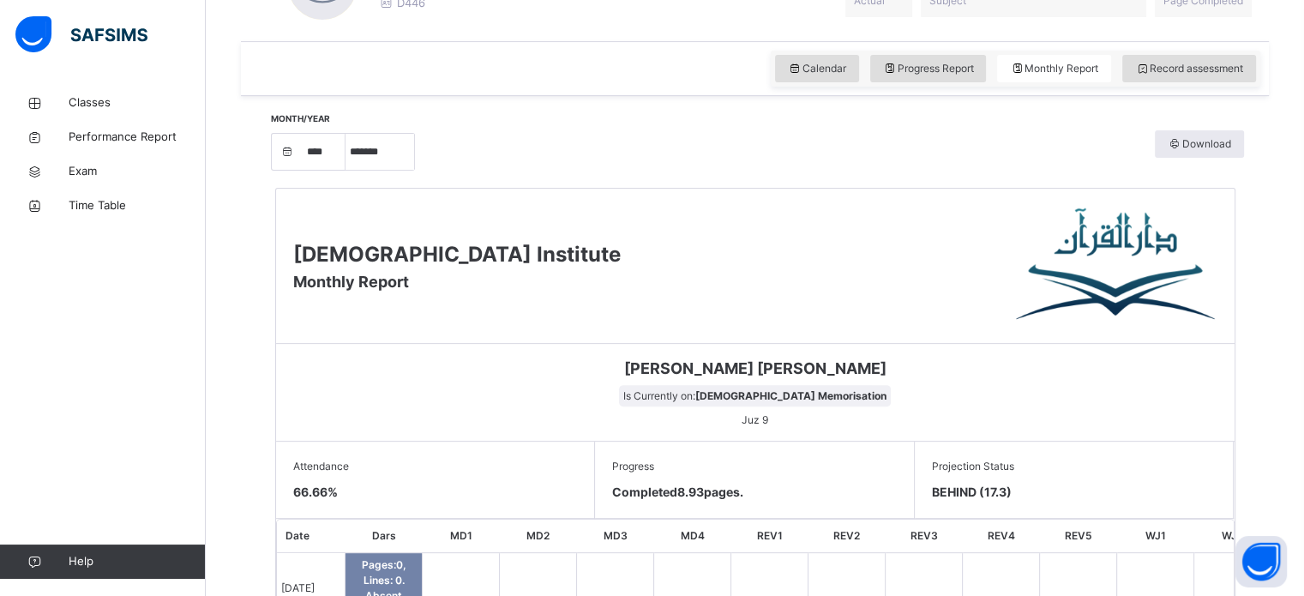
scroll to position [586, 0]
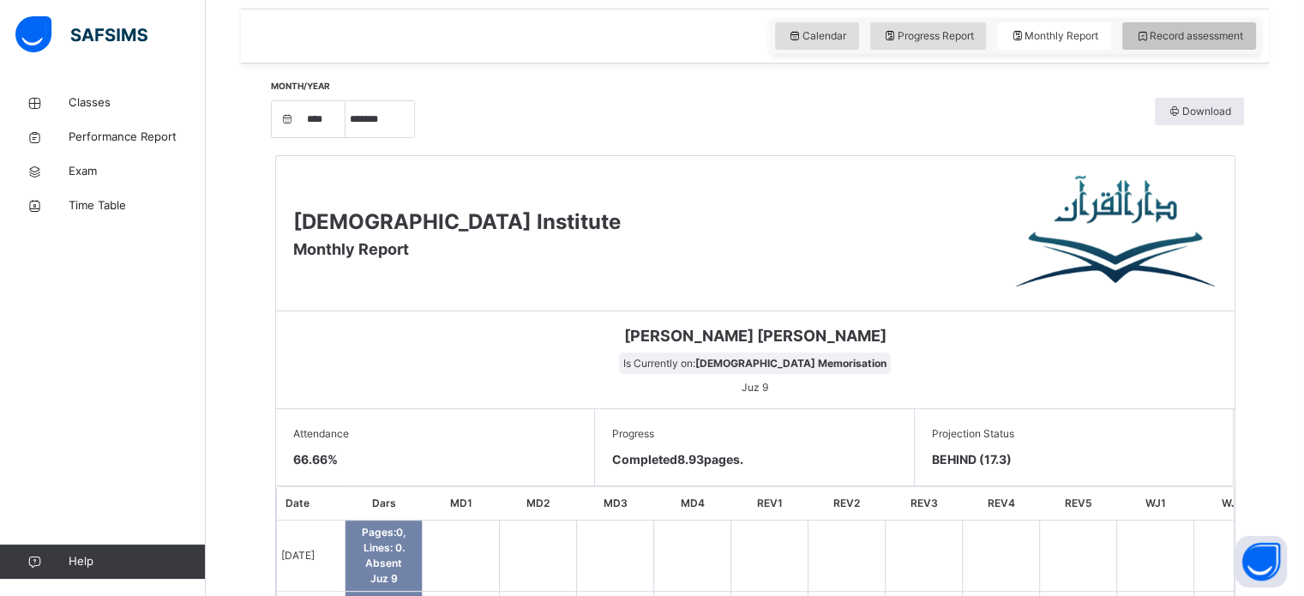
click at [1173, 43] on div "Record assessment" at bounding box center [1189, 35] width 134 height 27
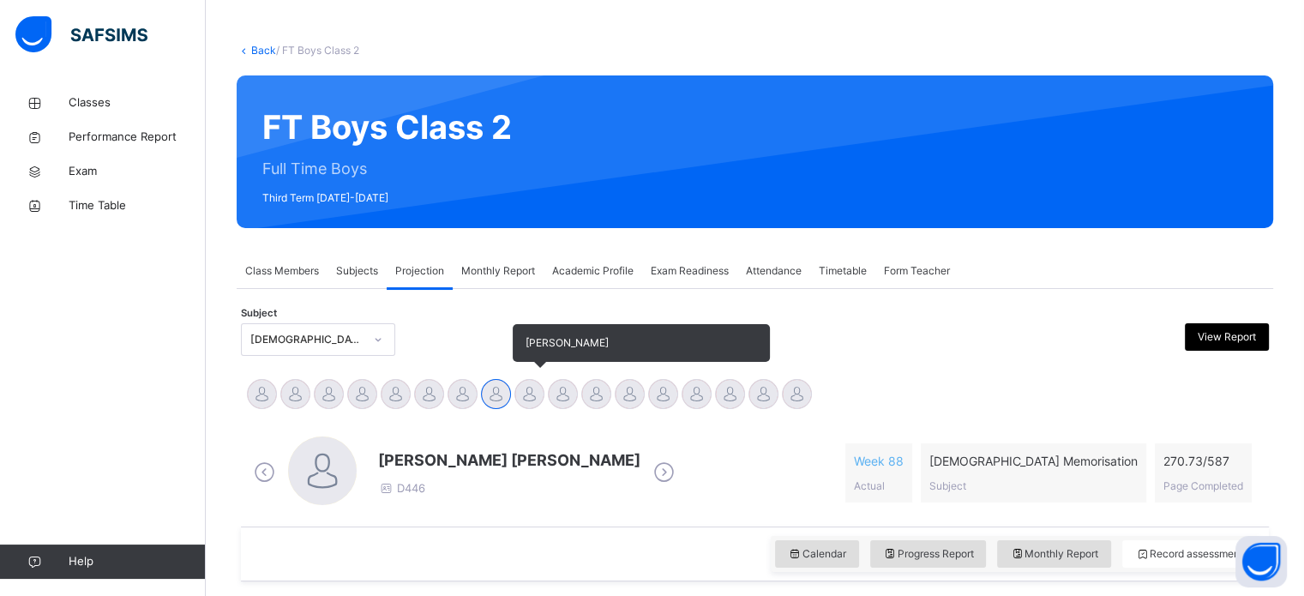
scroll to position [0, 0]
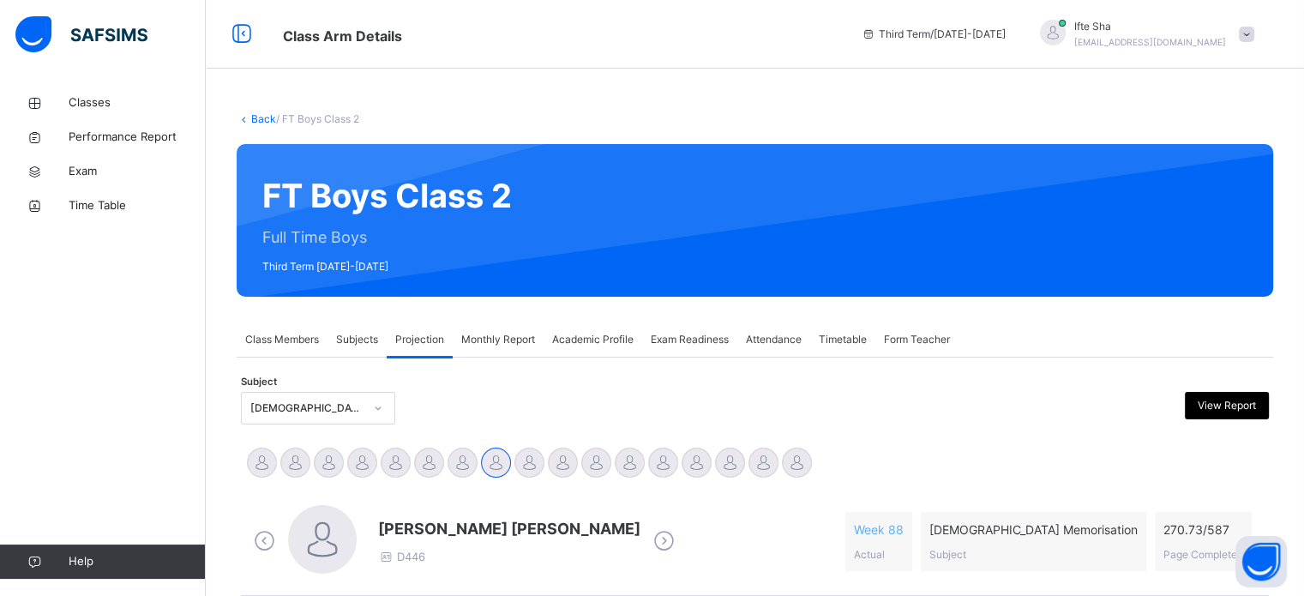
click at [1254, 27] on span at bounding box center [1246, 34] width 15 height 15
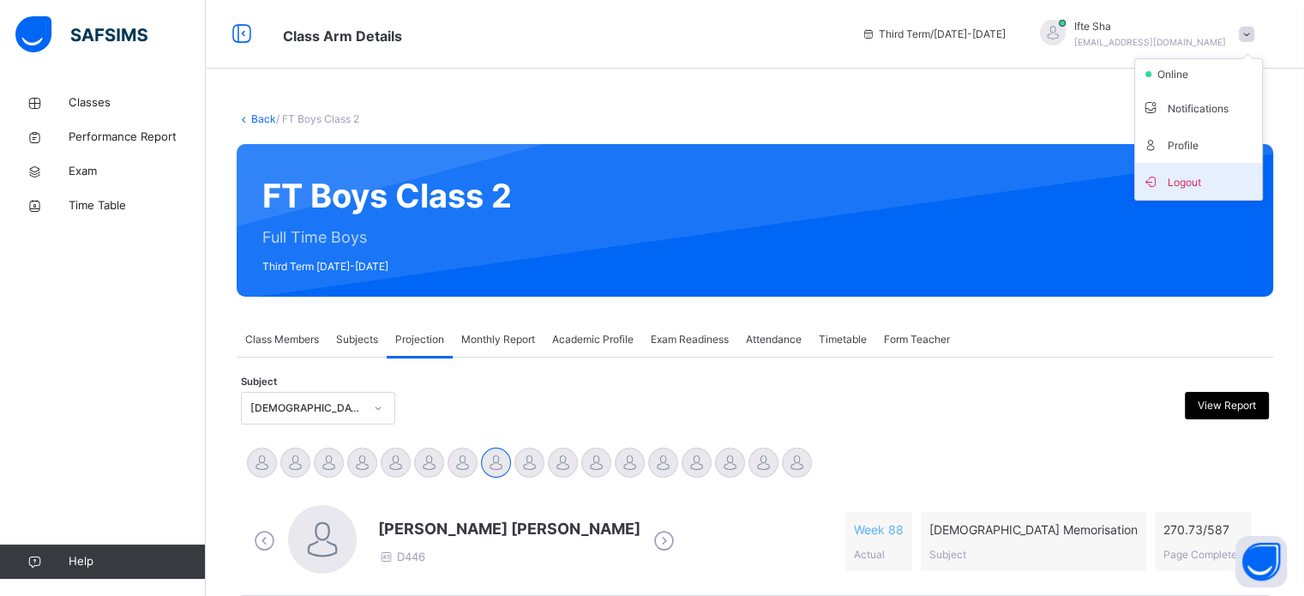
click at [1188, 167] on li "Logout" at bounding box center [1198, 181] width 127 height 37
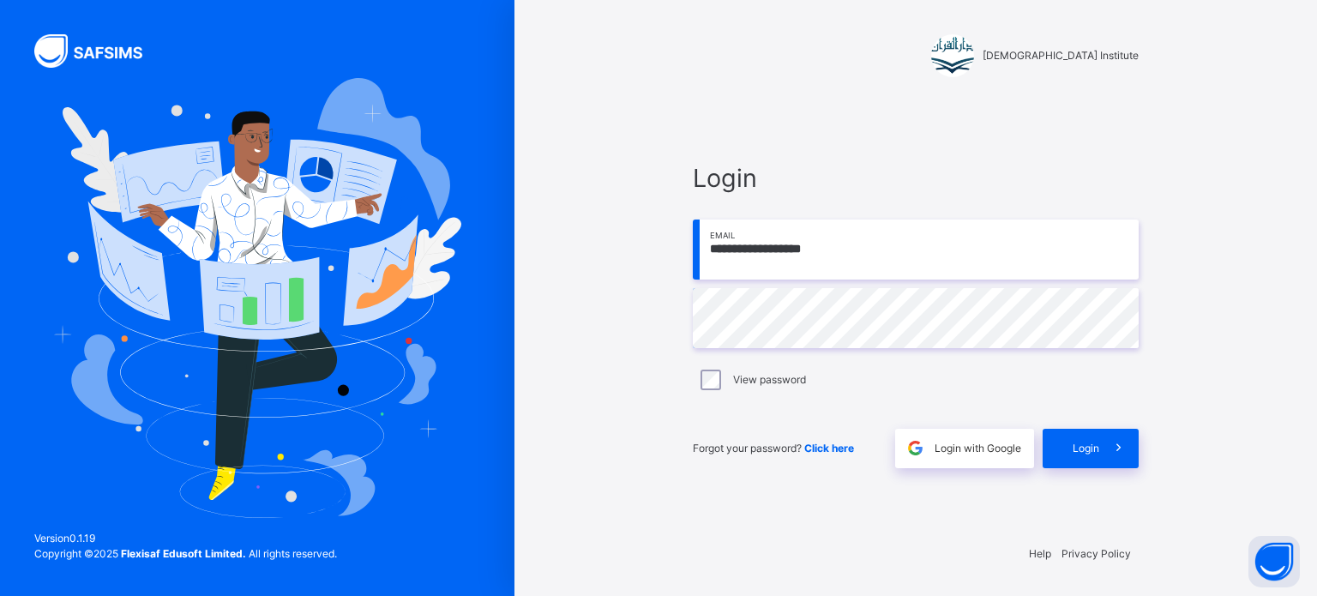
click at [893, 248] on input "**********" at bounding box center [916, 249] width 446 height 60
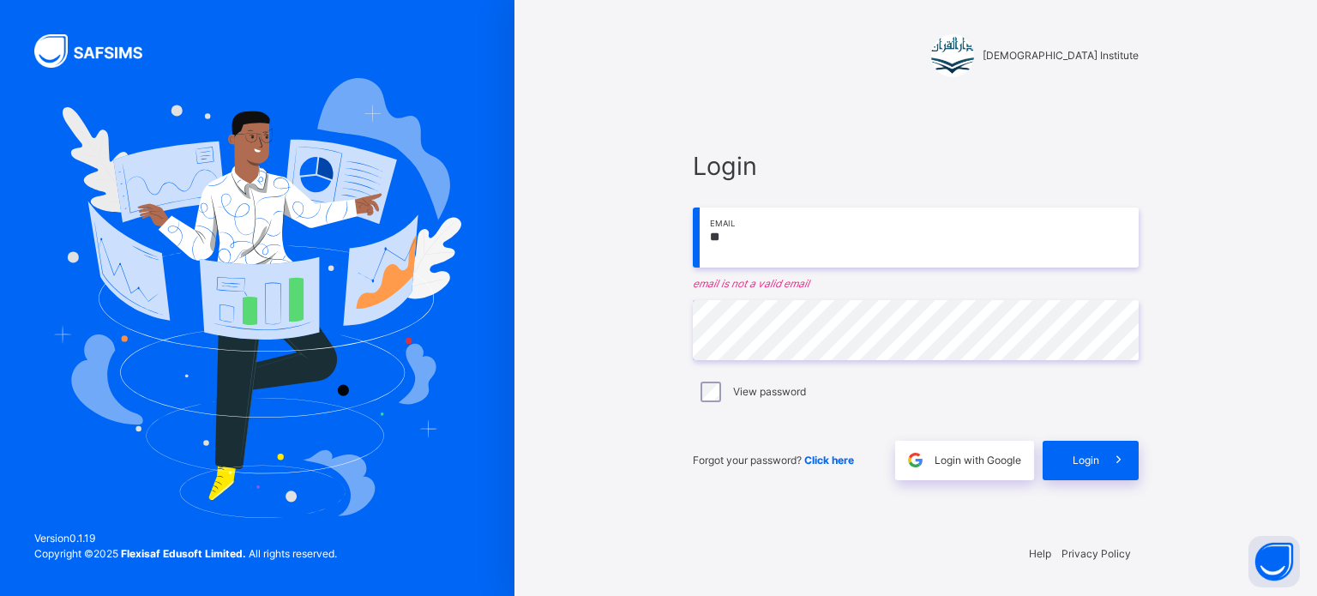
type input "*"
type input "**********"
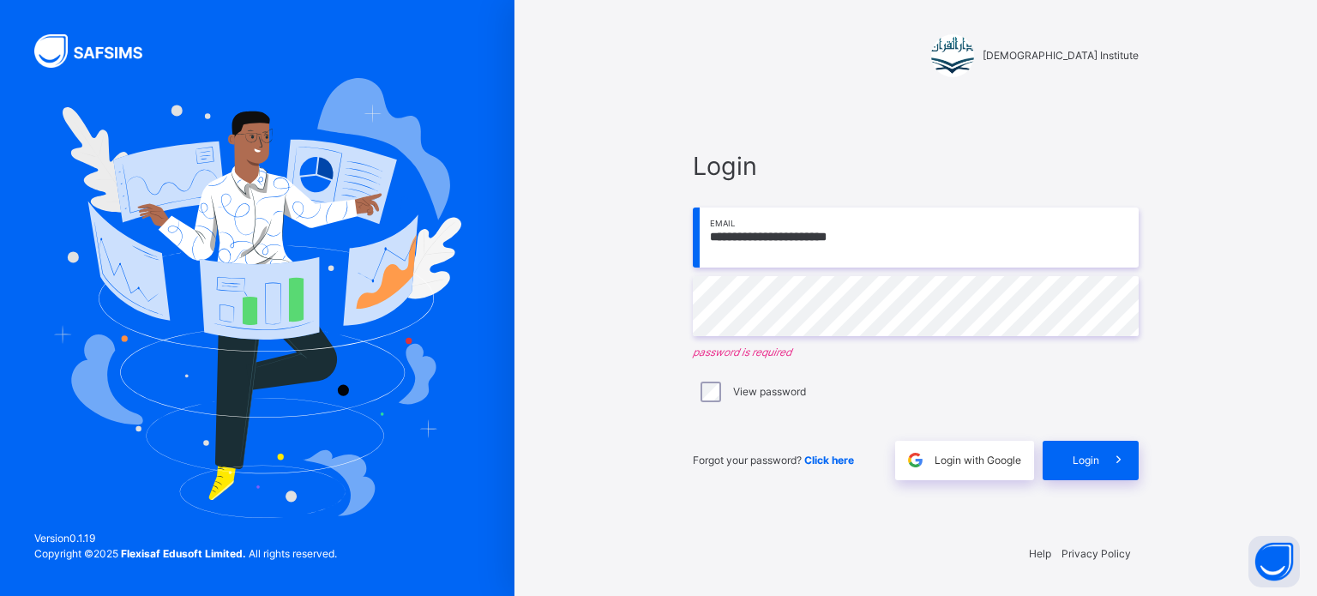
click at [935, 241] on input "**********" at bounding box center [916, 237] width 446 height 60
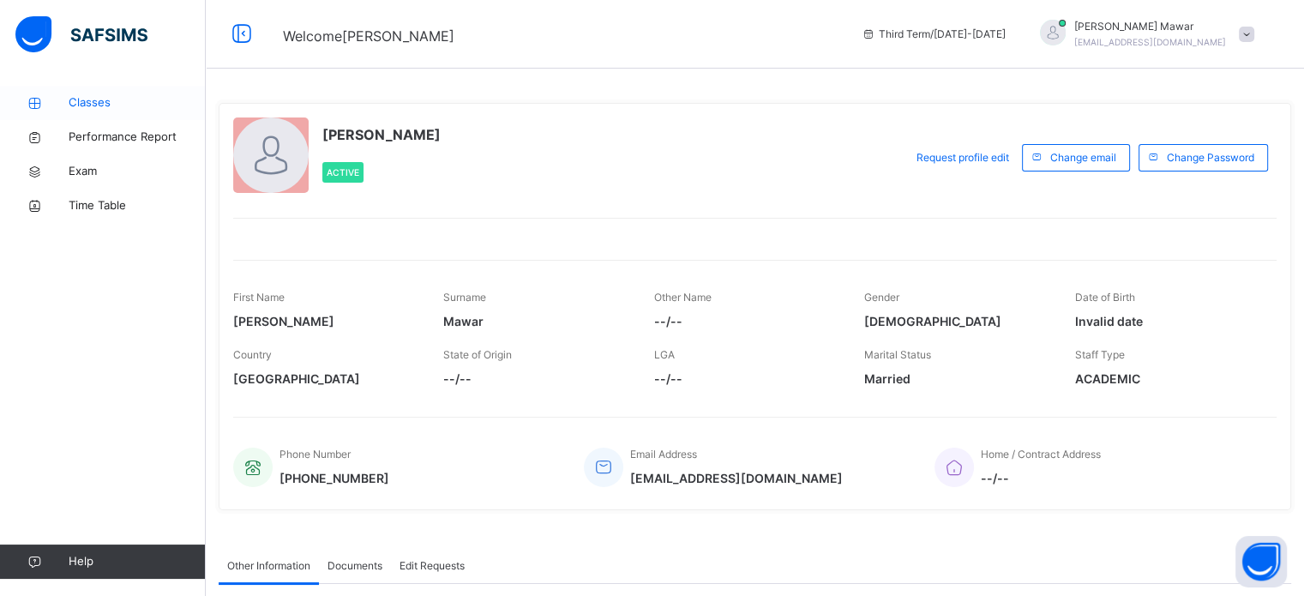
click at [65, 95] on link "Classes" at bounding box center [103, 103] width 206 height 34
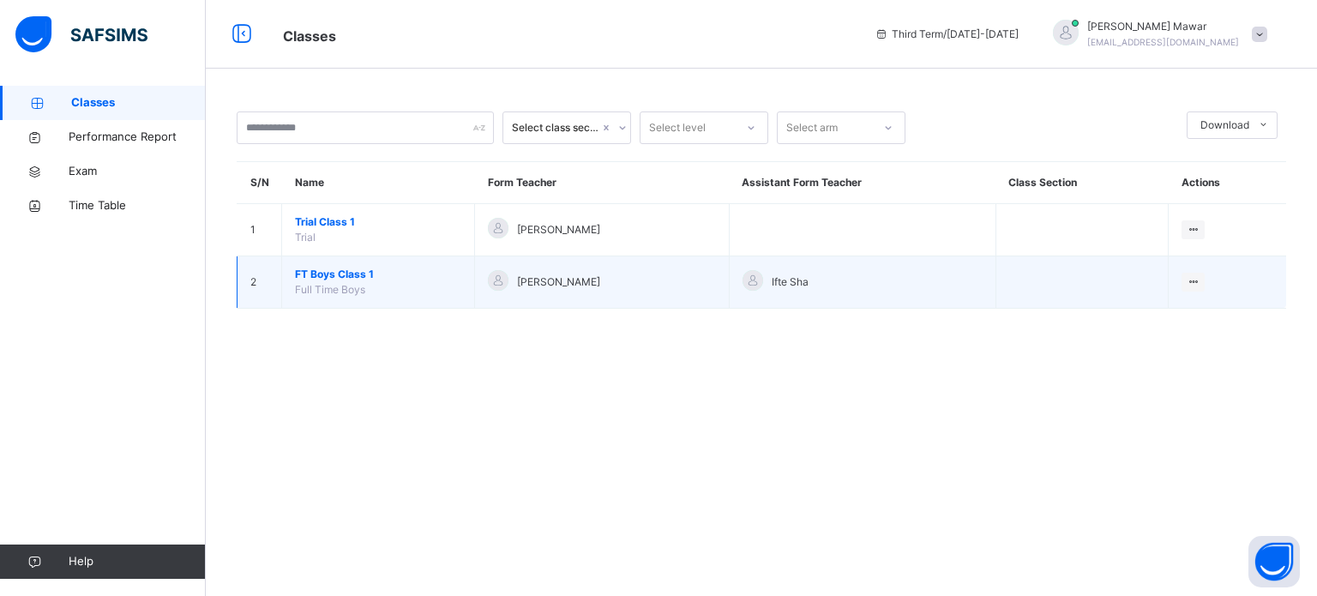
click at [311, 284] on span "Full Time Boys" at bounding box center [330, 289] width 70 height 13
drag, startPoint x: 311, startPoint y: 284, endPoint x: 343, endPoint y: 265, distance: 36.9
click at [343, 265] on td "FT Boys Class 1 Full Time Boys" at bounding box center [378, 282] width 193 height 52
click at [345, 274] on span "FT Boys Class 1" at bounding box center [378, 274] width 166 height 15
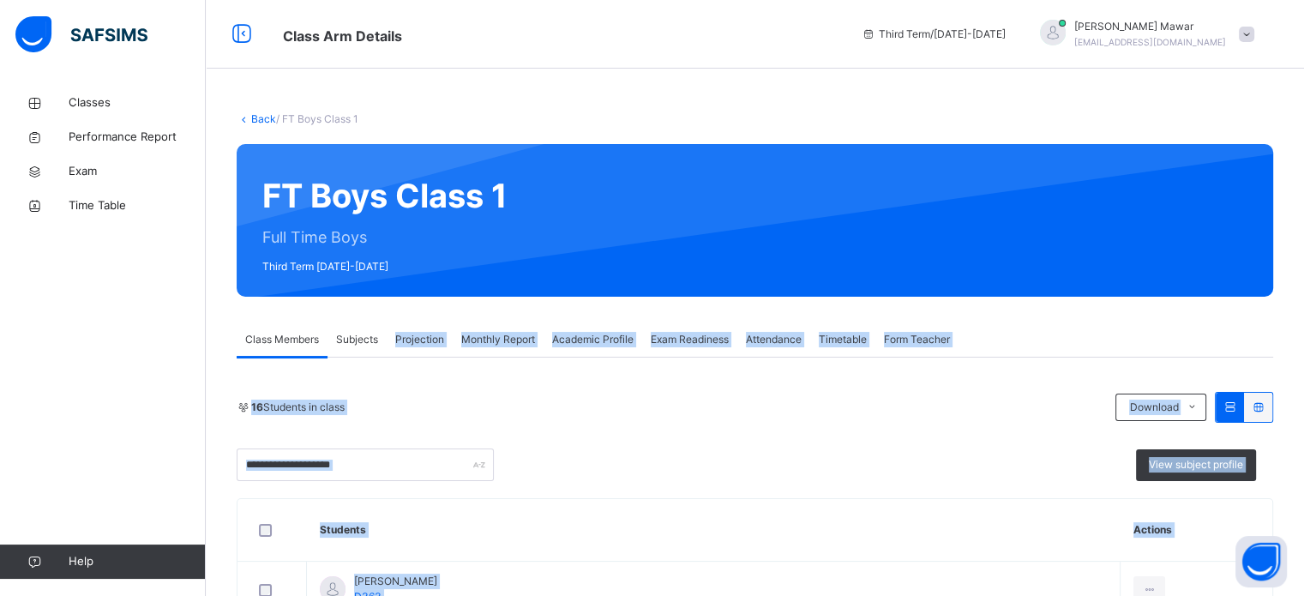
scroll to position [204, 0]
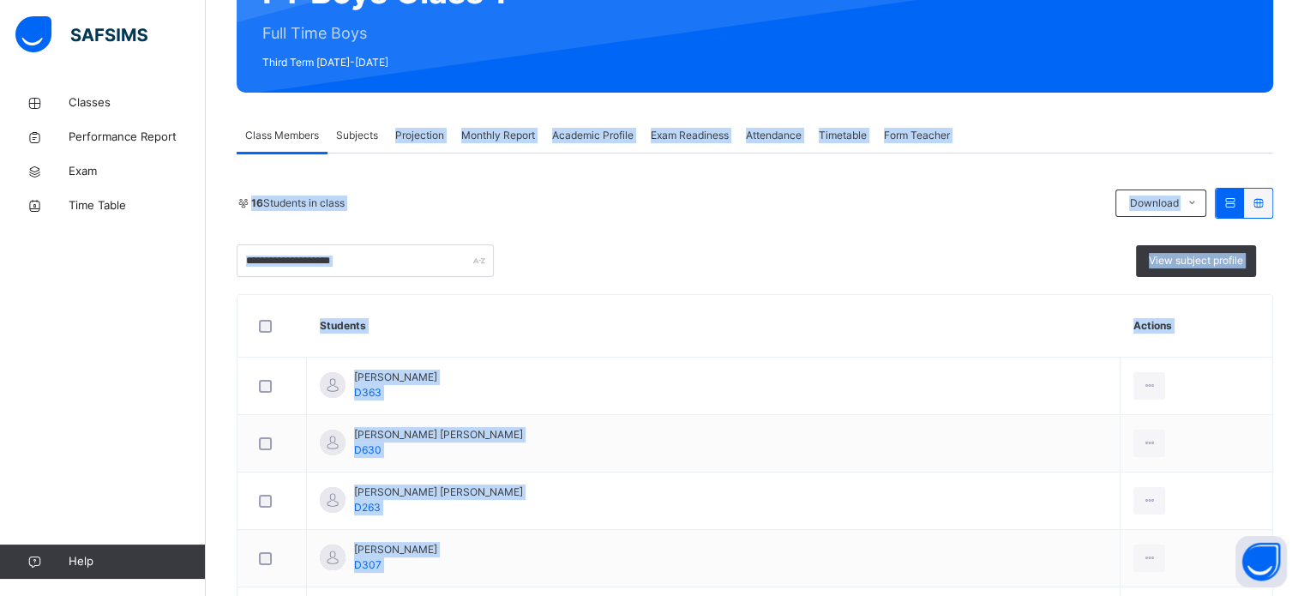
click at [576, 192] on div "16 Students in class Download Pdf Report Excel Report" at bounding box center [755, 203] width 1036 height 31
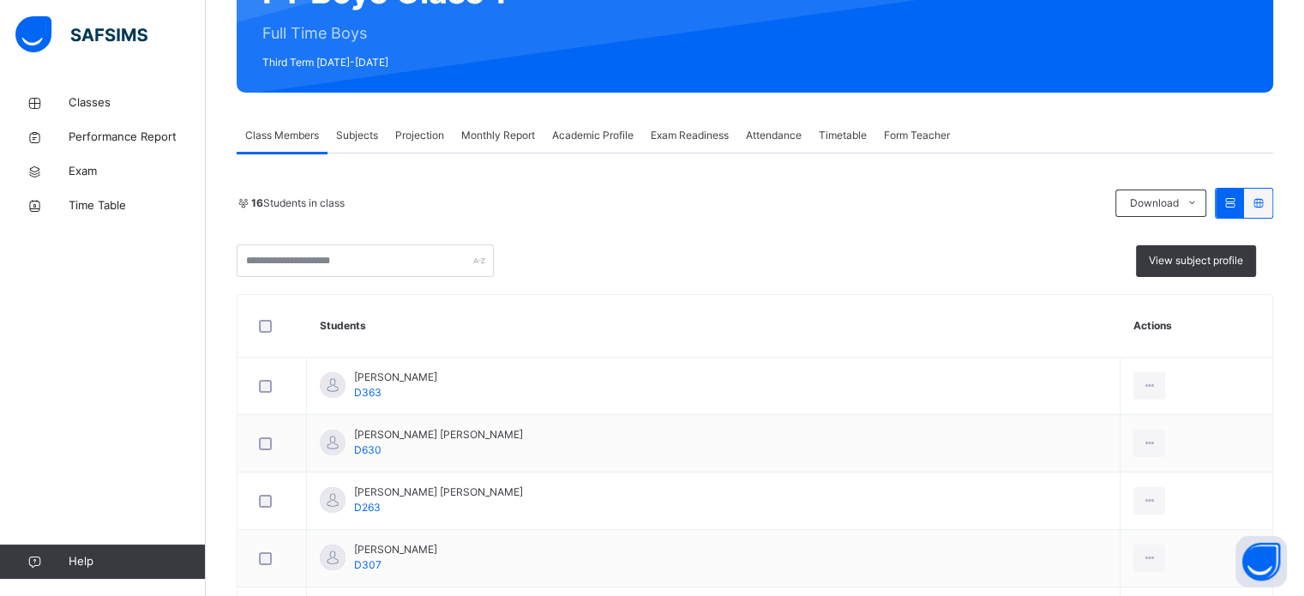
click at [412, 136] on span "Projection" at bounding box center [419, 135] width 49 height 15
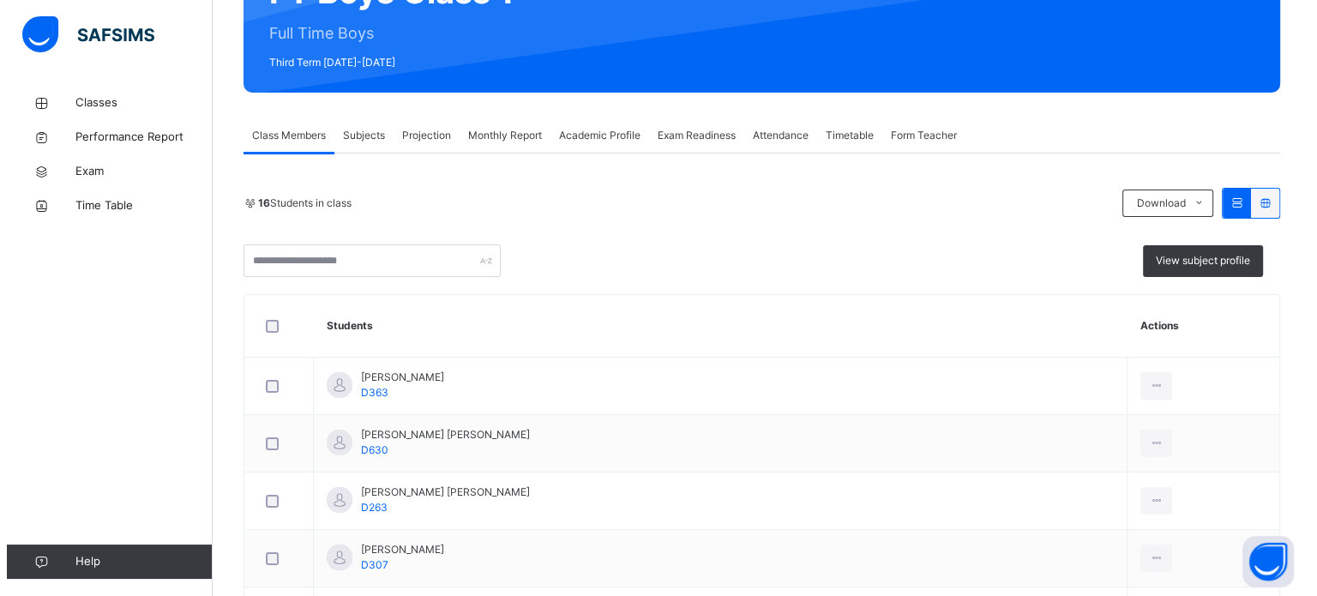
scroll to position [0, 0]
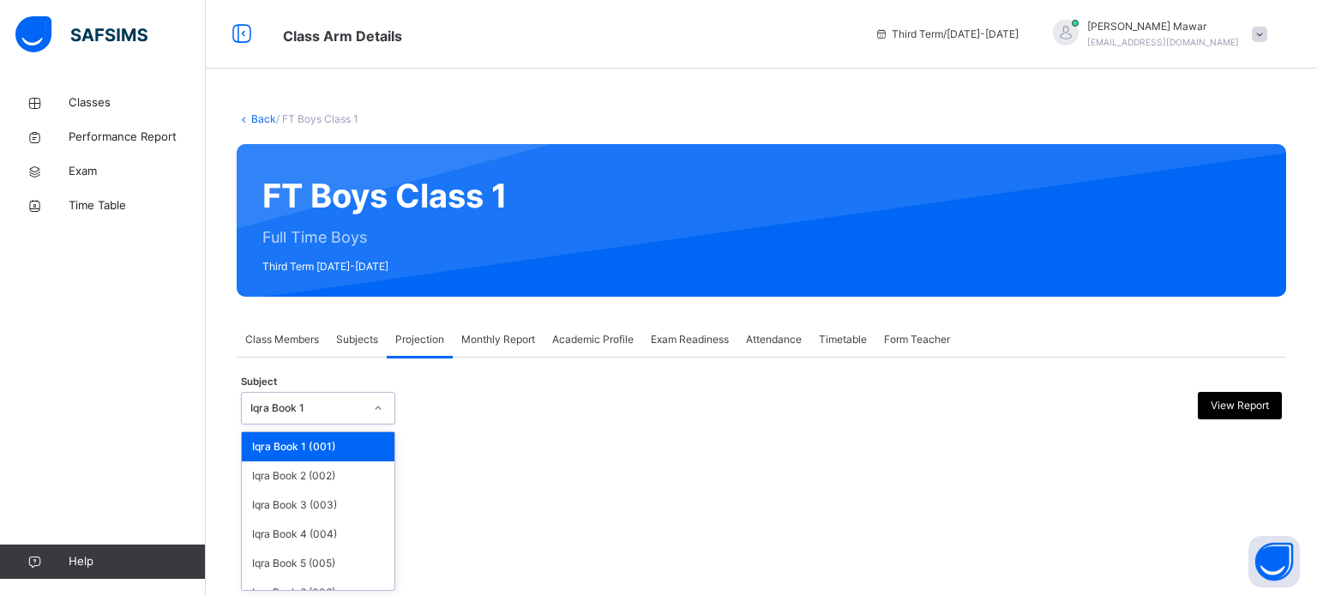
click at [319, 415] on div "Iqra Book 1" at bounding box center [306, 407] width 113 height 15
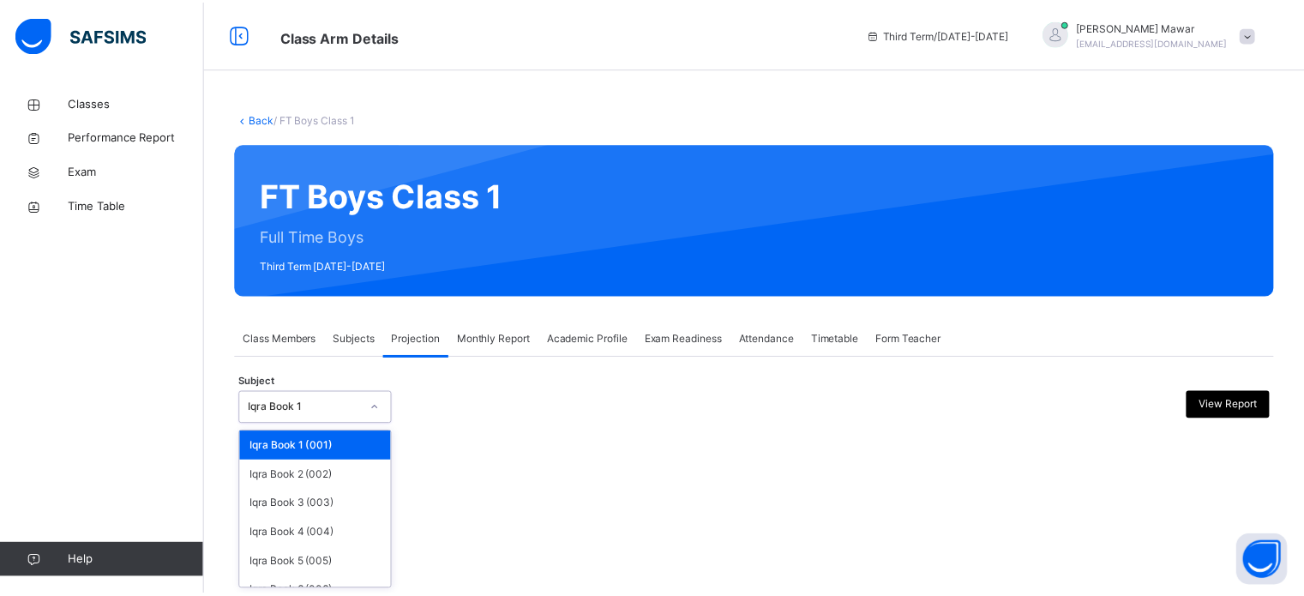
scroll to position [90, 0]
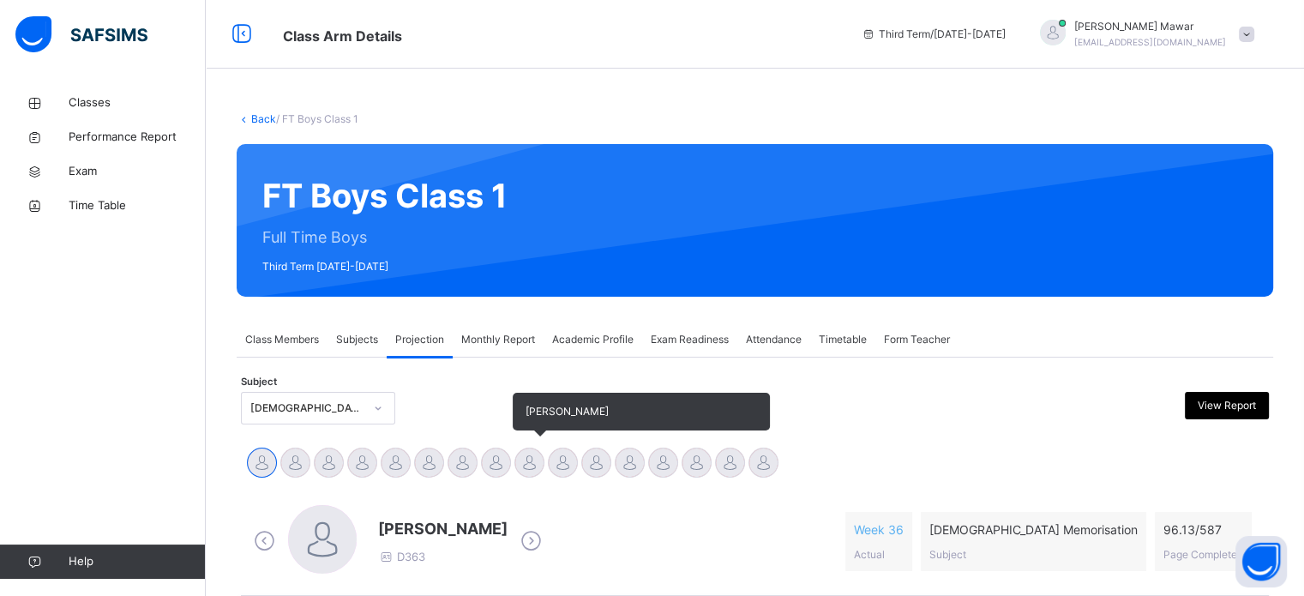
click at [528, 465] on div at bounding box center [529, 462] width 30 height 30
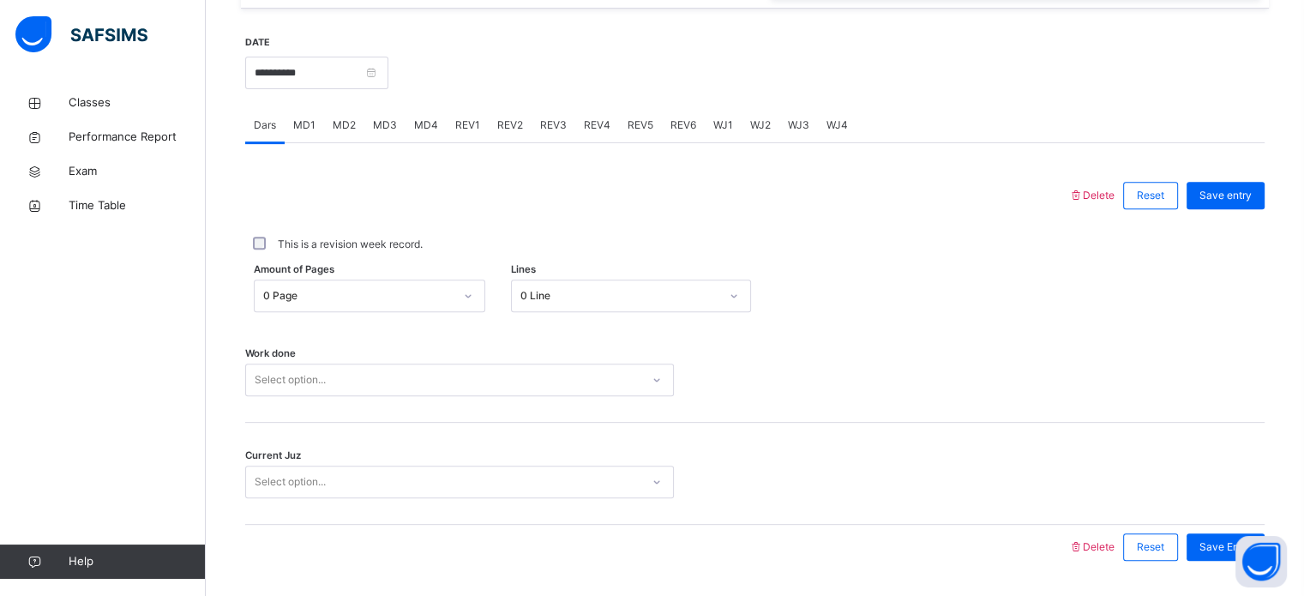
scroll to position [645, 0]
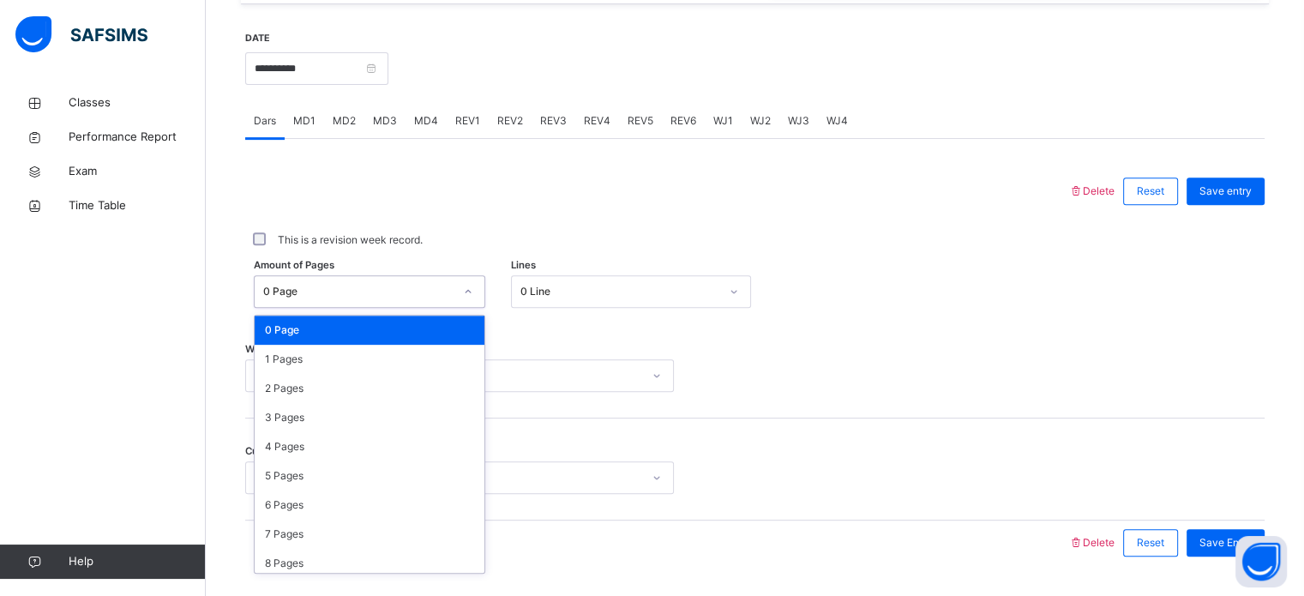
click at [322, 291] on div "0 Page" at bounding box center [358, 291] width 190 height 15
click at [333, 362] on div "1 Pages" at bounding box center [370, 359] width 230 height 29
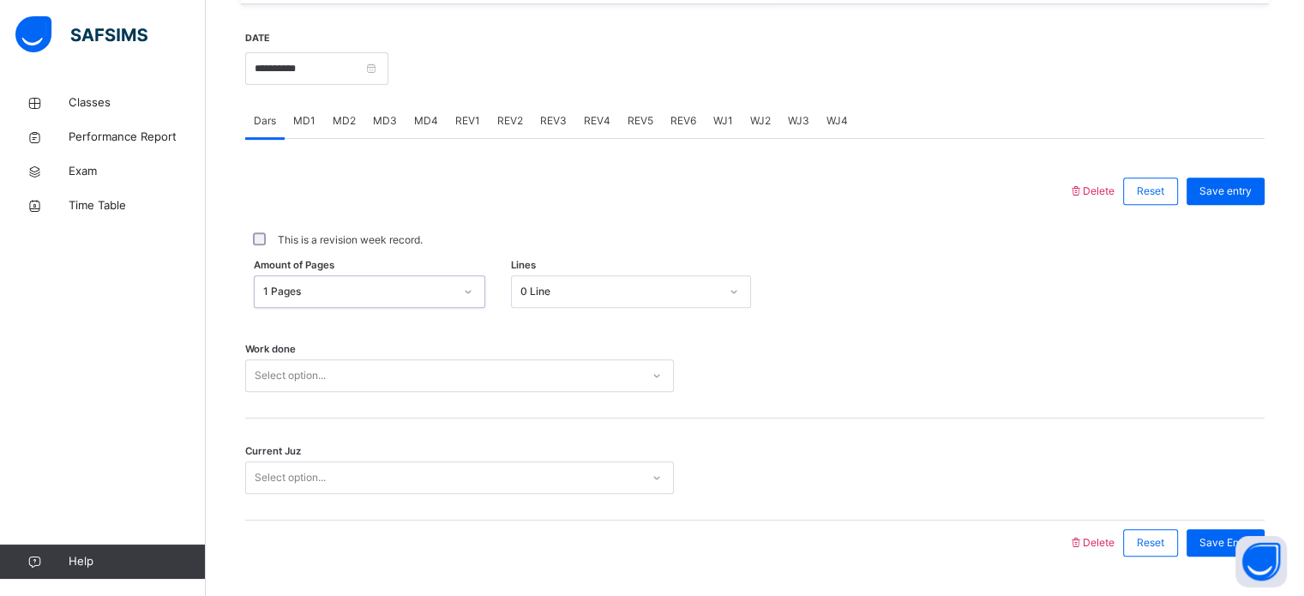
scroll to position [691, 0]
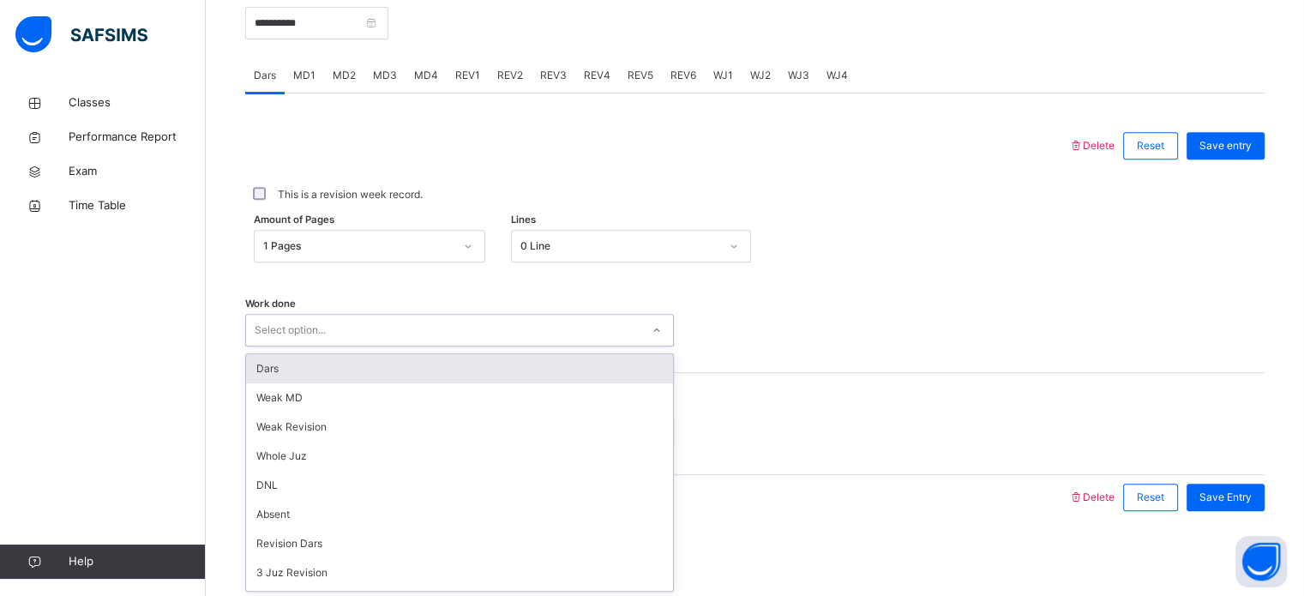
click at [347, 346] on div "option Dars focused, 1 of 16. 16 results available. Use Up and Down to choose o…" at bounding box center [459, 330] width 429 height 33
click at [333, 380] on div "Dars" at bounding box center [459, 368] width 427 height 29
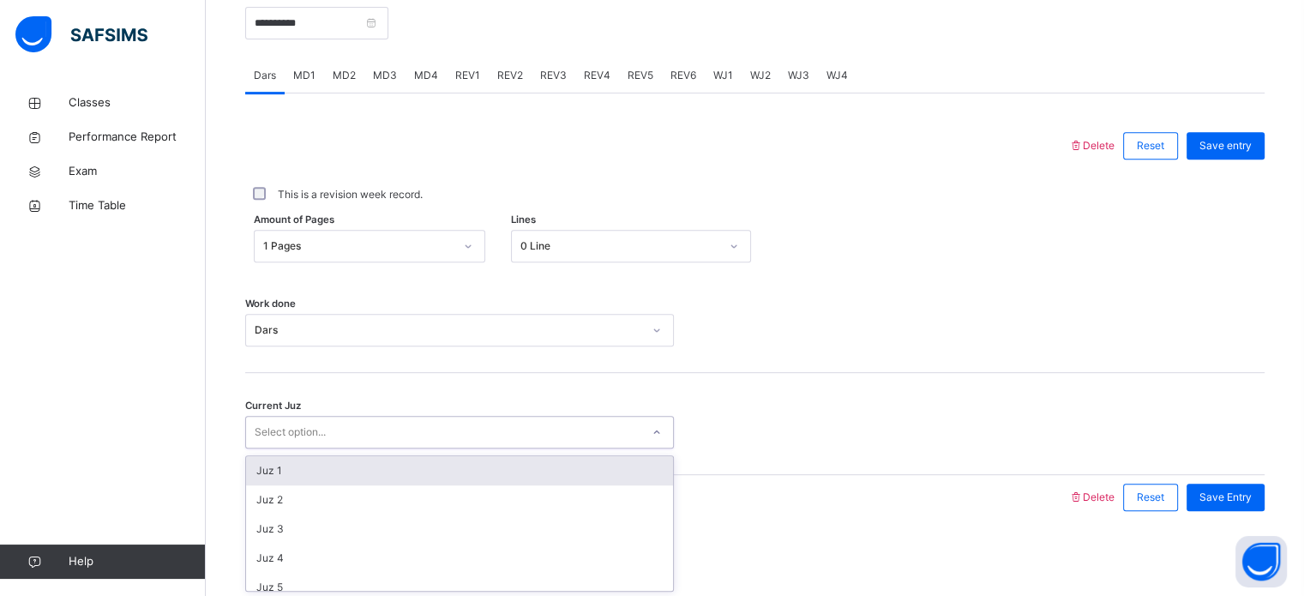
click at [322, 441] on div "Select option..." at bounding box center [290, 432] width 71 height 33
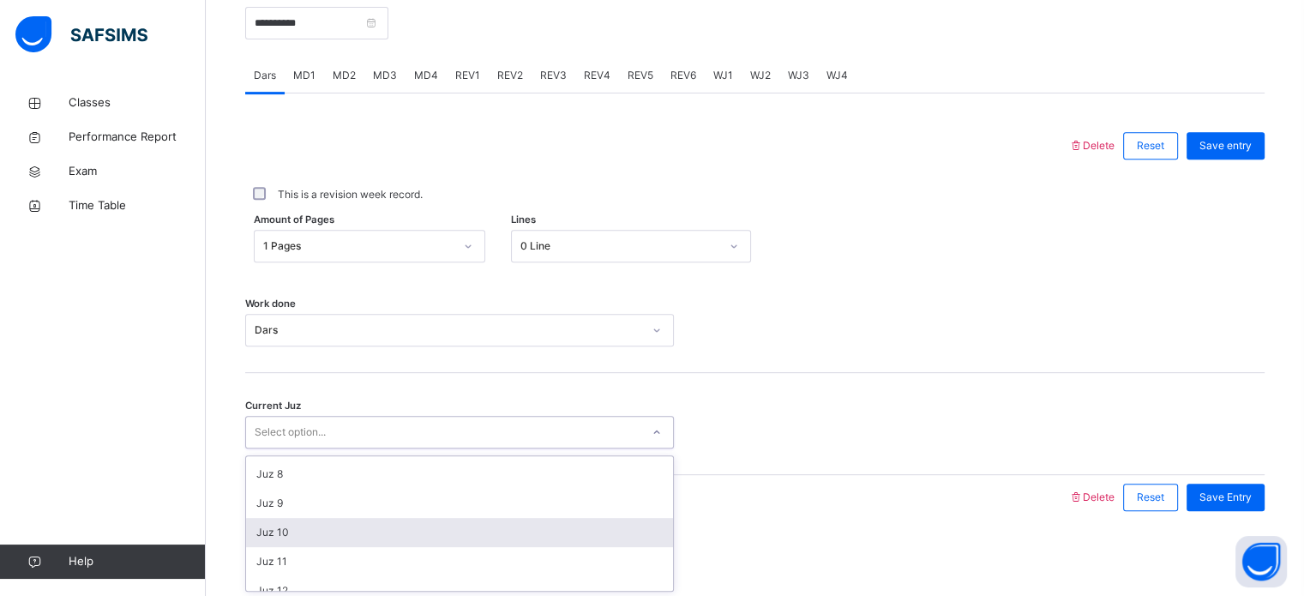
scroll to position [199, 0]
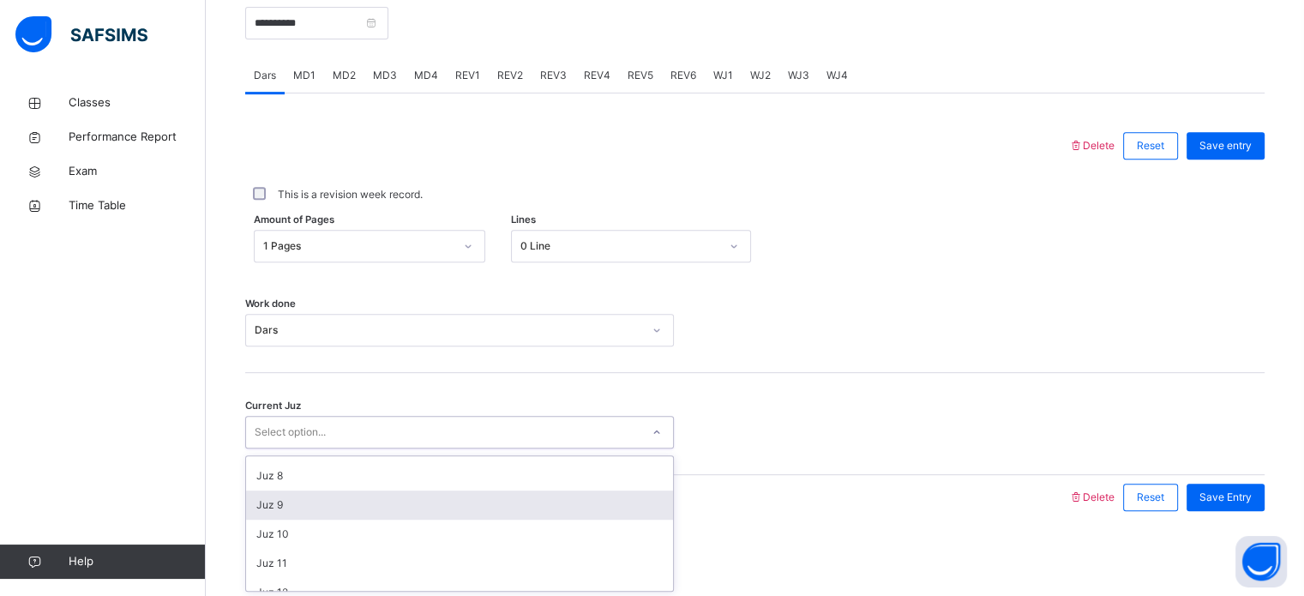
click at [326, 496] on div "Juz 9" at bounding box center [459, 504] width 427 height 29
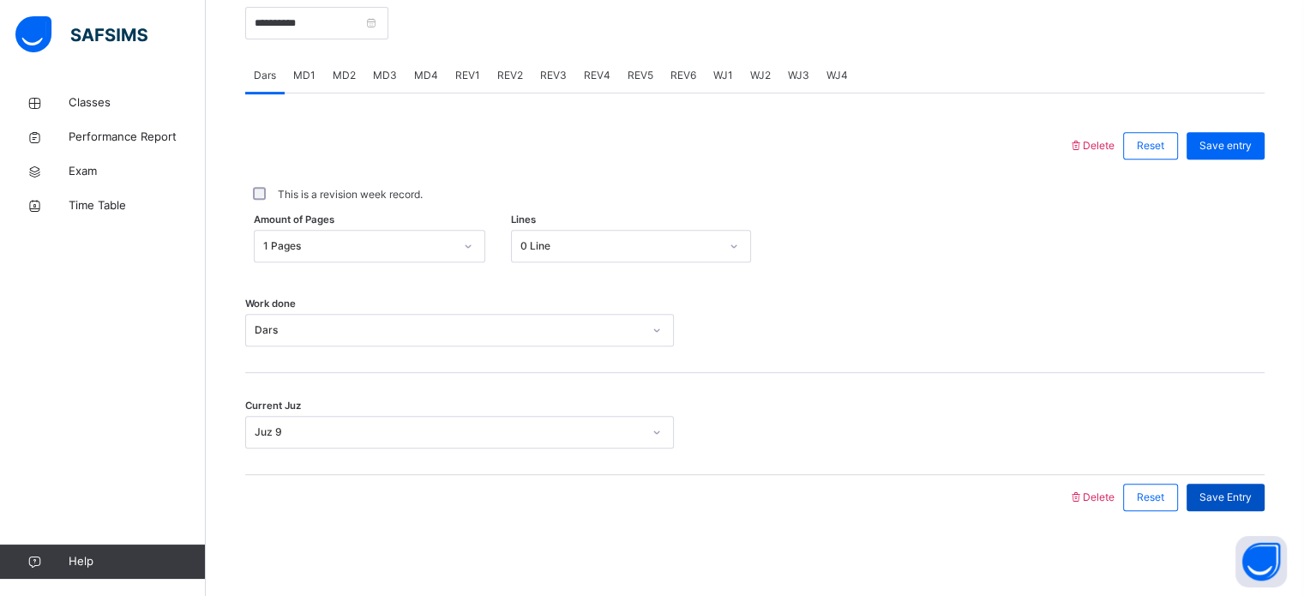
click at [1227, 496] on span "Save Entry" at bounding box center [1225, 496] width 52 height 15
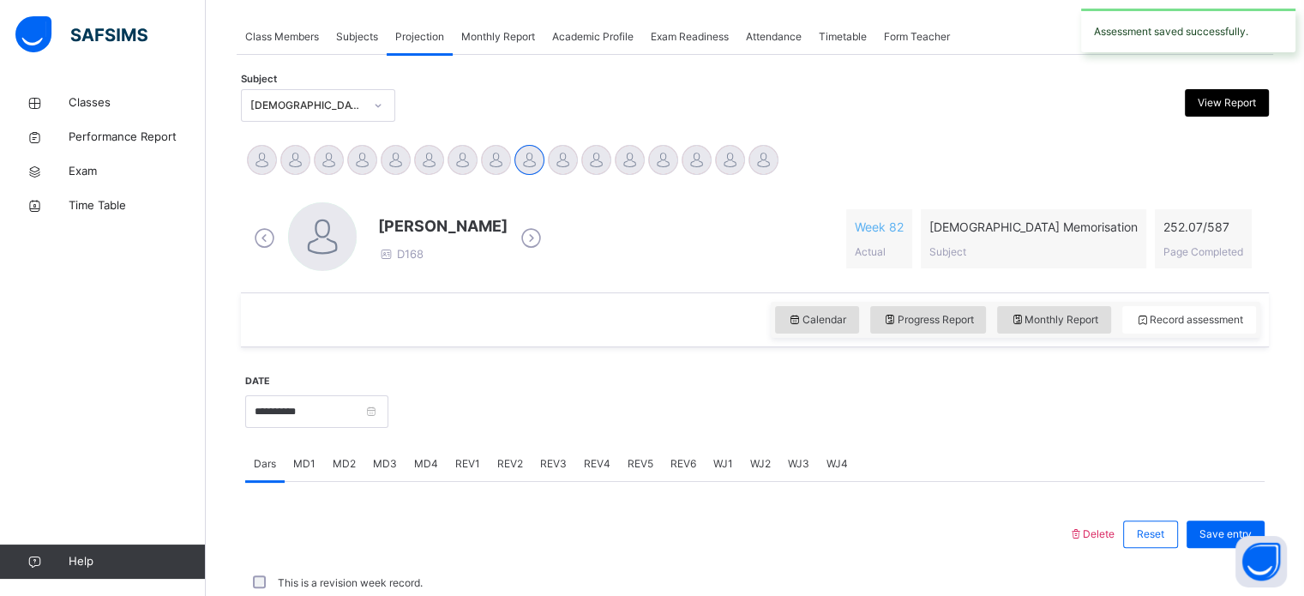
scroll to position [691, 0]
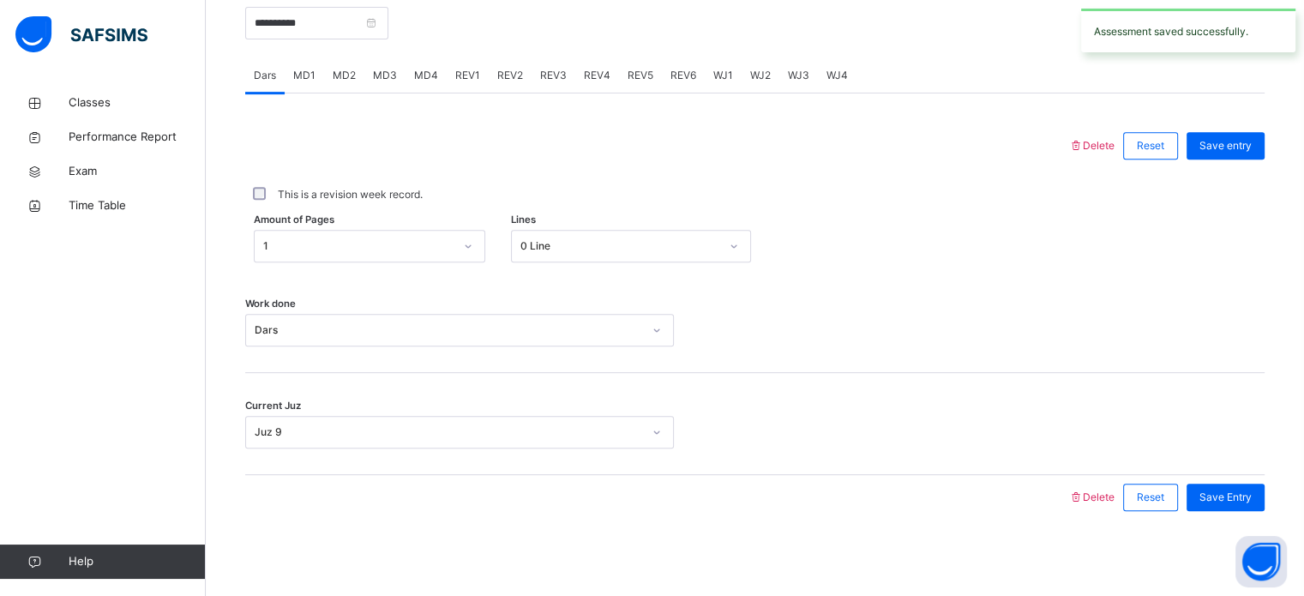
click at [621, 128] on div at bounding box center [657, 145] width 806 height 45
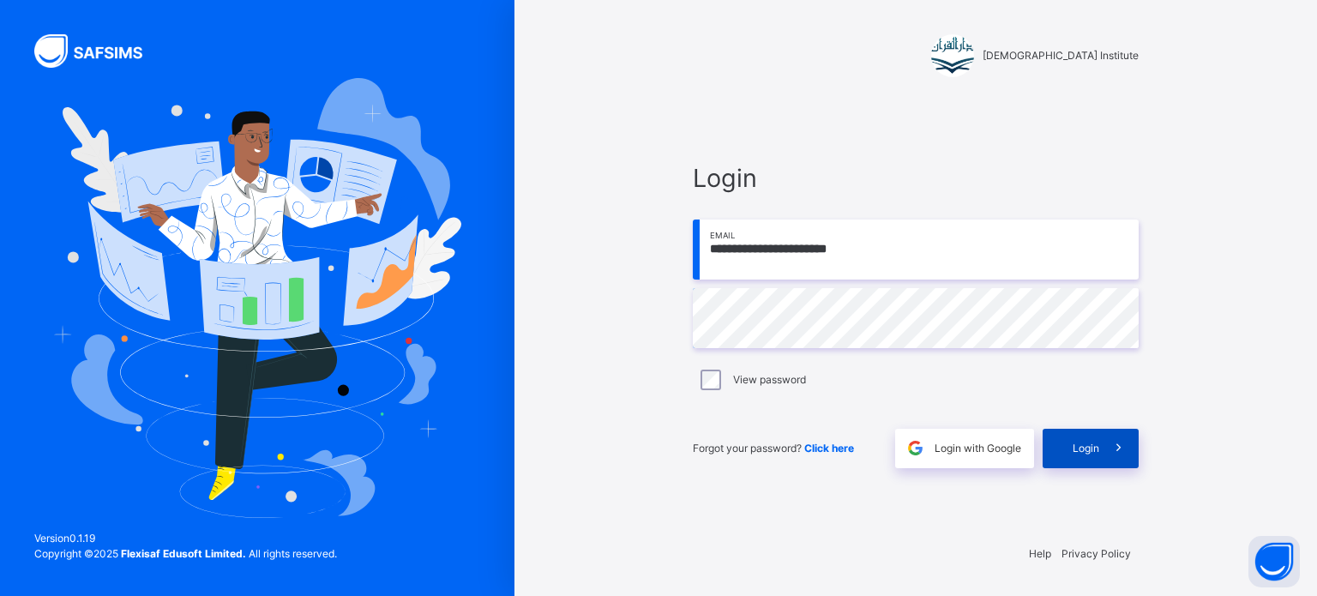
click at [1091, 451] on span "Login" at bounding box center [1085, 448] width 27 height 15
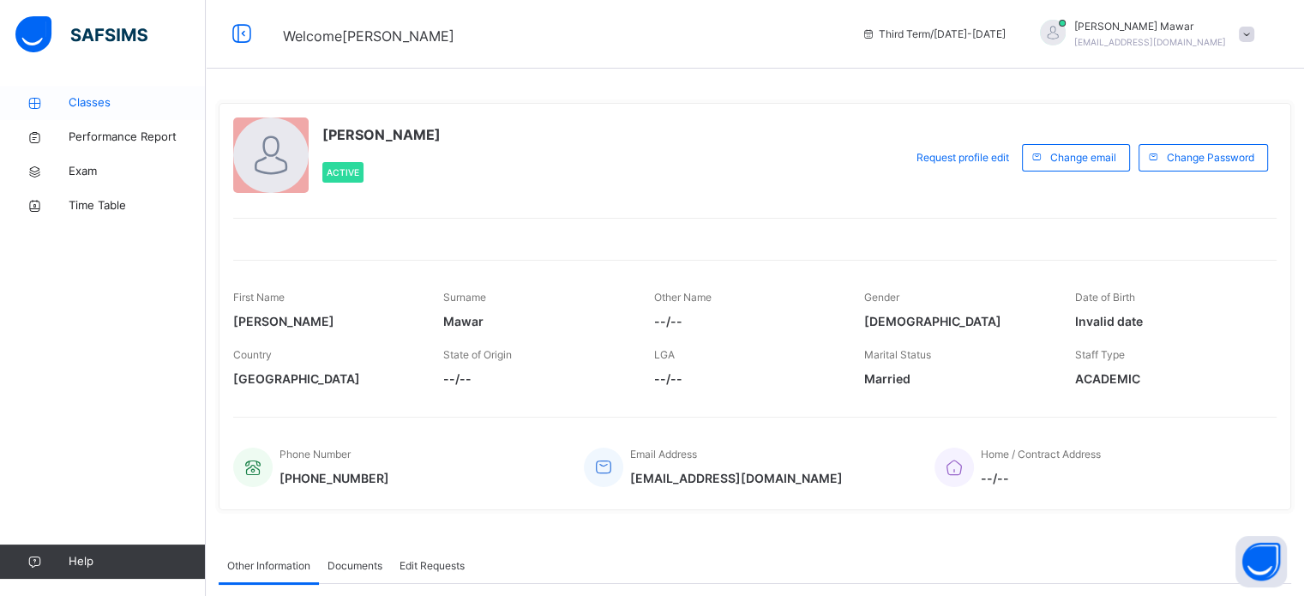
click at [112, 95] on span "Classes" at bounding box center [137, 102] width 137 height 17
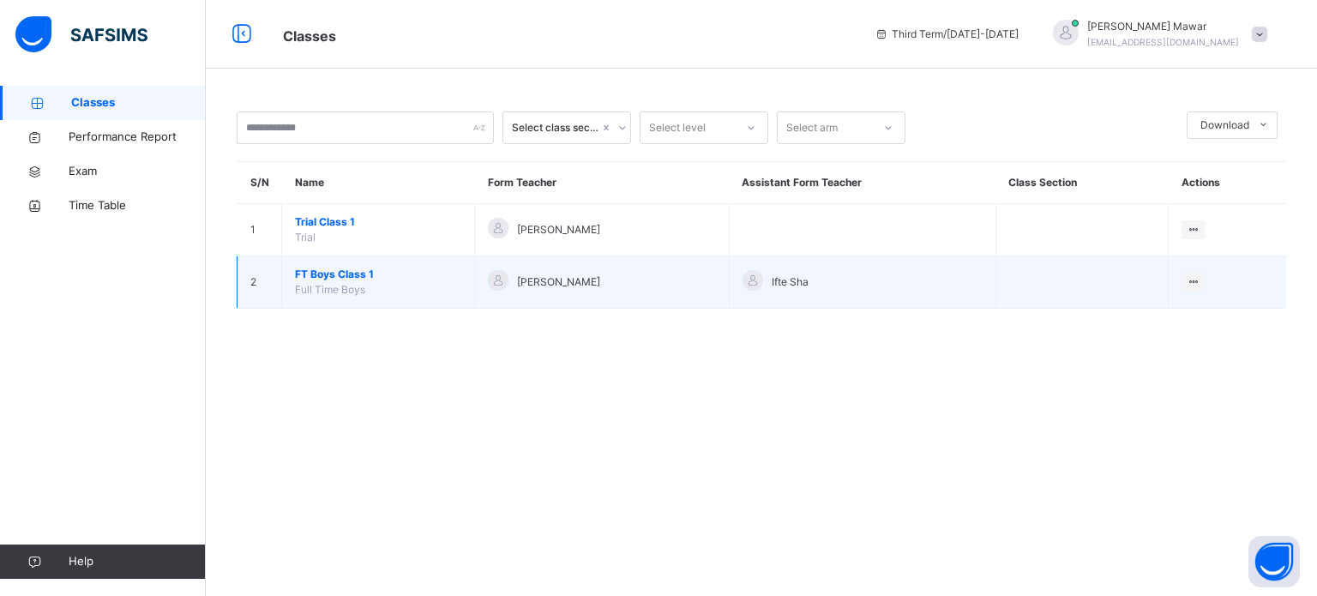
click at [319, 267] on span "FT Boys Class 1" at bounding box center [378, 274] width 166 height 15
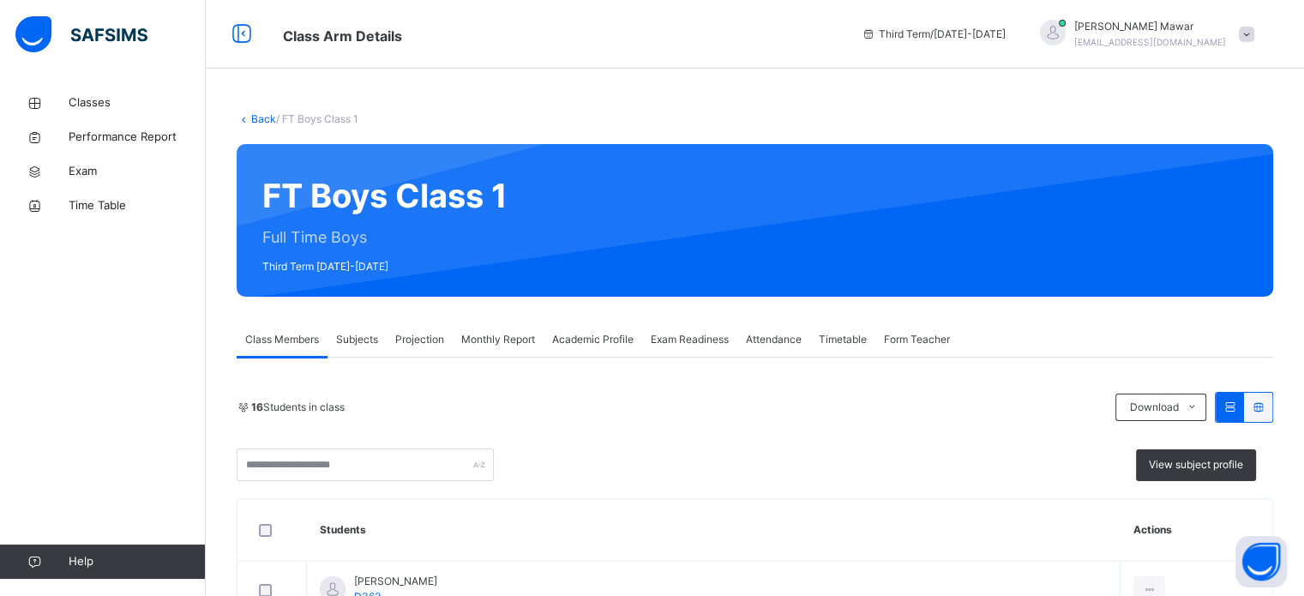
drag, startPoint x: 429, startPoint y: 294, endPoint x: 423, endPoint y: 304, distance: 11.5
click at [415, 327] on div "Projection" at bounding box center [420, 339] width 66 height 34
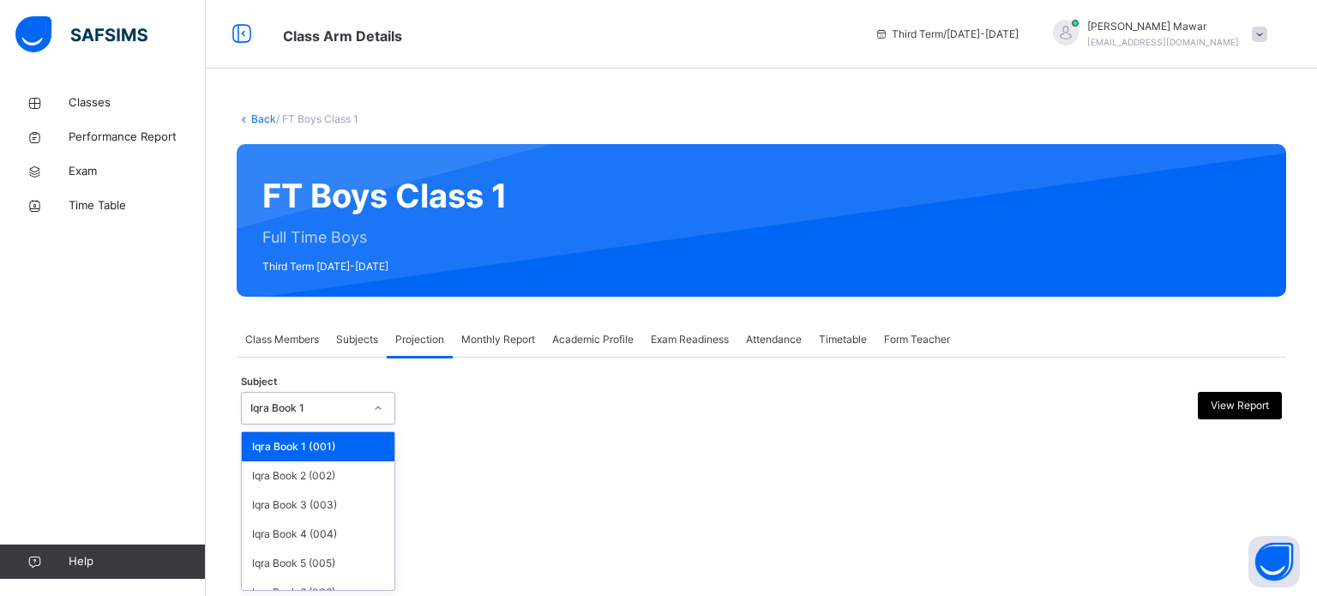
click at [349, 401] on div "Iqra Book 1" at bounding box center [306, 407] width 113 height 15
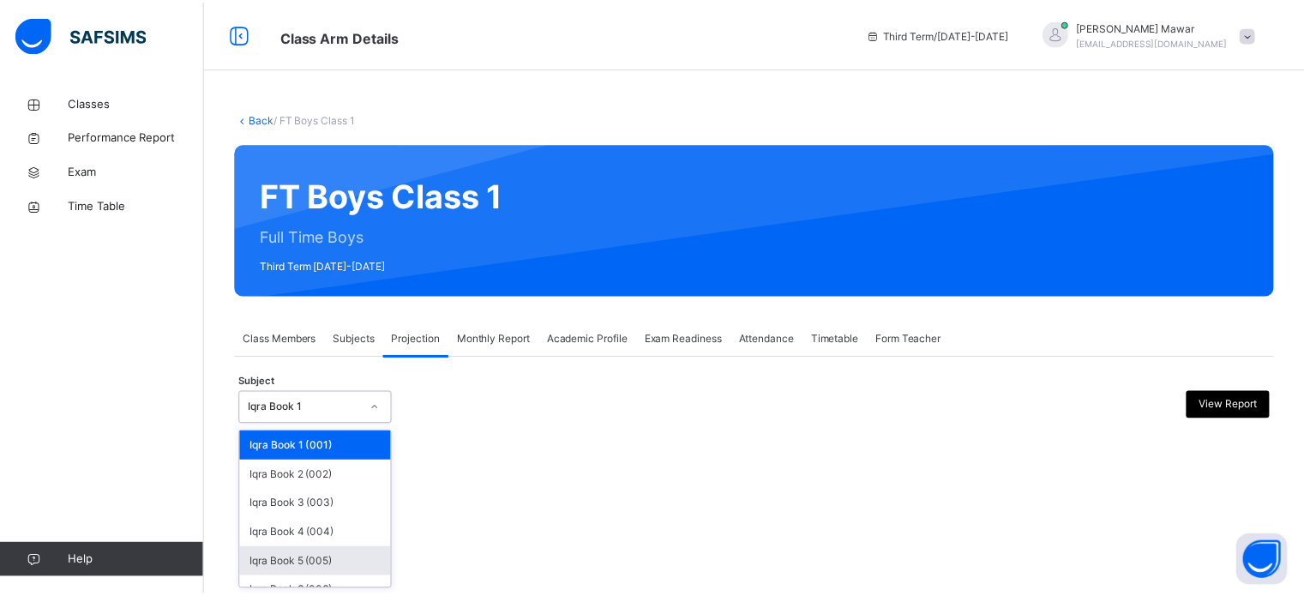
scroll to position [90, 0]
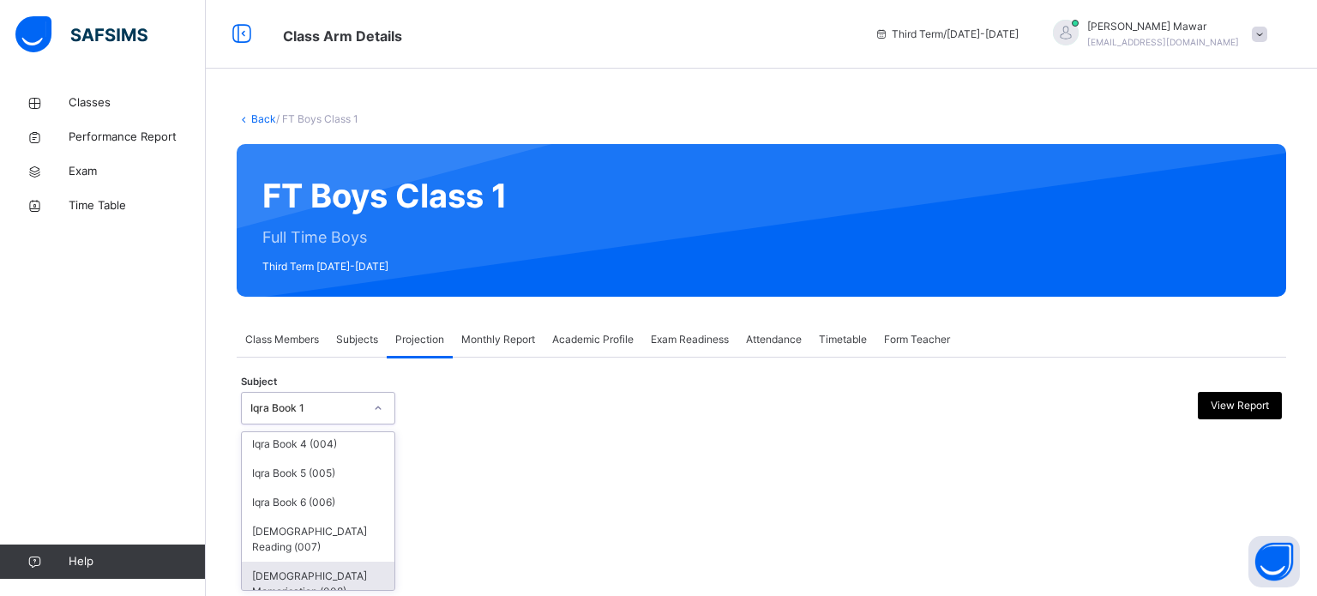
click at [330, 561] on div "[DEMOGRAPHIC_DATA] Memorisation (008)" at bounding box center [318, 583] width 153 height 45
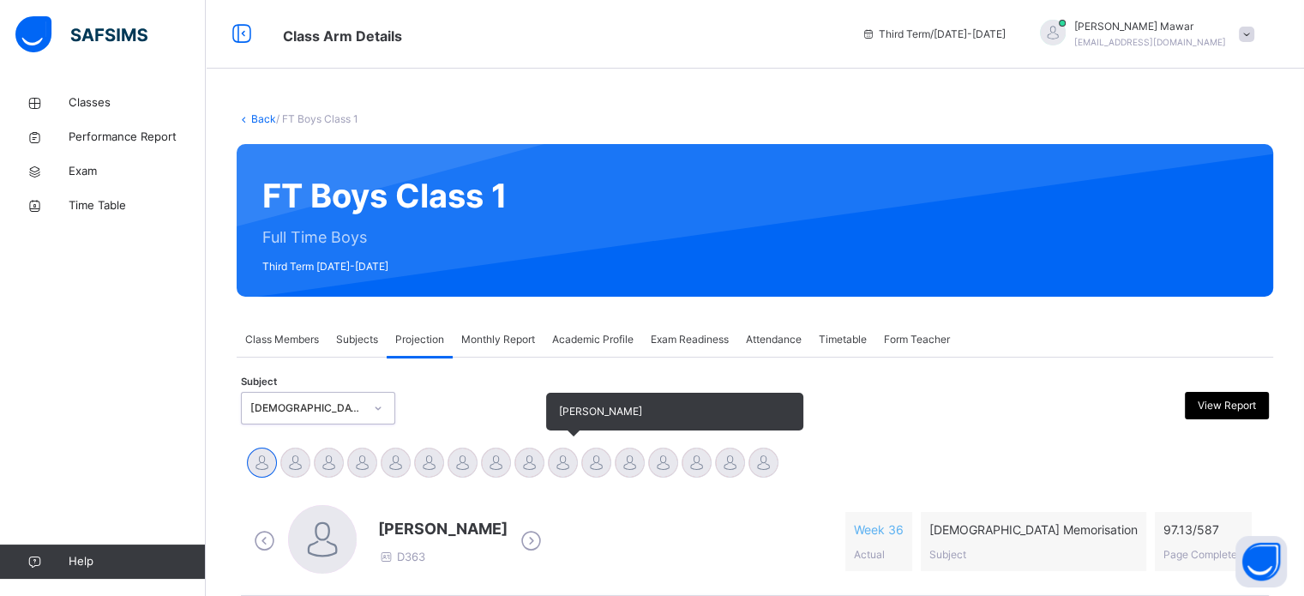
scroll to position [214, 0]
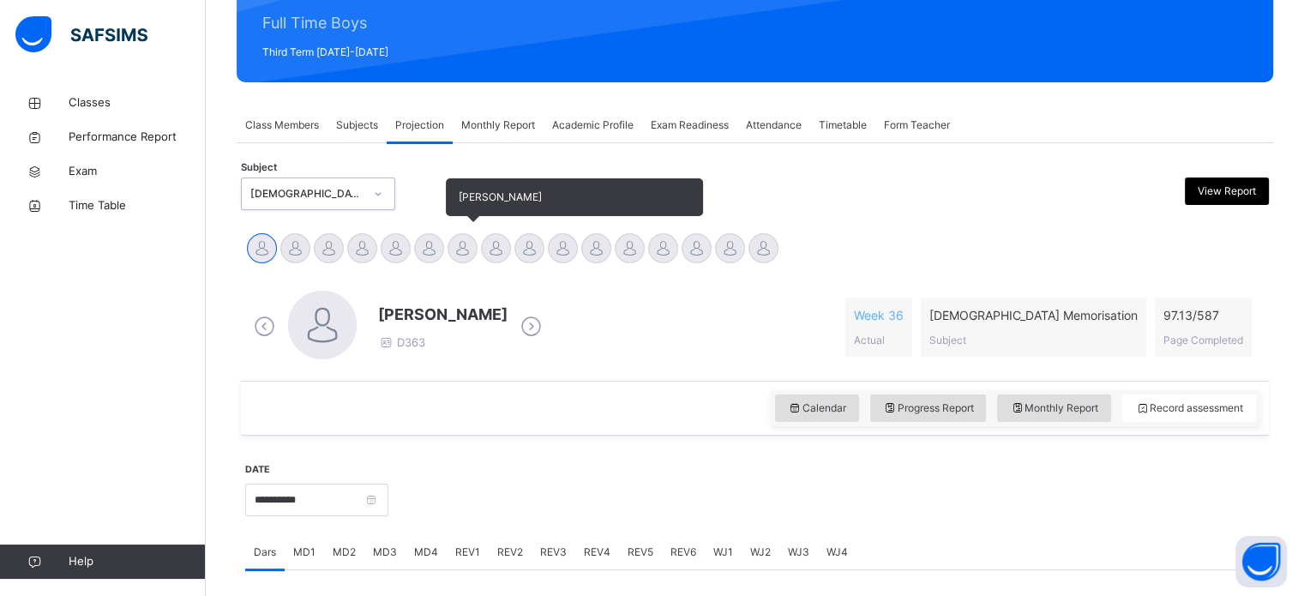
click at [450, 243] on div at bounding box center [462, 248] width 30 height 30
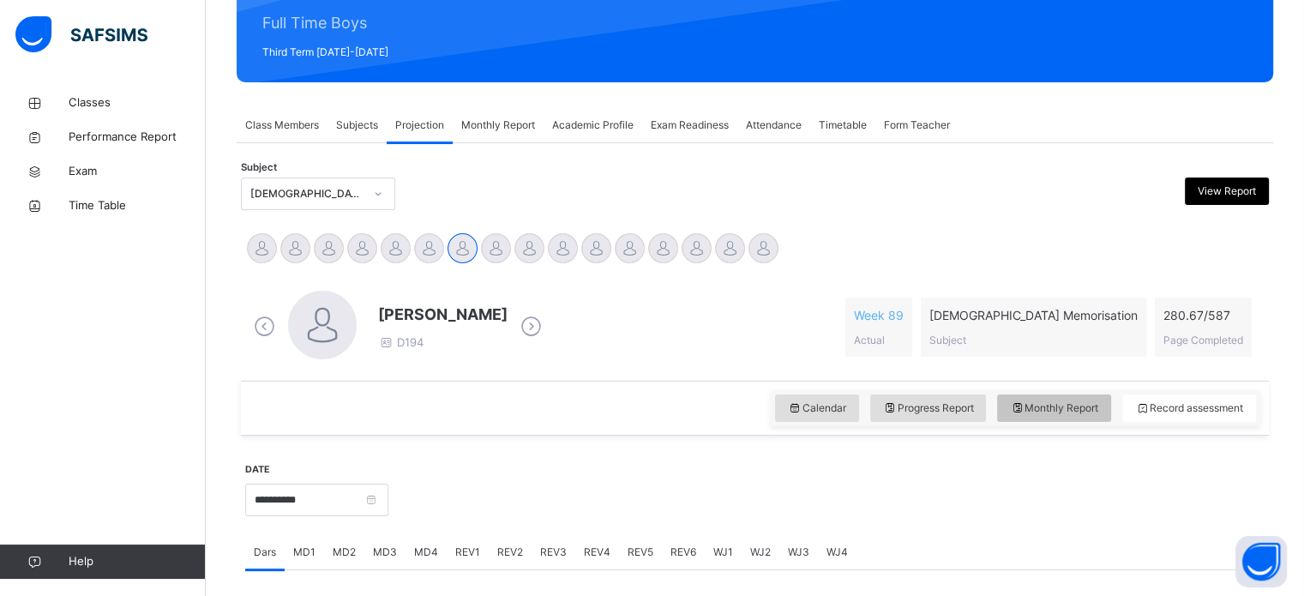
click at [1024, 411] on icon at bounding box center [1017, 407] width 15 height 15
select select "****"
select select "*"
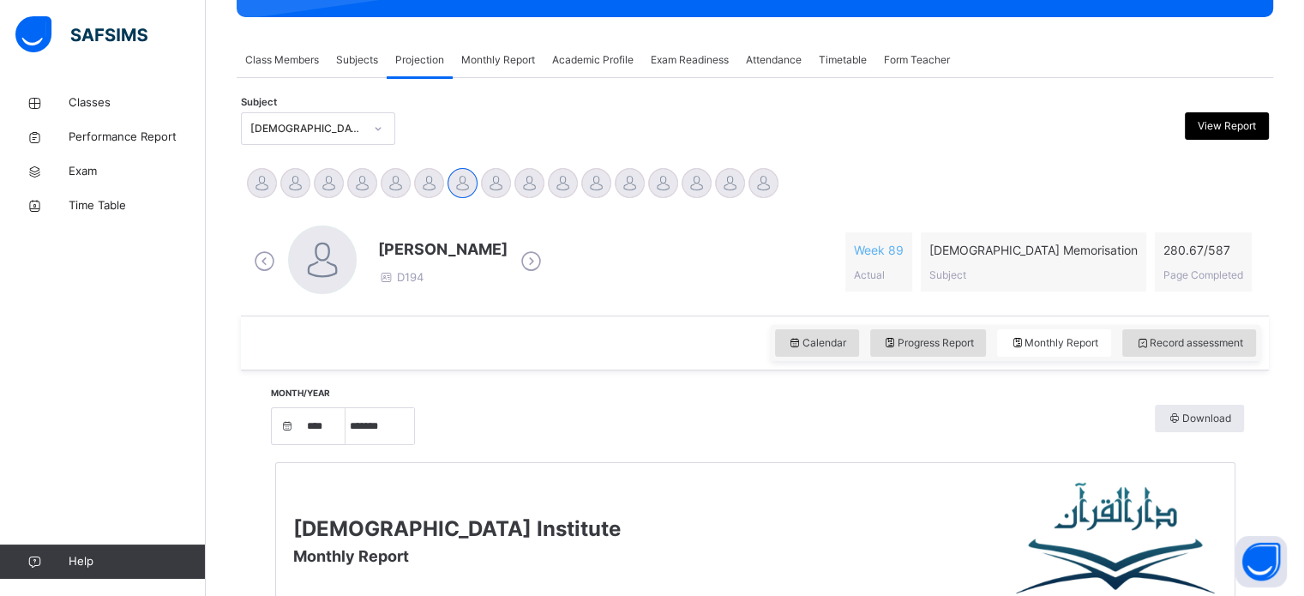
scroll to position [281, 0]
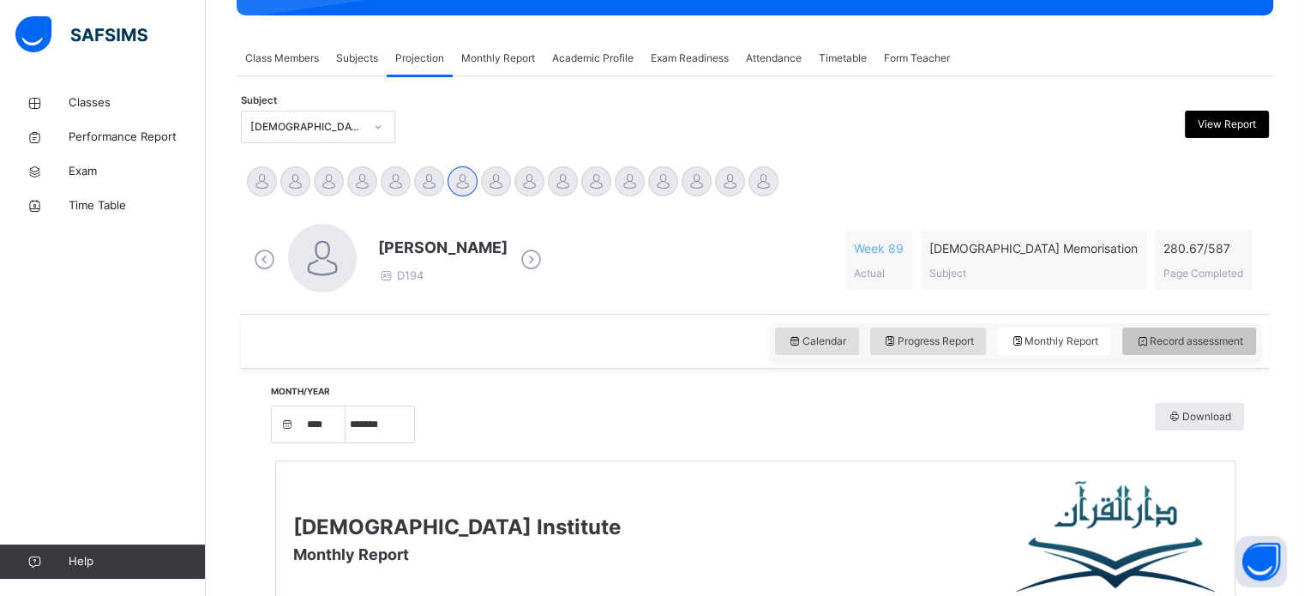
click at [1221, 336] on span "Record assessment" at bounding box center [1189, 340] width 108 height 15
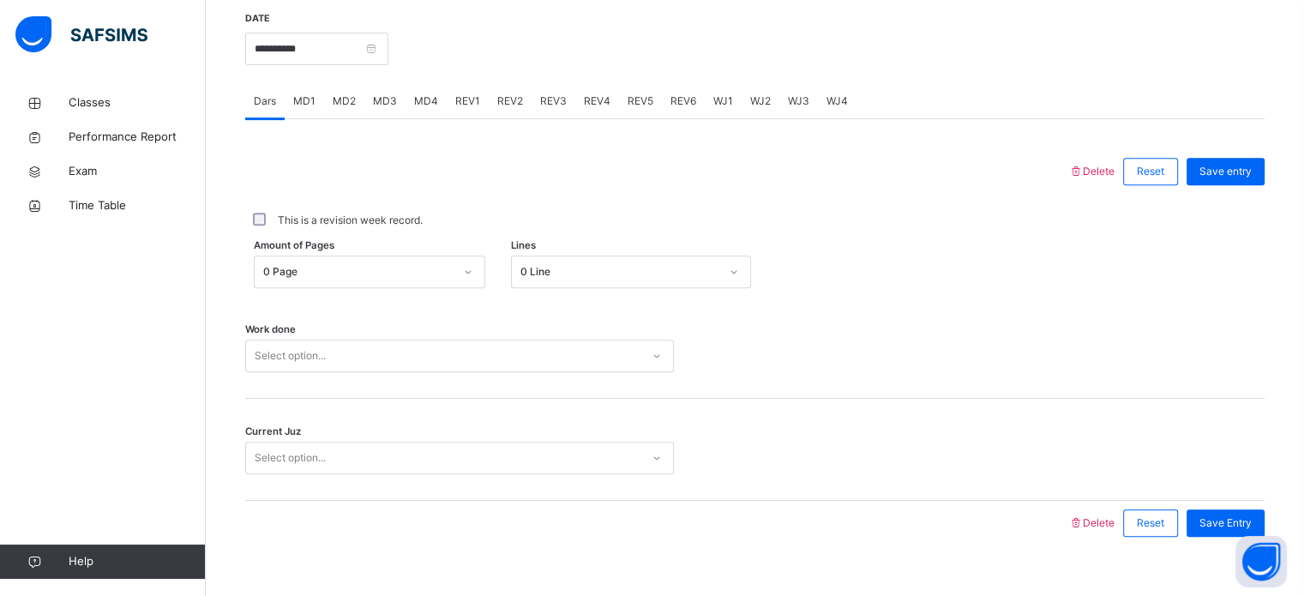
scroll to position [691, 0]
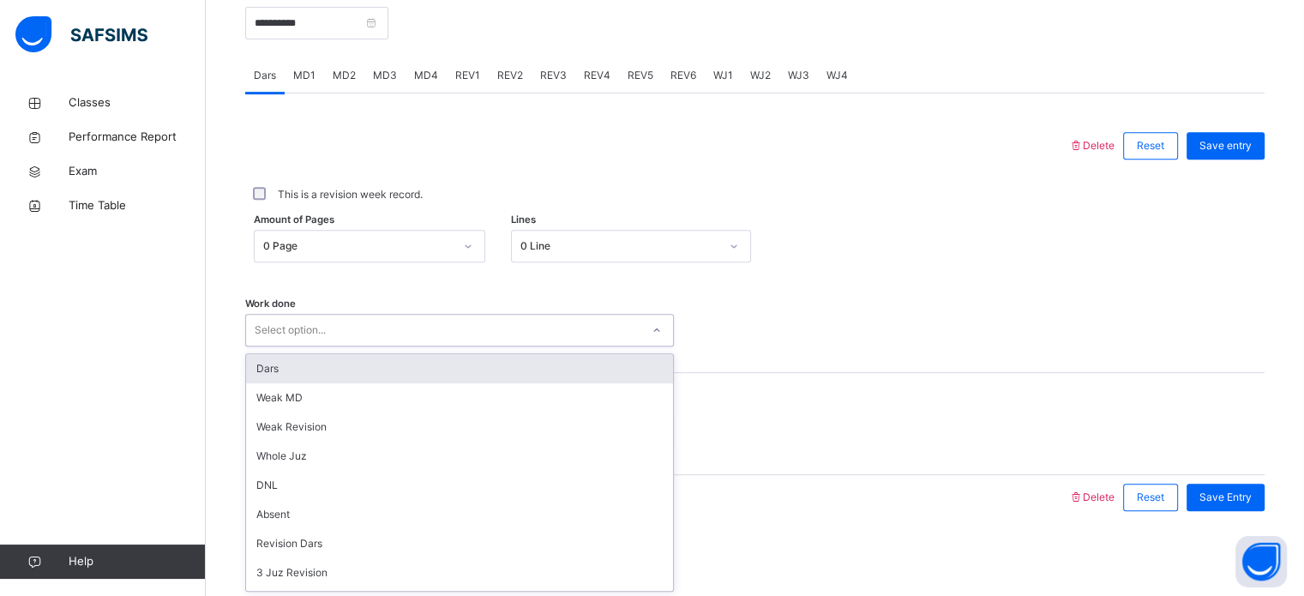
click at [305, 346] on div "option Dars focused, 1 of 16. 16 results available. Use Up and Down to choose o…" at bounding box center [459, 330] width 429 height 33
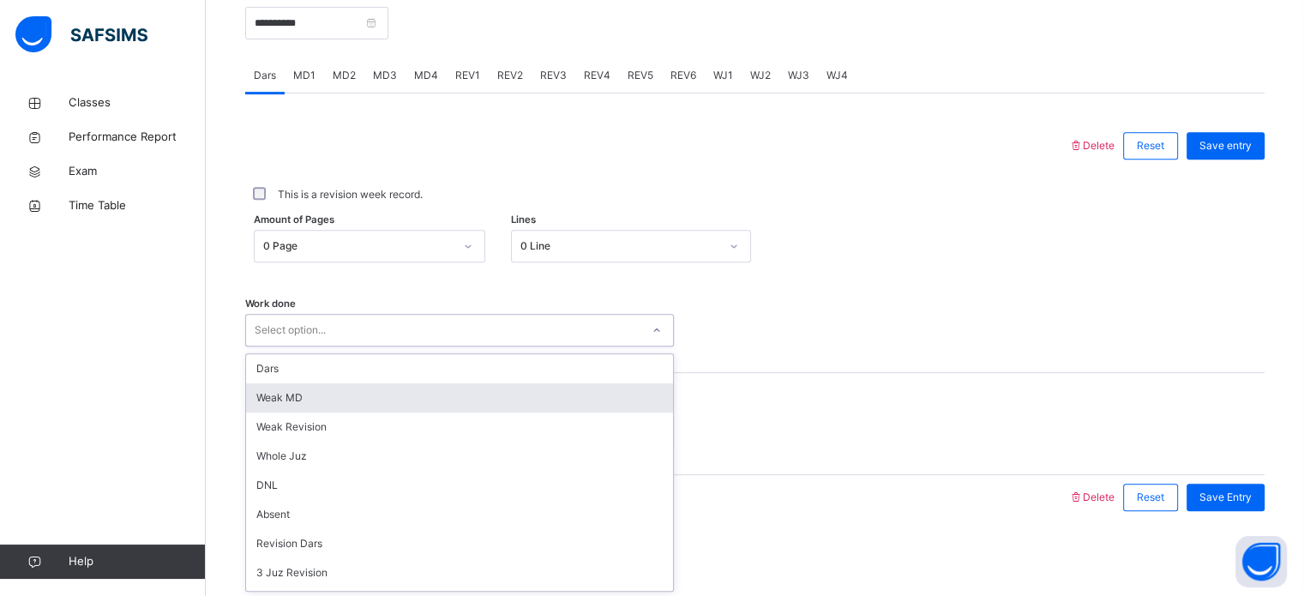
click at [315, 393] on div "Weak MD" at bounding box center [459, 397] width 427 height 29
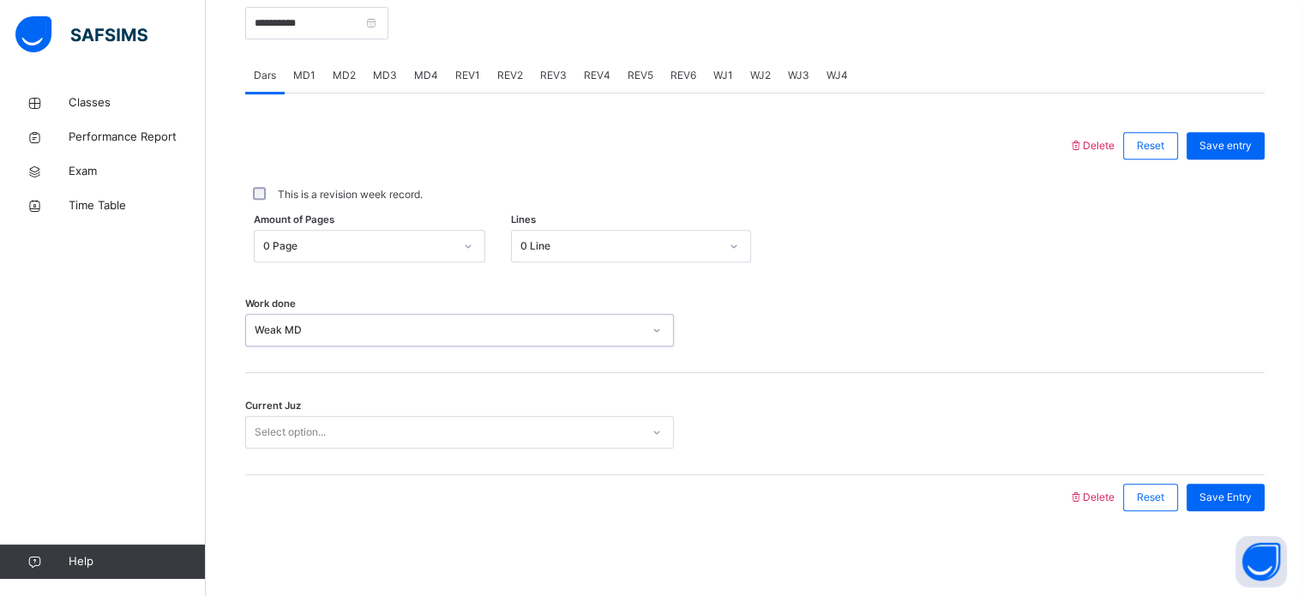
click at [346, 447] on div "Current Juz Select option..." at bounding box center [754, 424] width 1019 height 102
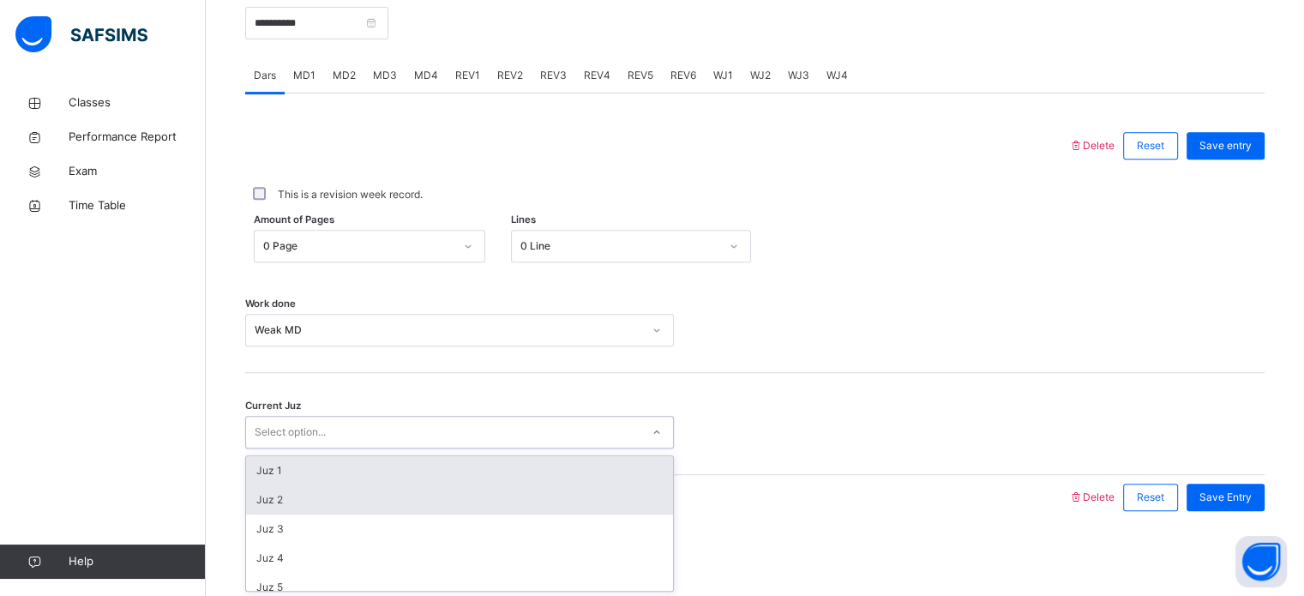
drag, startPoint x: 369, startPoint y: 438, endPoint x: 343, endPoint y: 483, distance: 52.2
click at [370, 438] on div "Select option..." at bounding box center [443, 432] width 394 height 27
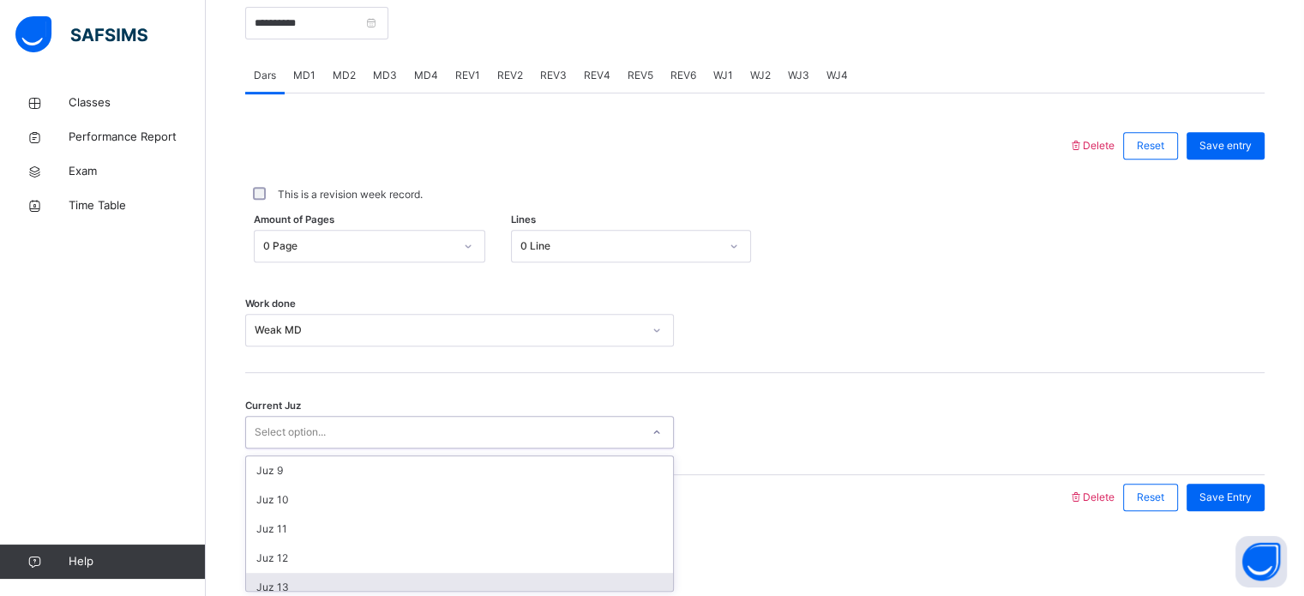
scroll to position [226, 0]
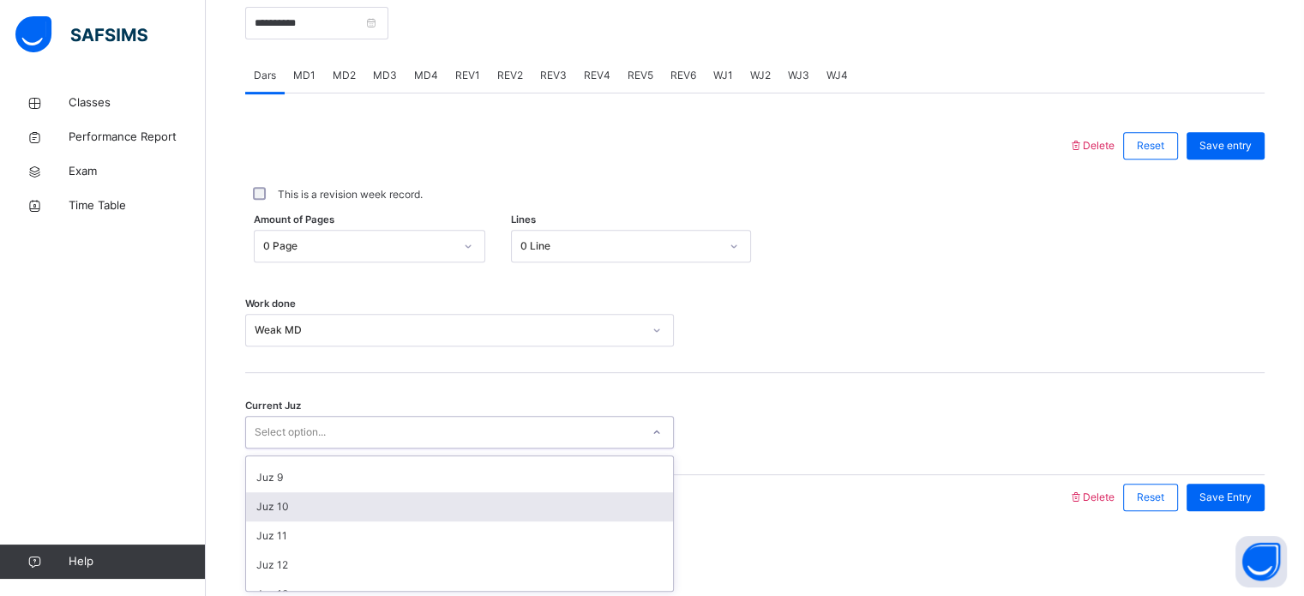
click at [338, 500] on div "Juz 10" at bounding box center [459, 506] width 427 height 29
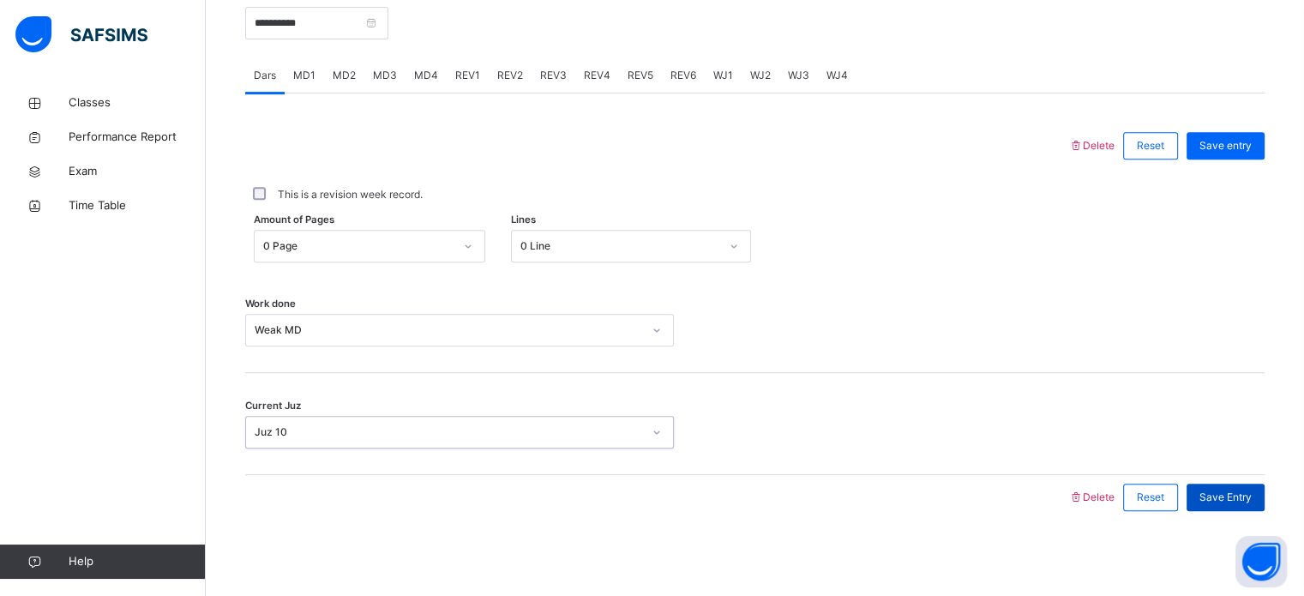
click at [1251, 490] on span "Save Entry" at bounding box center [1225, 496] width 52 height 15
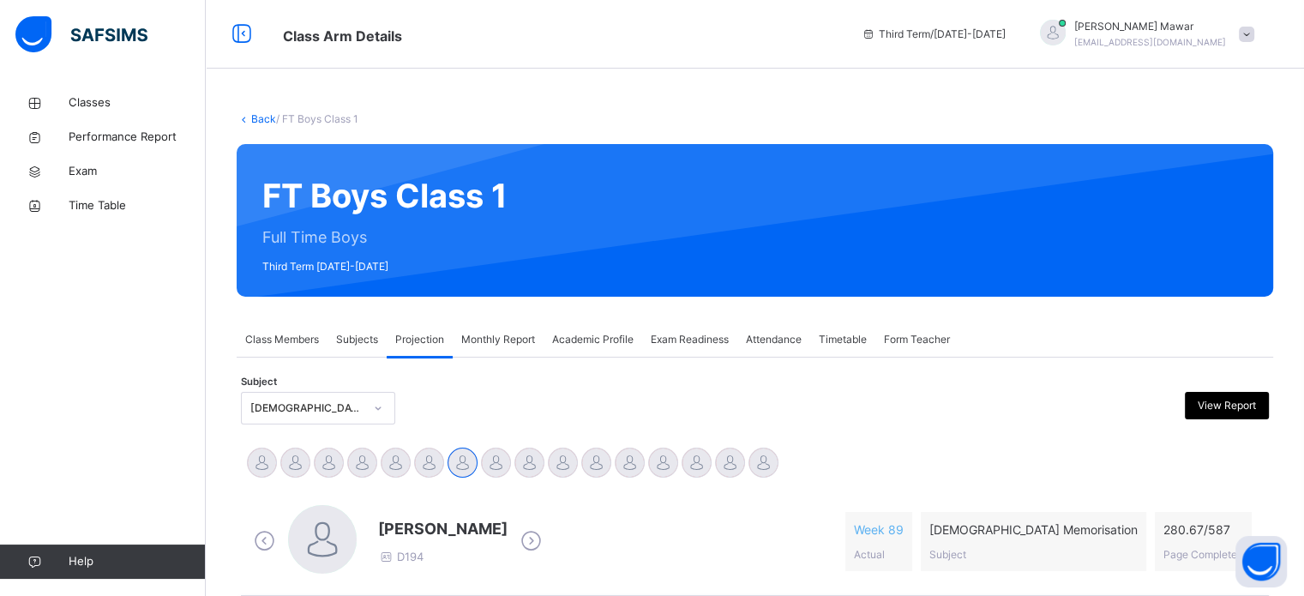
scroll to position [109, 0]
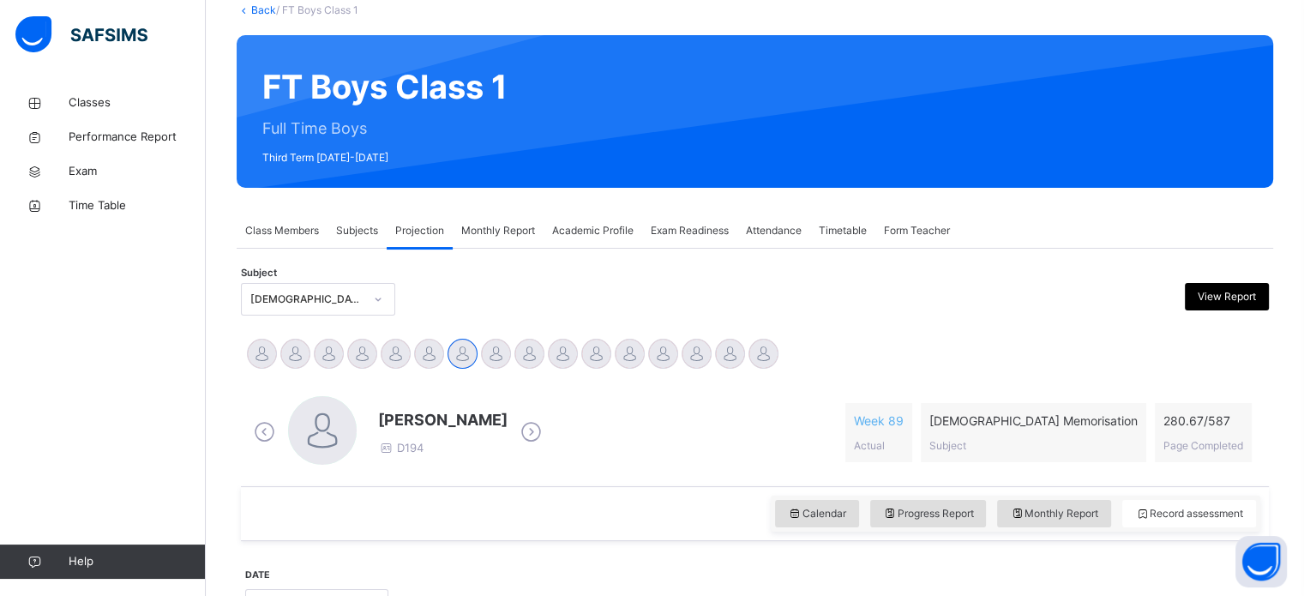
click at [585, 383] on div "[PERSON_NAME] D194 Week 89 Actual [DEMOGRAPHIC_DATA] Memorisation Subject 280.6…" at bounding box center [754, 432] width 1019 height 99
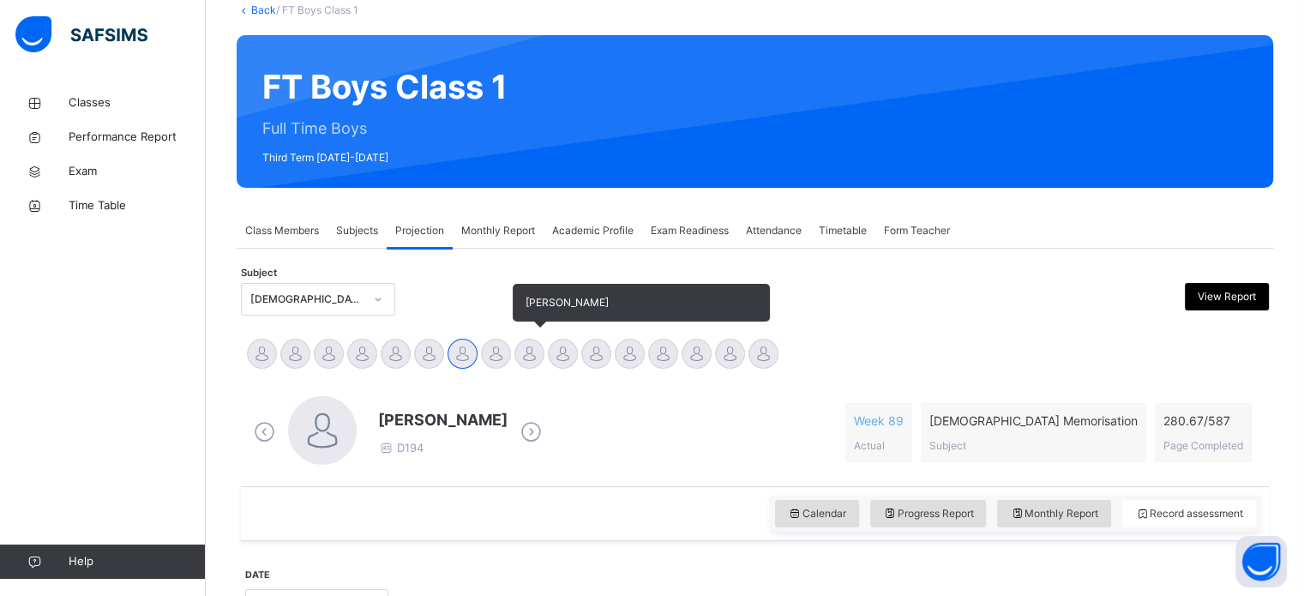
click at [538, 352] on div at bounding box center [529, 354] width 30 height 30
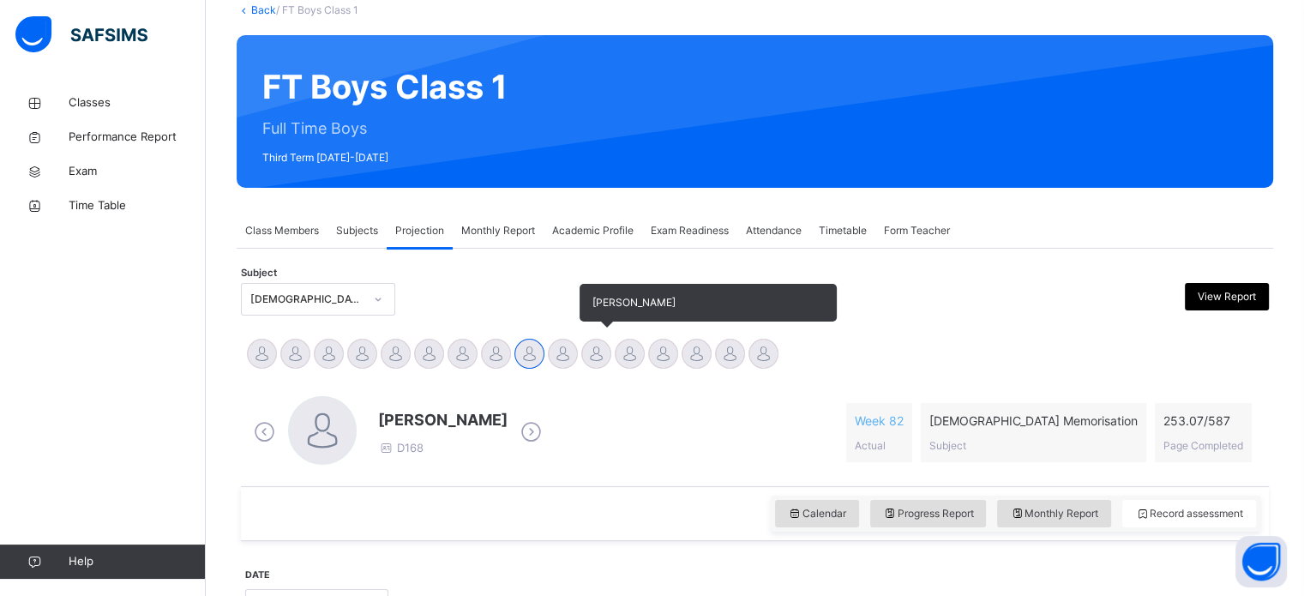
click at [585, 359] on div at bounding box center [596, 354] width 30 height 30
click at [562, 350] on div at bounding box center [563, 354] width 30 height 30
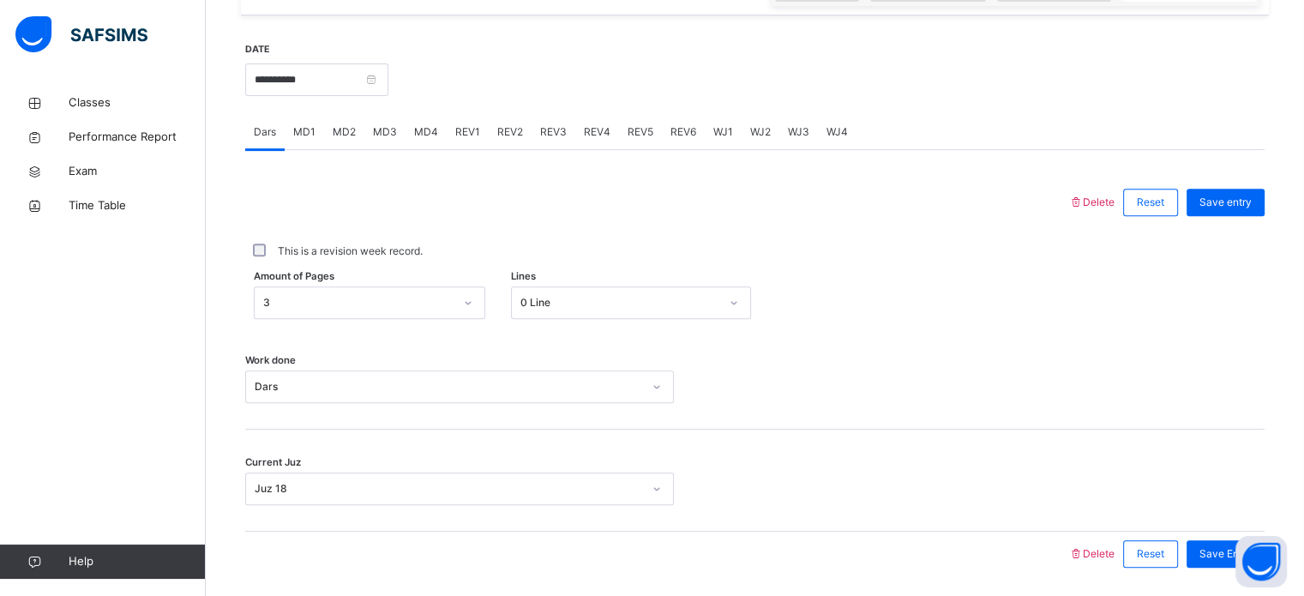
scroll to position [617, 0]
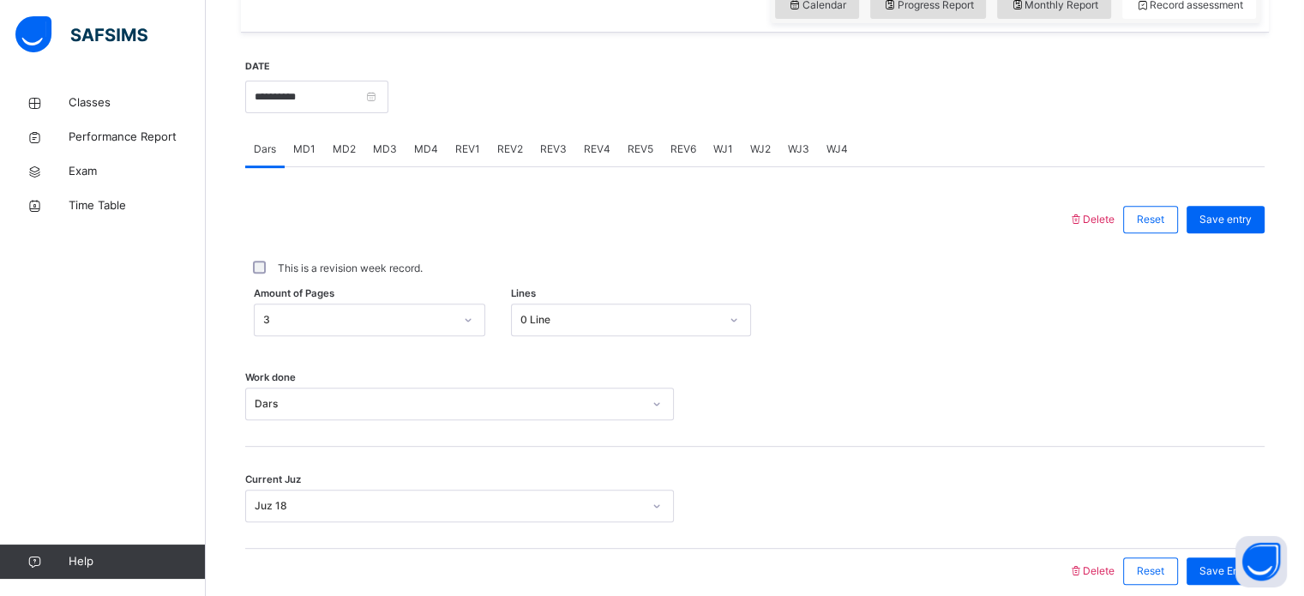
click at [510, 165] on div "REV2" at bounding box center [510, 149] width 43 height 34
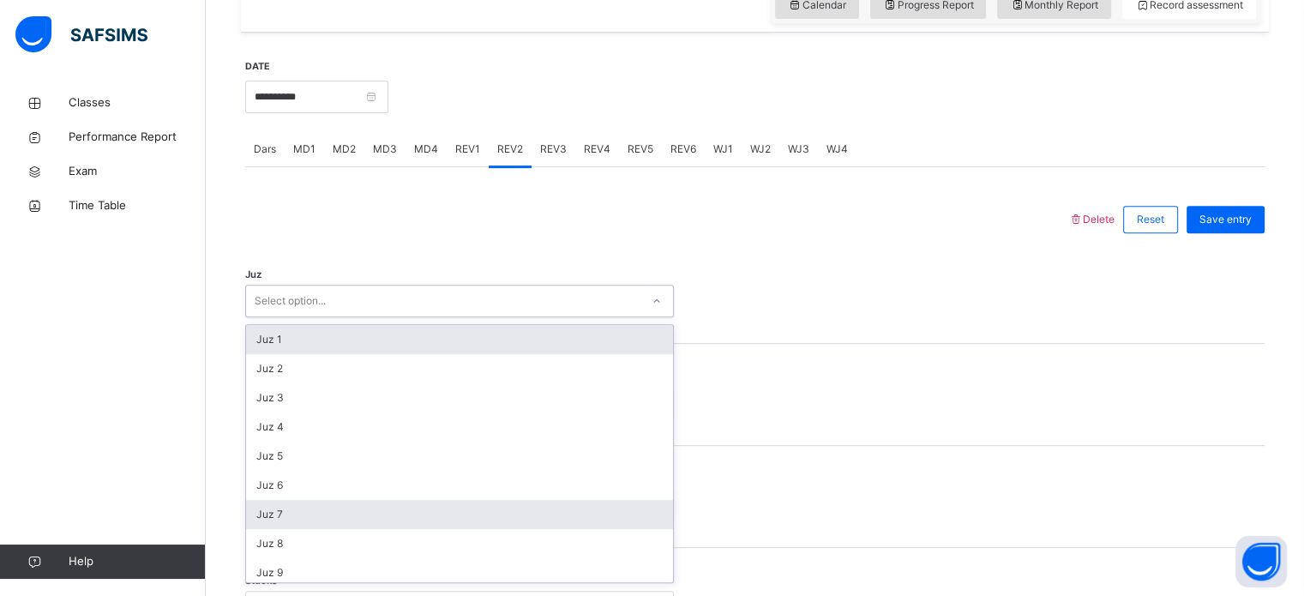
click at [262, 519] on div "Juz 7" at bounding box center [459, 514] width 427 height 29
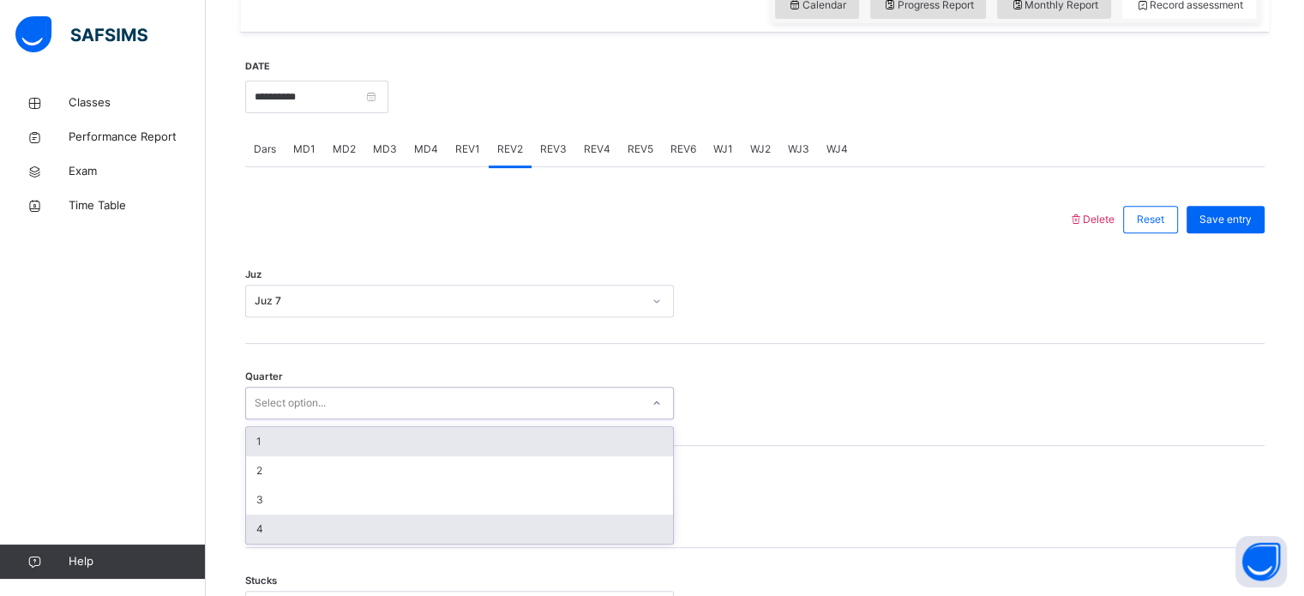
click at [255, 540] on div "4" at bounding box center [459, 528] width 427 height 29
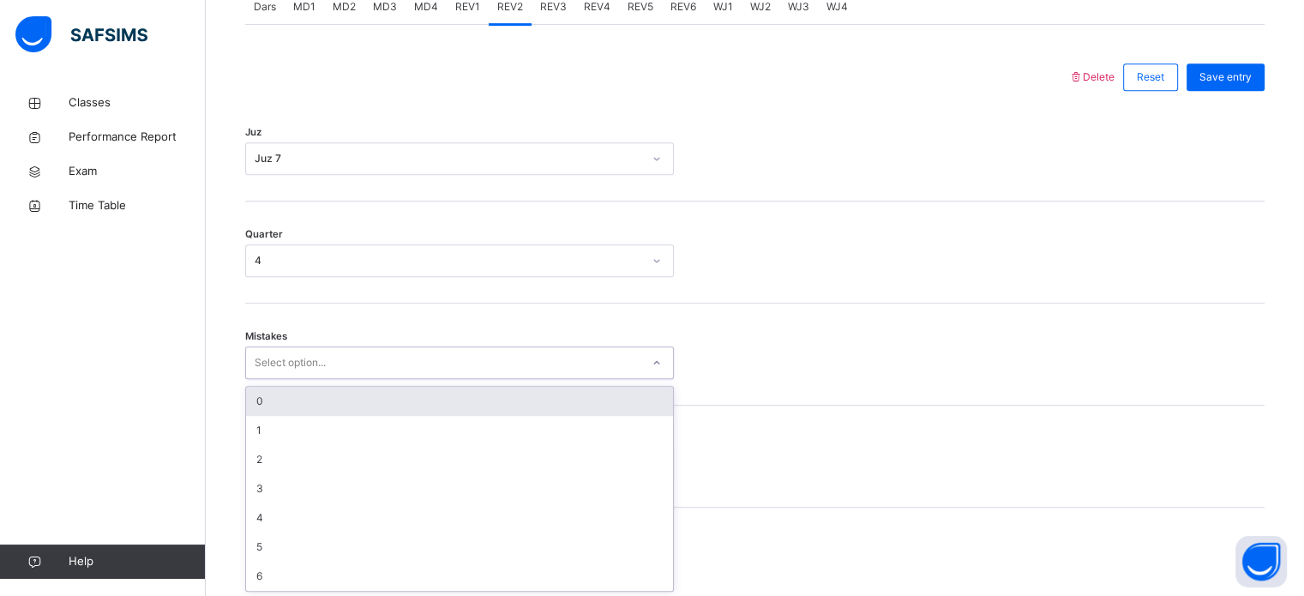
scroll to position [761, 0]
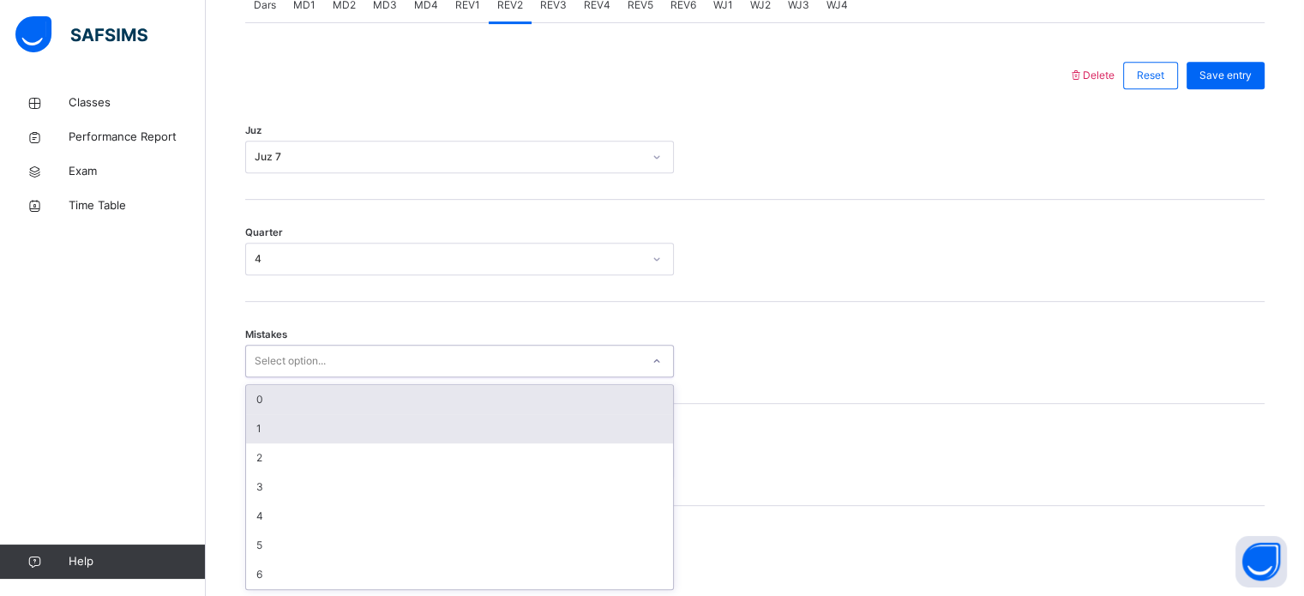
click at [258, 435] on div "1" at bounding box center [459, 428] width 427 height 29
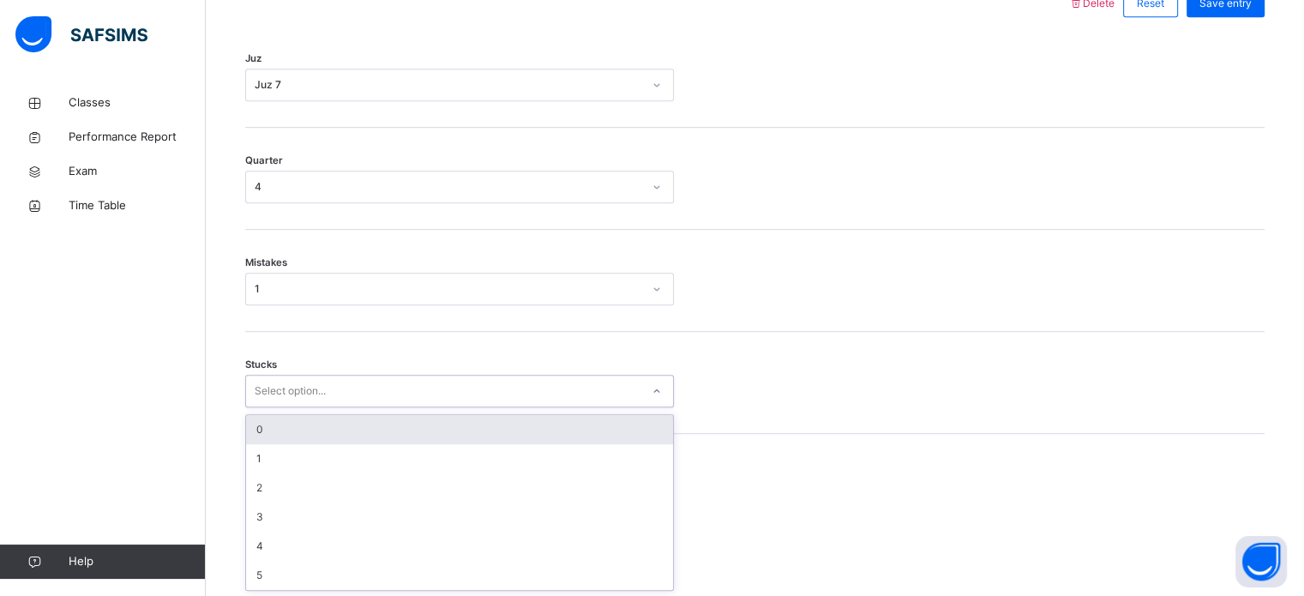
scroll to position [833, 0]
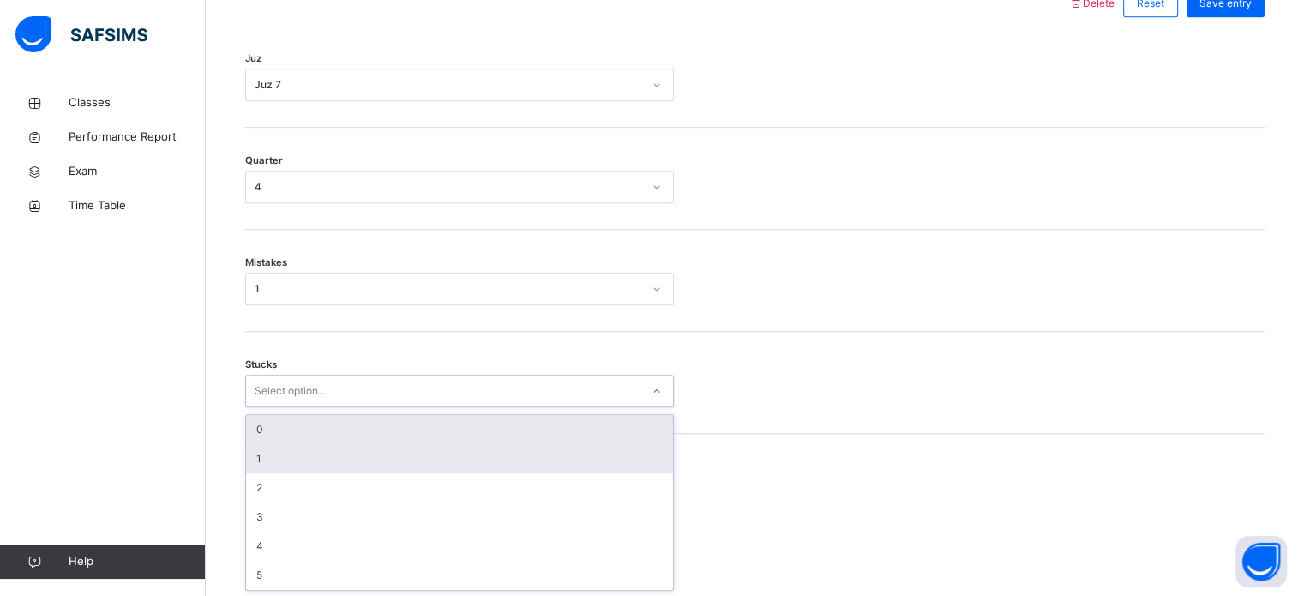
click at [258, 456] on div "1" at bounding box center [459, 458] width 427 height 29
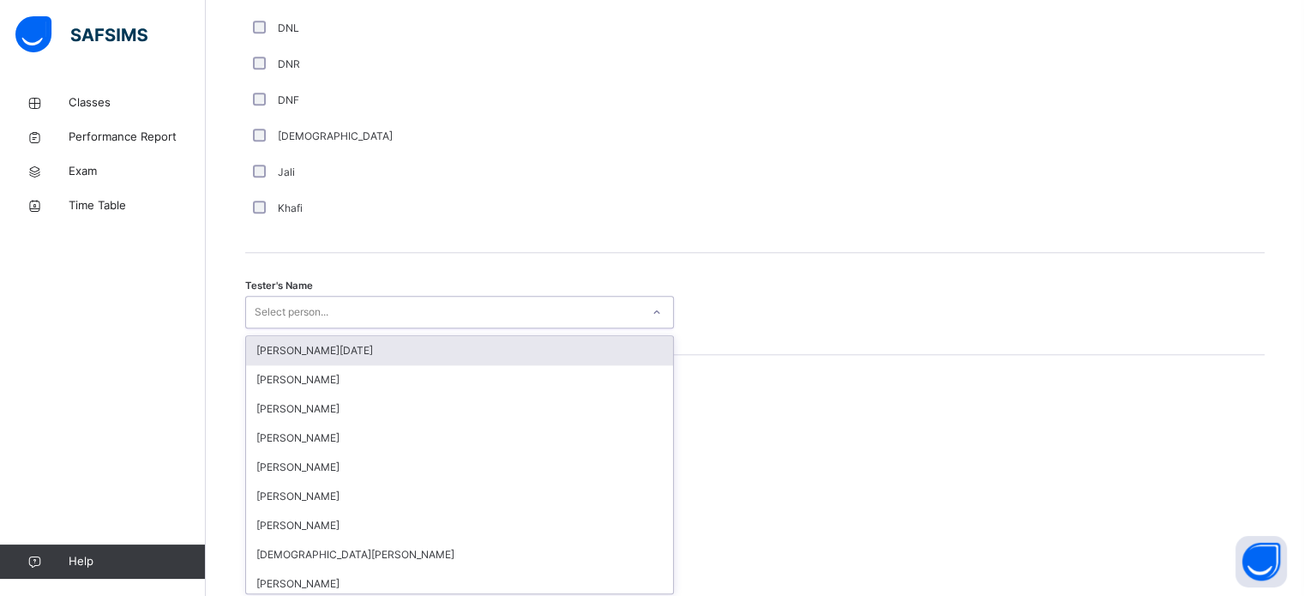
scroll to position [1570, 0]
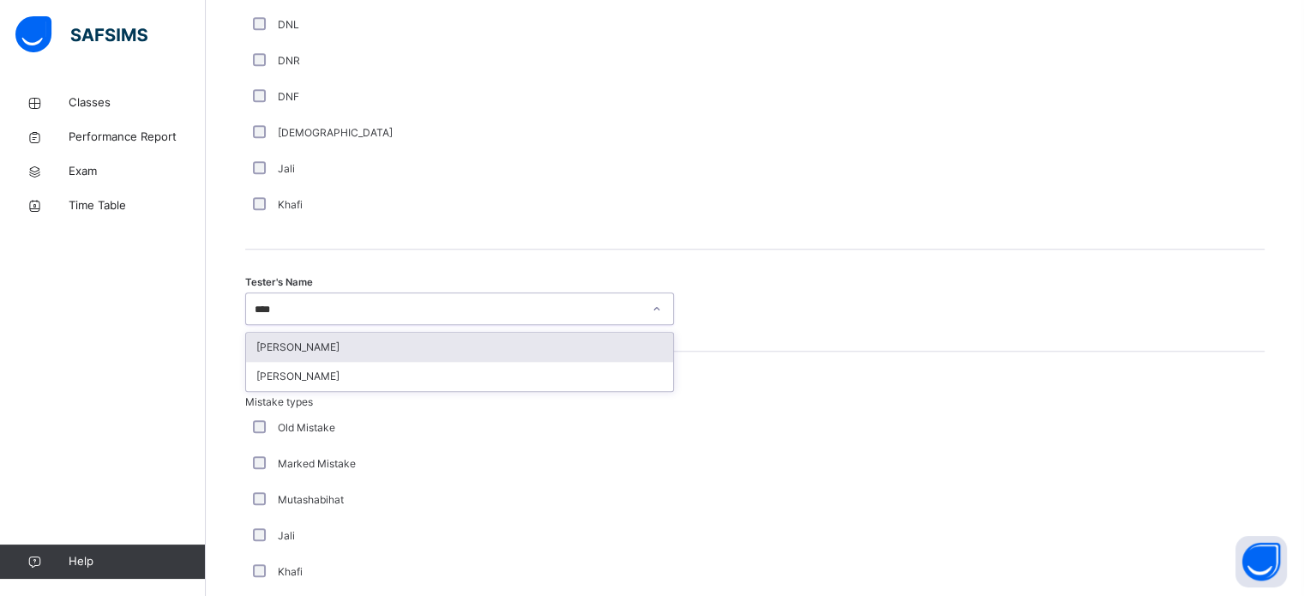
type input "*****"
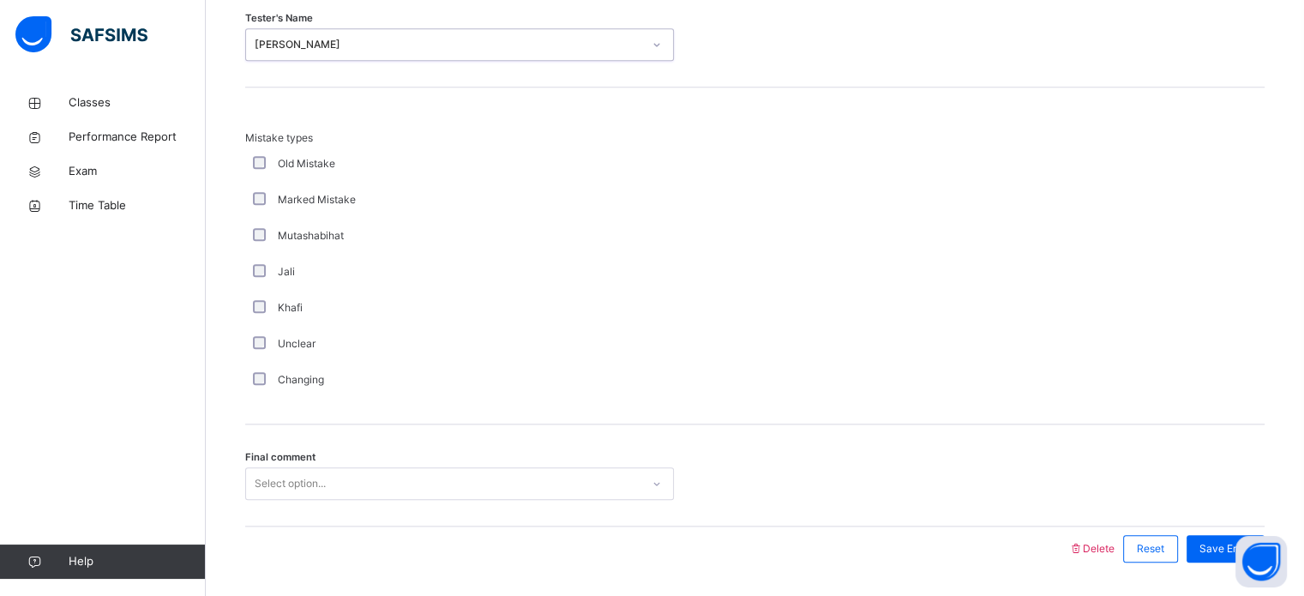
scroll to position [1885, 0]
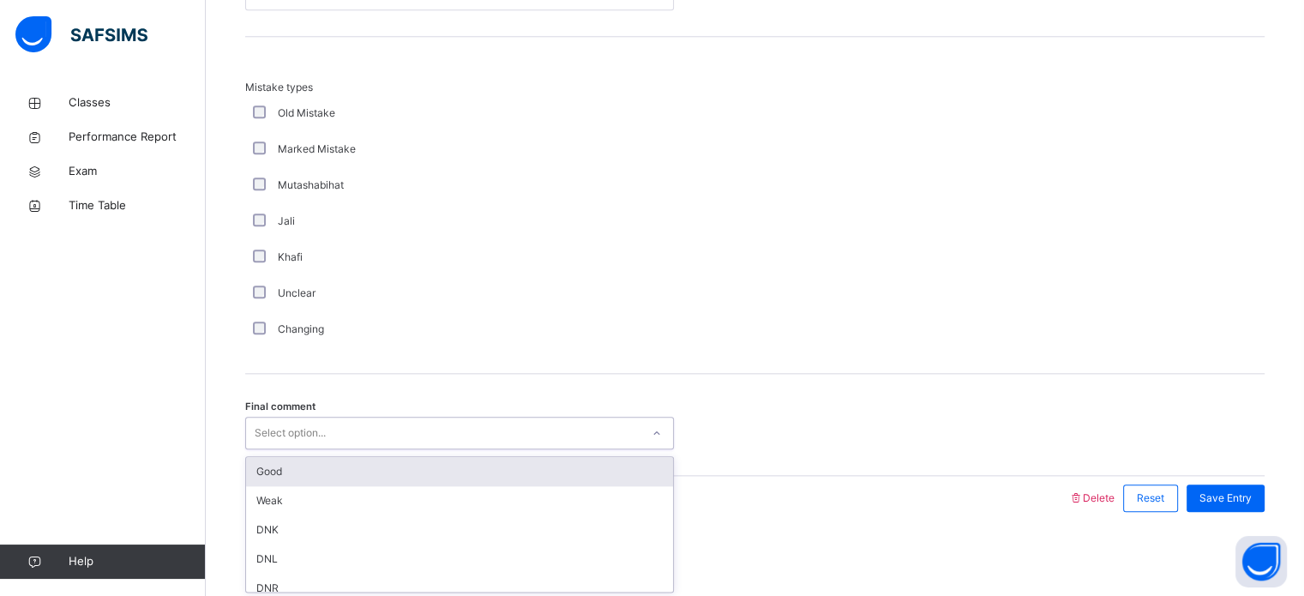
click at [265, 475] on div "Good" at bounding box center [459, 471] width 427 height 29
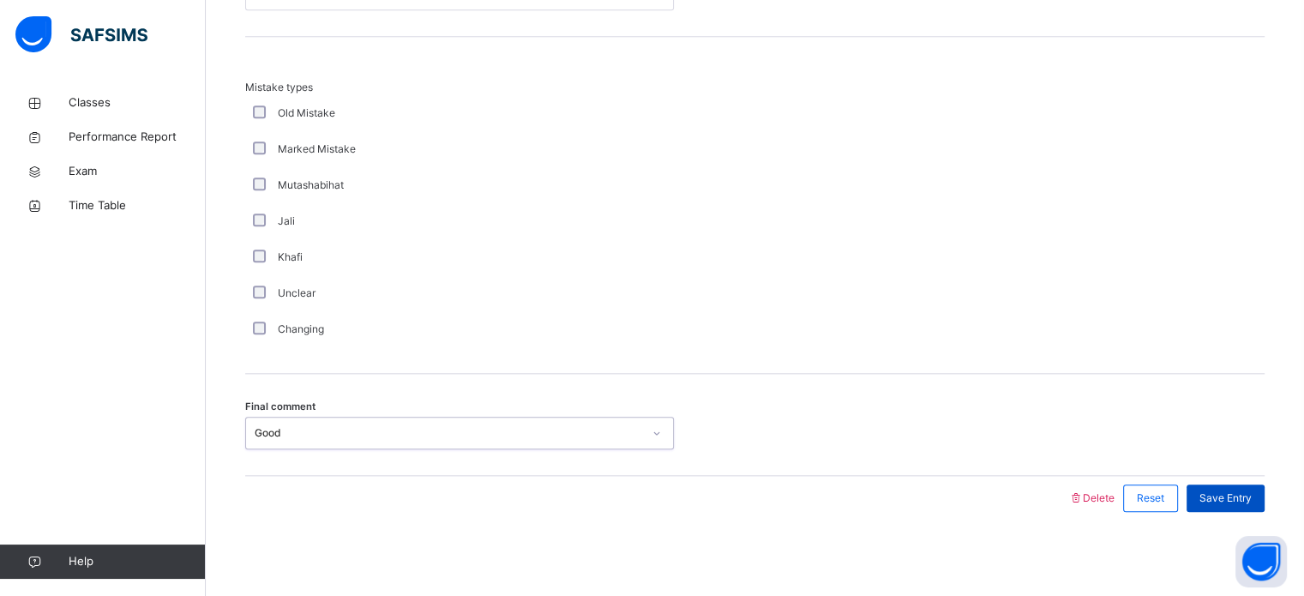
click at [1227, 490] on span "Save Entry" at bounding box center [1225, 497] width 52 height 15
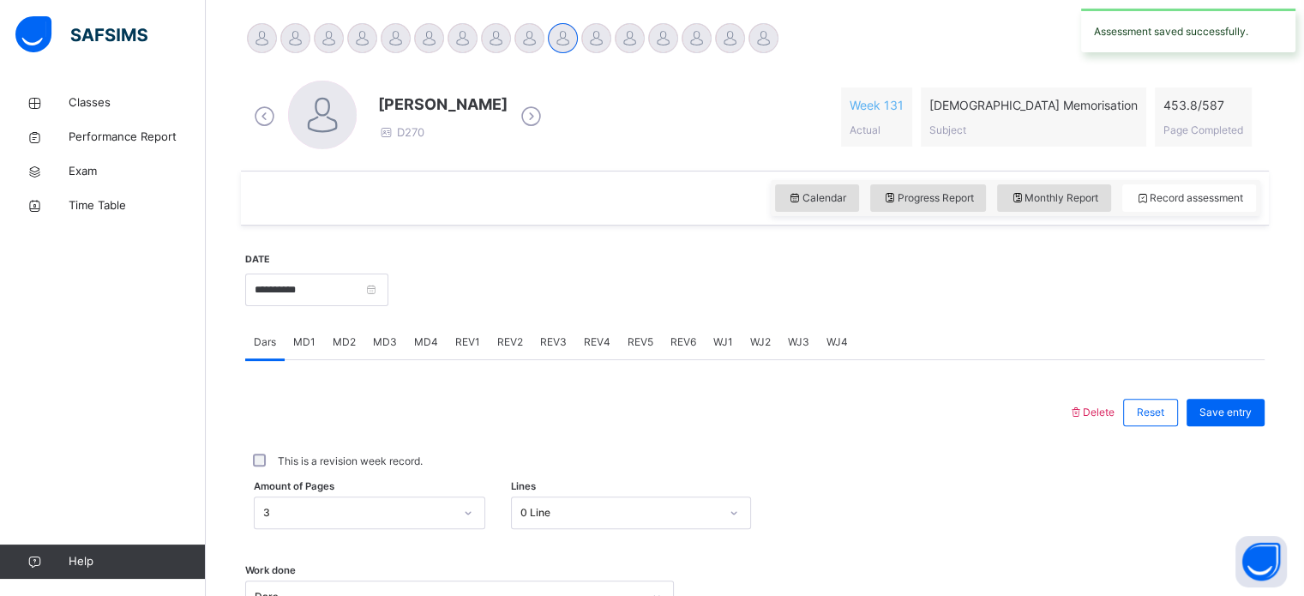
scroll to position [423, 0]
